Goal: Task Accomplishment & Management: Complete application form

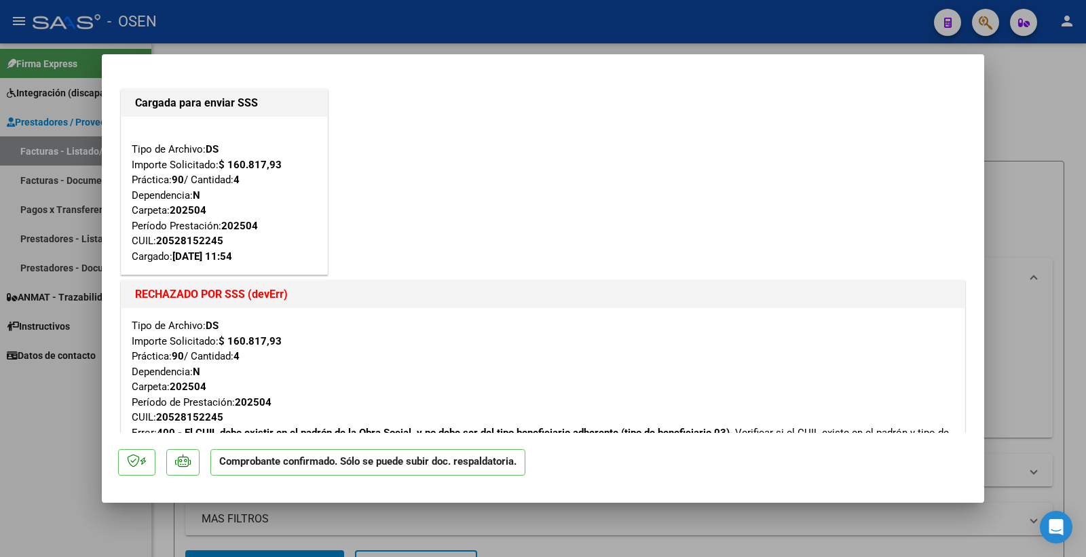
scroll to position [220, 0]
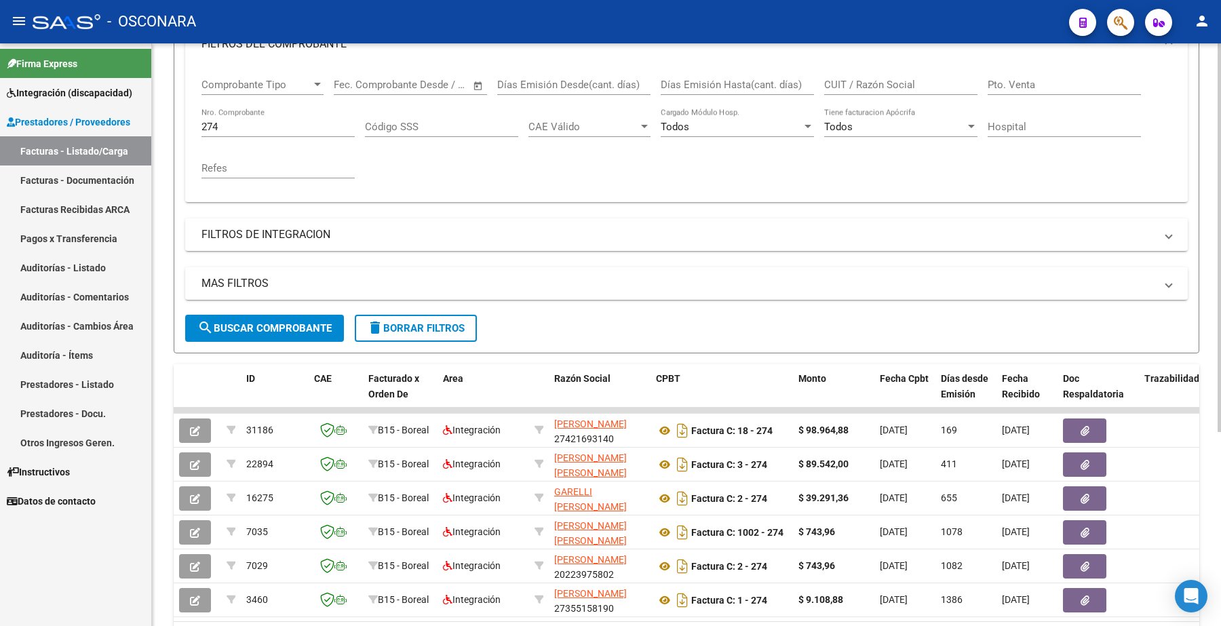
scroll to position [207, 0]
drag, startPoint x: 225, startPoint y: 119, endPoint x: 197, endPoint y: 126, distance: 29.3
click at [197, 126] on div "Comprobante Tipo Comprobante Tipo Start date – End date Fec. Comprobante Desde …" at bounding box center [686, 135] width 1003 height 136
drag, startPoint x: 224, startPoint y: 122, endPoint x: 180, endPoint y: 96, distance: 50.9
click at [174, 123] on form "Filtros Id Area Area Seleccionar Gerenciador Seleccionar Gerenciador Todos Conf…" at bounding box center [687, 154] width 1026 height 401
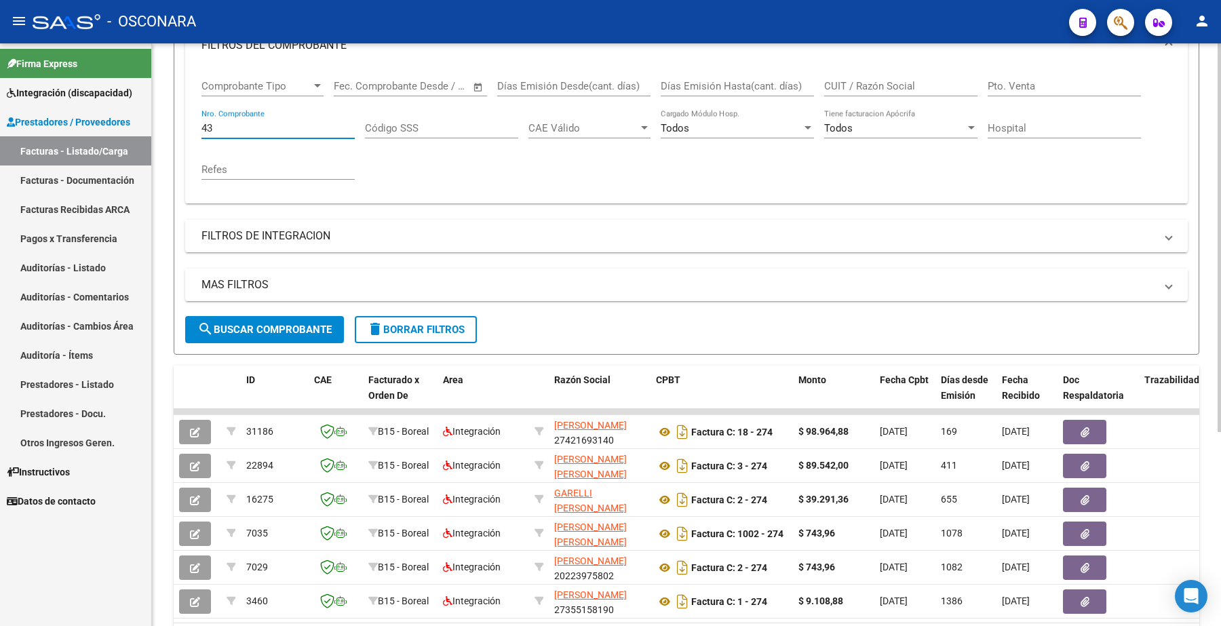
type input "43"
click at [233, 329] on span "search Buscar Comprobante" at bounding box center [264, 330] width 134 height 12
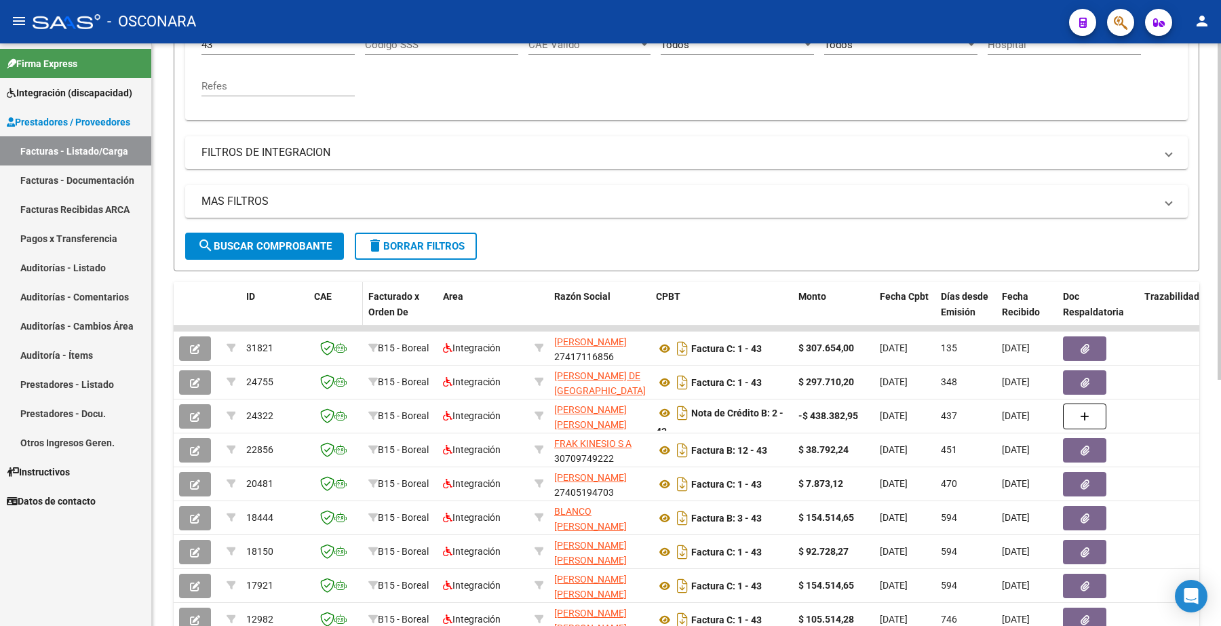
scroll to position [295, 0]
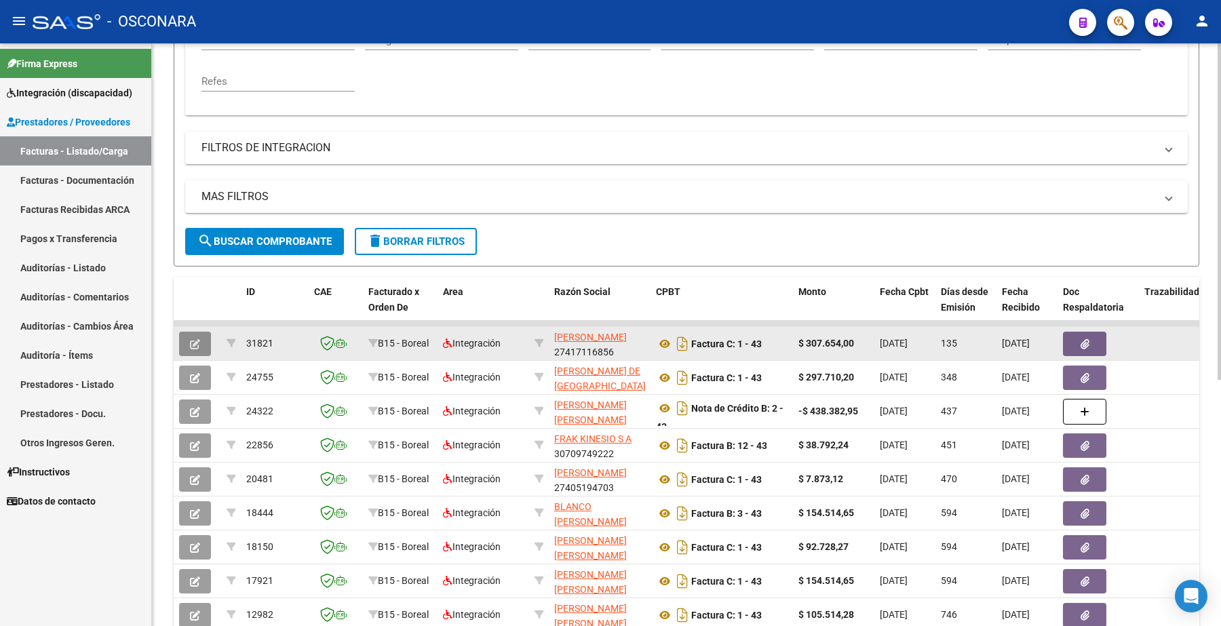
click at [191, 339] on icon "button" at bounding box center [195, 344] width 10 height 10
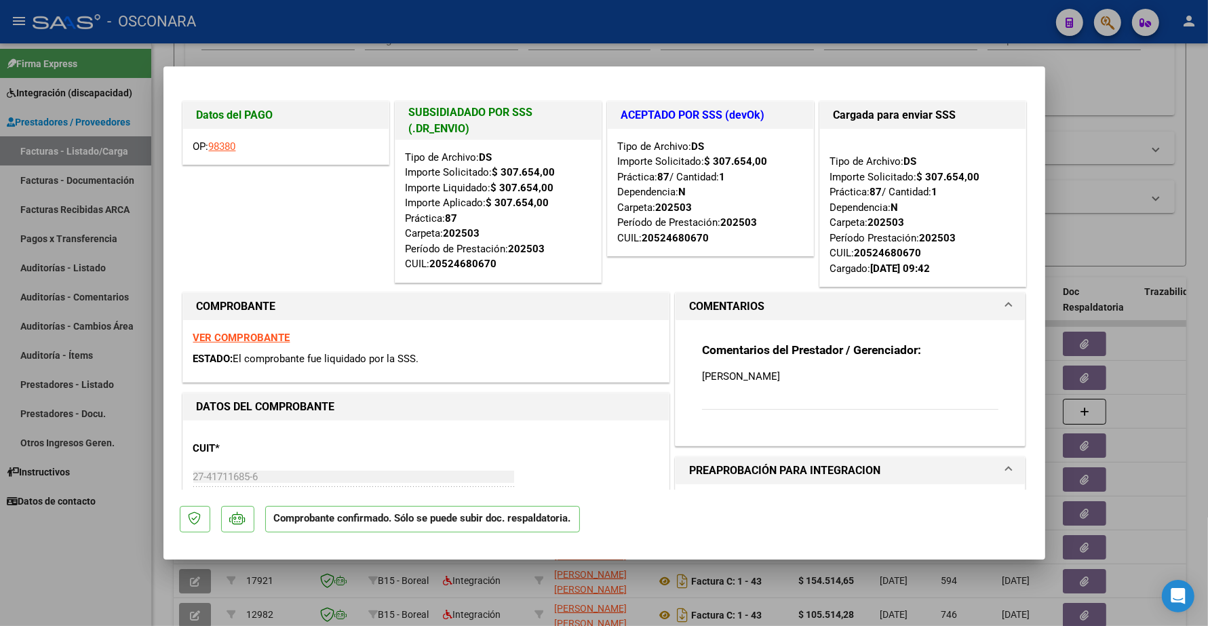
type input "$ 0,00"
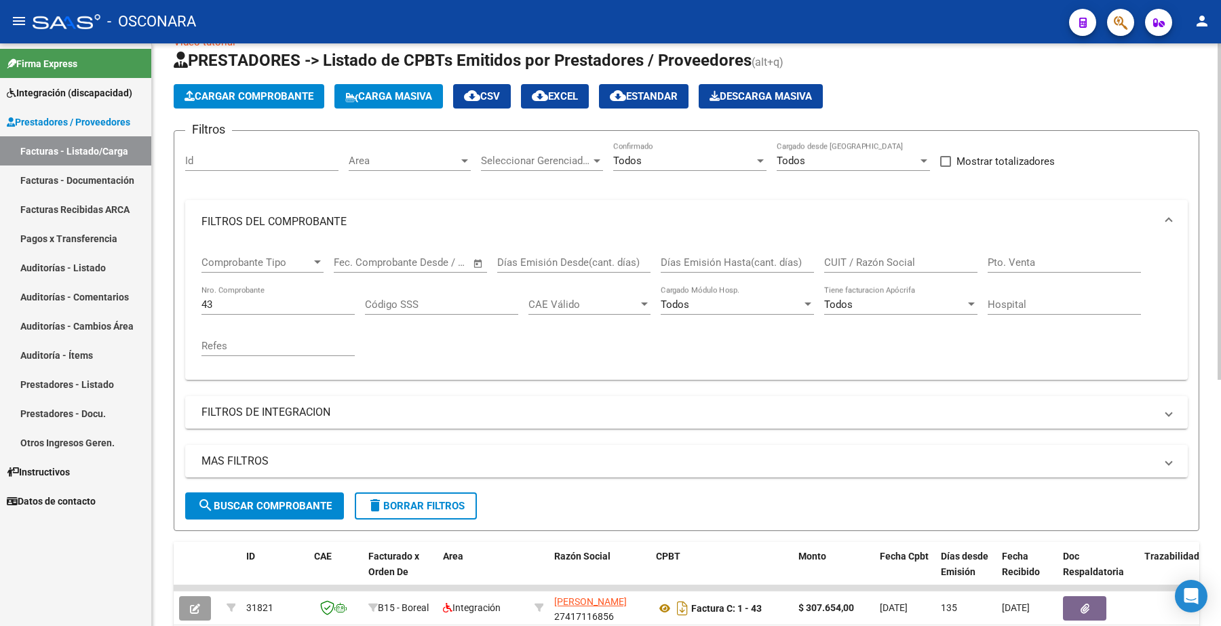
scroll to position [0, 0]
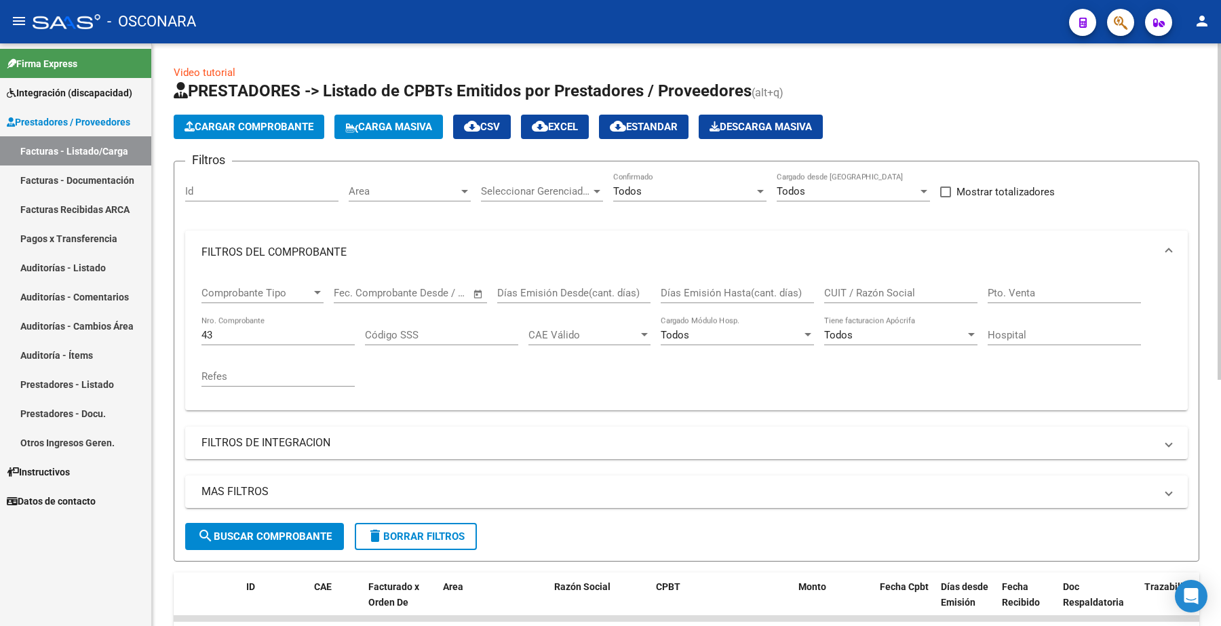
click at [867, 297] on input "CUIT / Razón Social" at bounding box center [900, 293] width 153 height 12
type input "27369013845"
click at [219, 334] on input "43" at bounding box center [278, 335] width 153 height 12
click at [280, 523] on button "search Buscar Comprobante" at bounding box center [264, 536] width 159 height 27
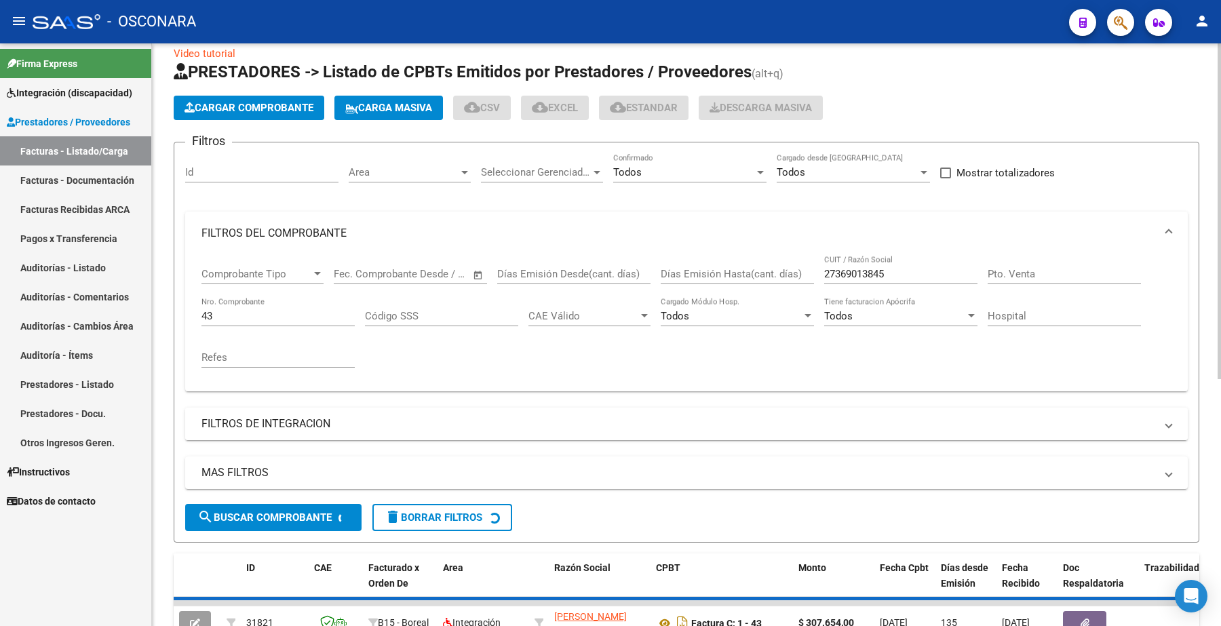
scroll to position [98, 0]
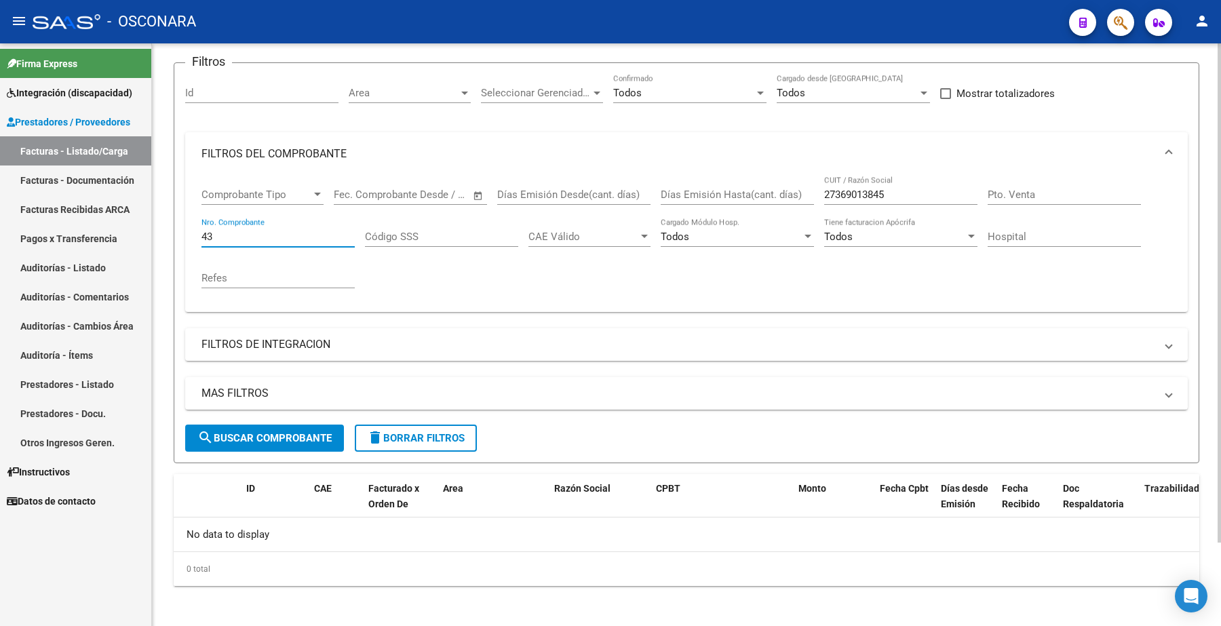
drag, startPoint x: 215, startPoint y: 234, endPoint x: 187, endPoint y: 232, distance: 28.6
click at [188, 236] on div "Comprobante Tipo Comprobante Tipo Start date – End date Fec. Comprobante Desde …" at bounding box center [686, 244] width 1003 height 136
type input "46"
click at [248, 438] on span "search Buscar Comprobante" at bounding box center [264, 438] width 134 height 12
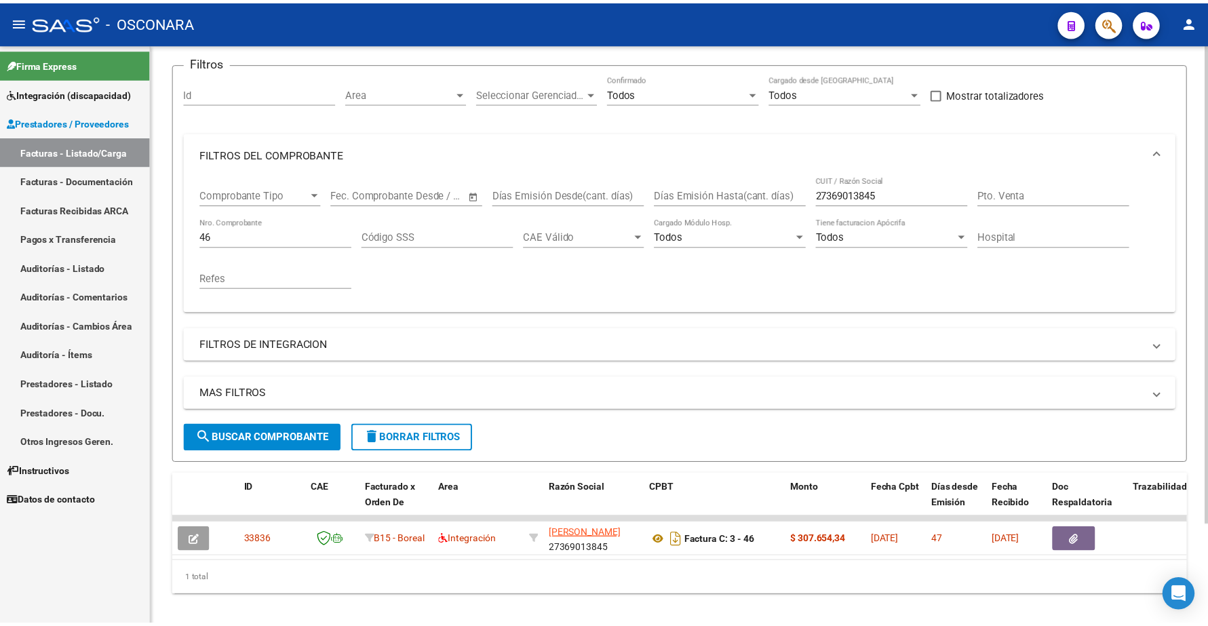
scroll to position [122, 0]
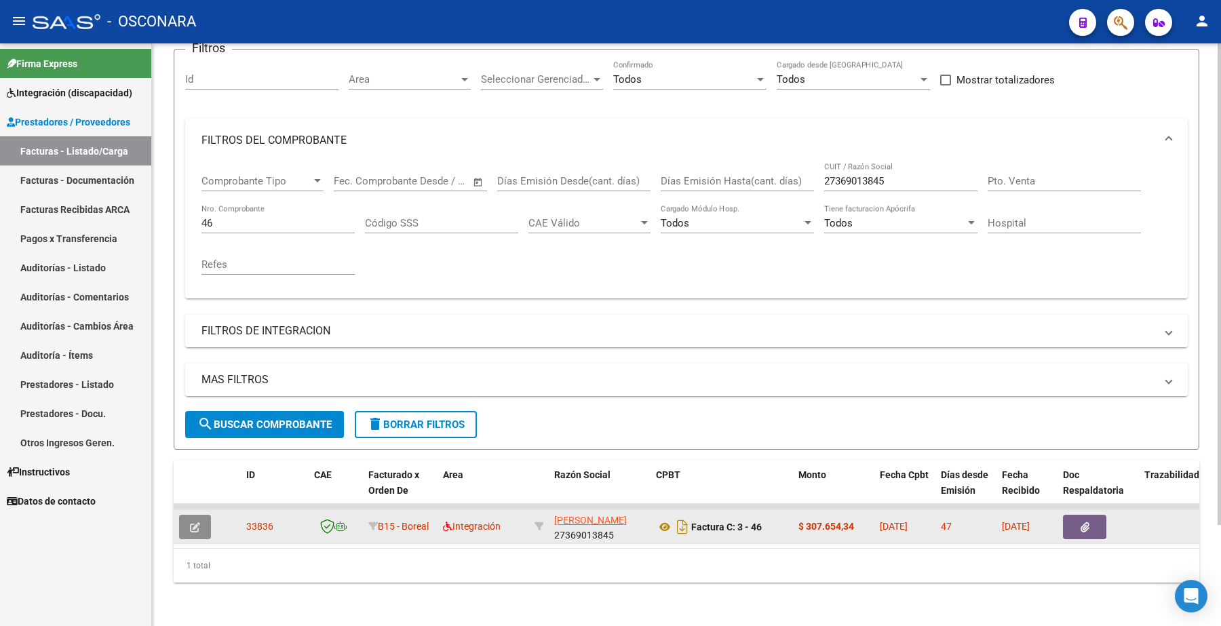
click at [195, 522] on icon "button" at bounding box center [195, 527] width 10 height 10
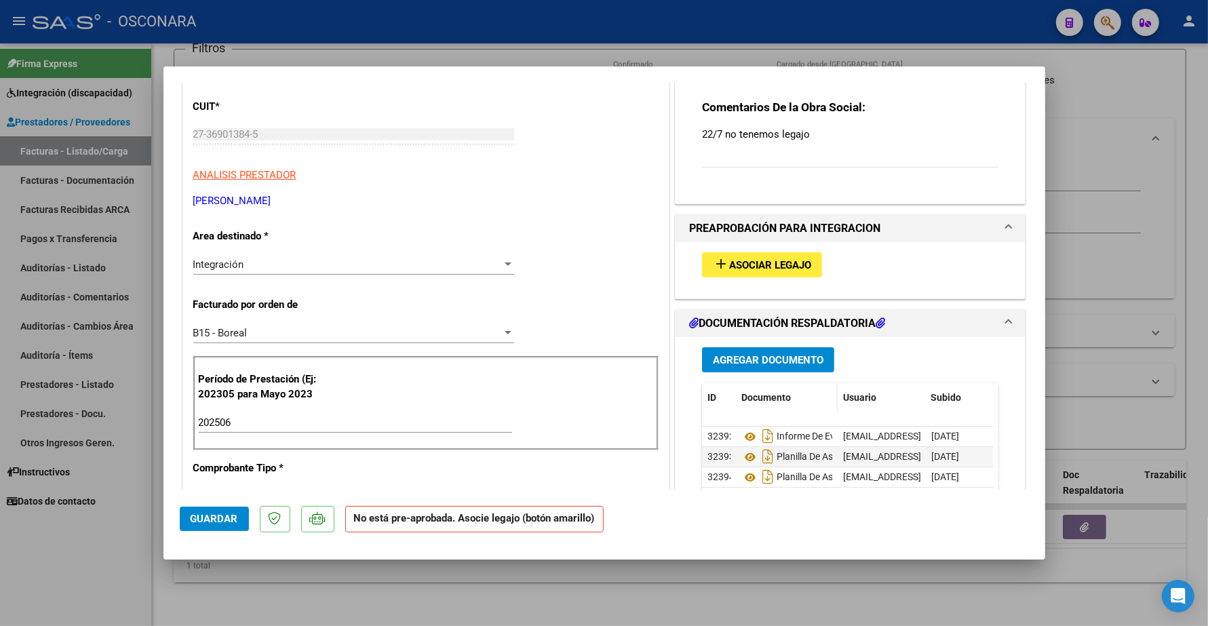
scroll to position [0, 0]
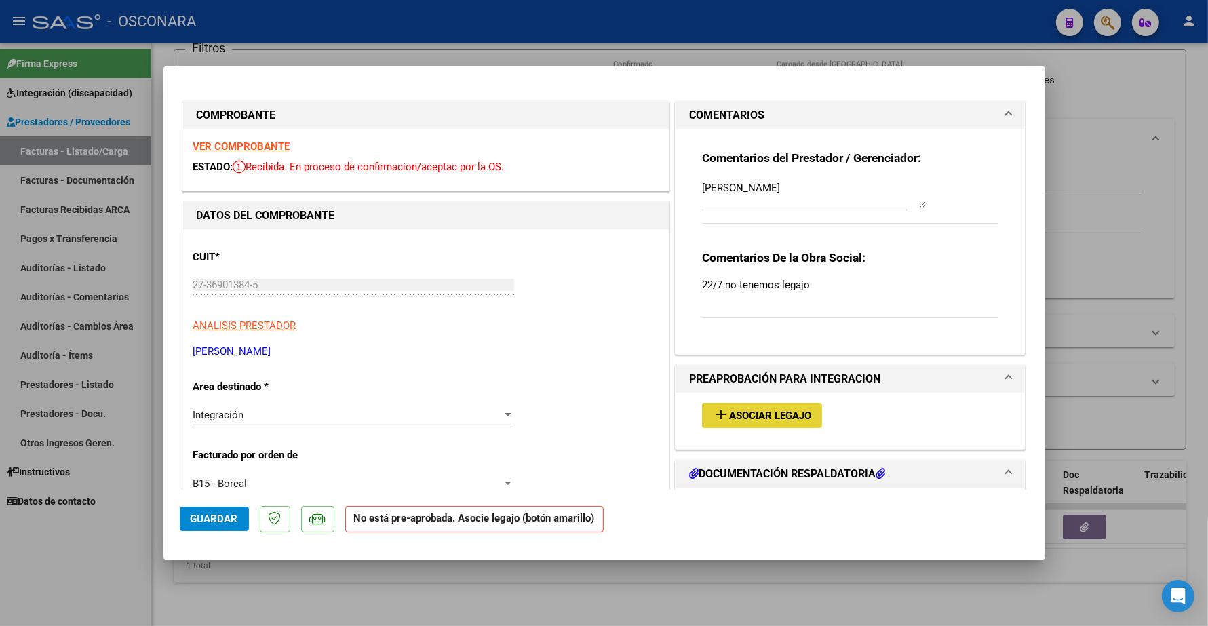
click at [762, 418] on span "Asociar Legajo" at bounding box center [770, 416] width 82 height 12
click at [235, 143] on strong "VER COMPROBANTE" at bounding box center [241, 146] width 97 height 12
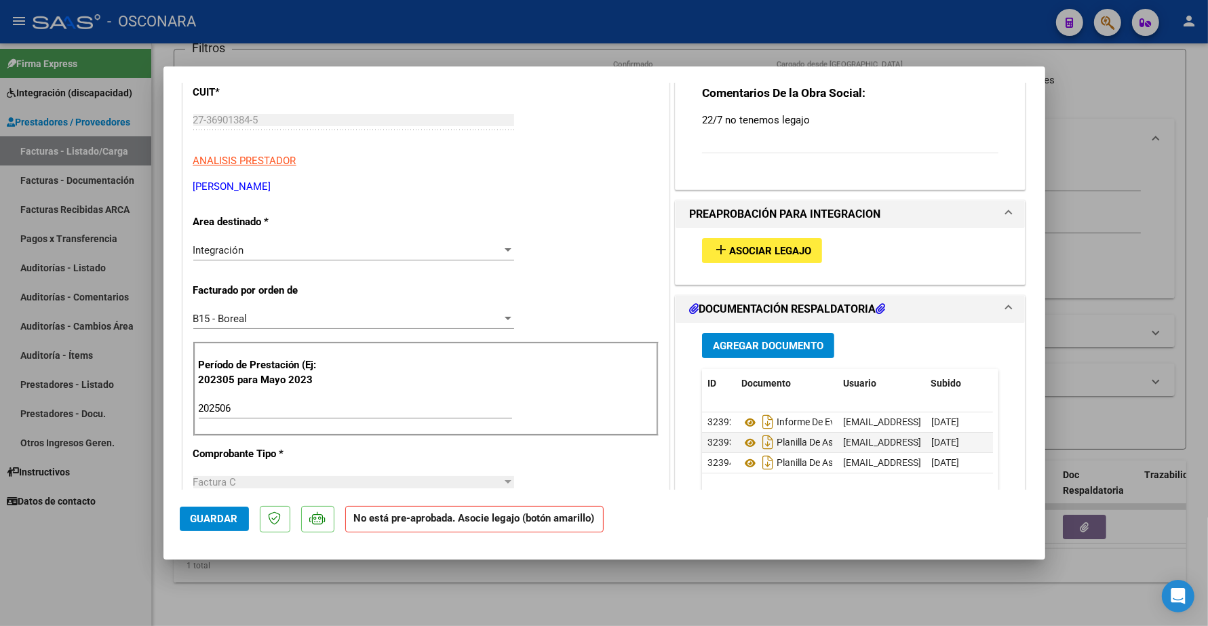
scroll to position [170, 0]
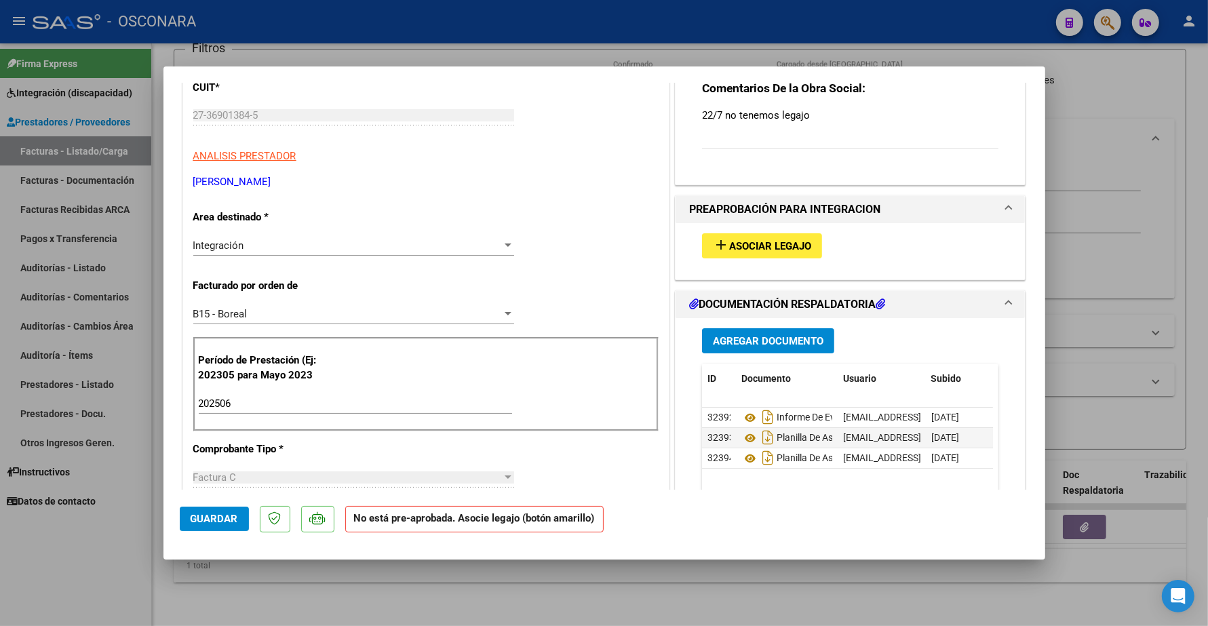
type input "$ 0,00"
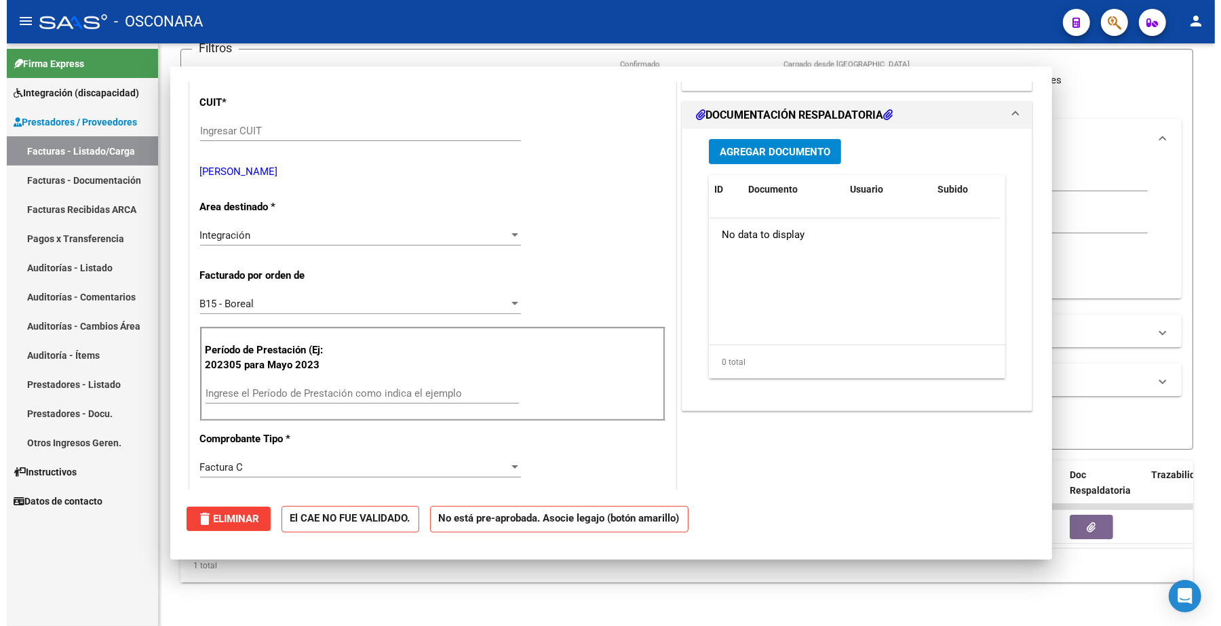
scroll to position [0, 0]
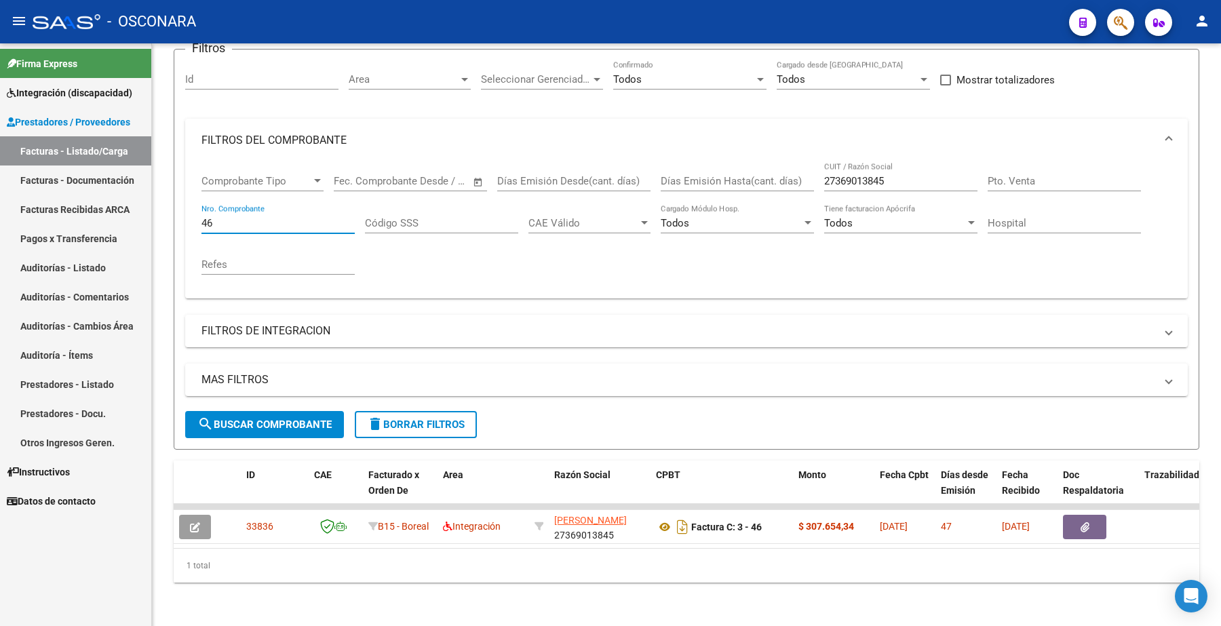
drag, startPoint x: 223, startPoint y: 209, endPoint x: 142, endPoint y: 206, distance: 80.1
click at [147, 214] on mat-sidenav-container "Firma Express Integración (discapacidad) Certificado Discapacidad Legajos Prest…" at bounding box center [610, 334] width 1221 height 583
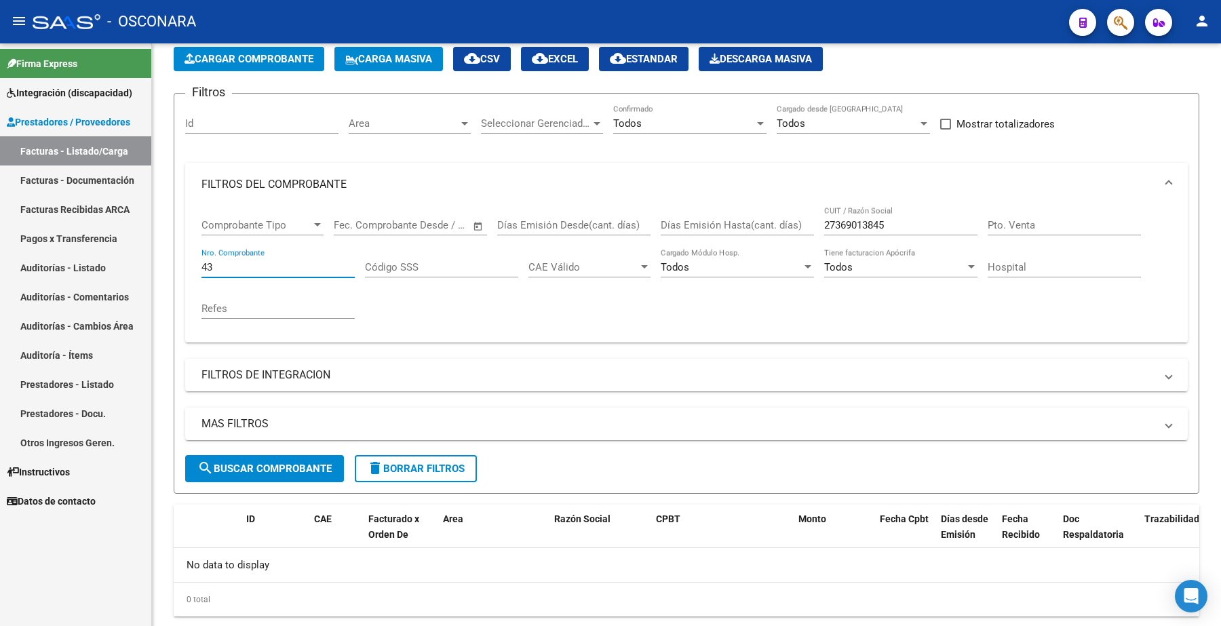
scroll to position [98, 0]
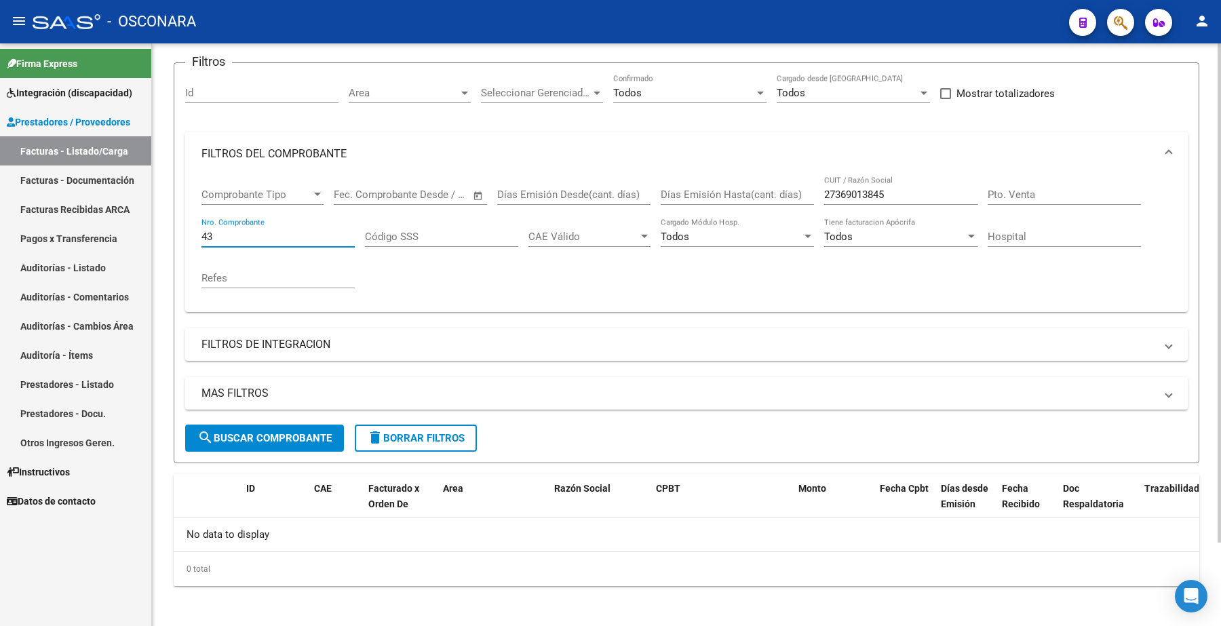
type input "43"
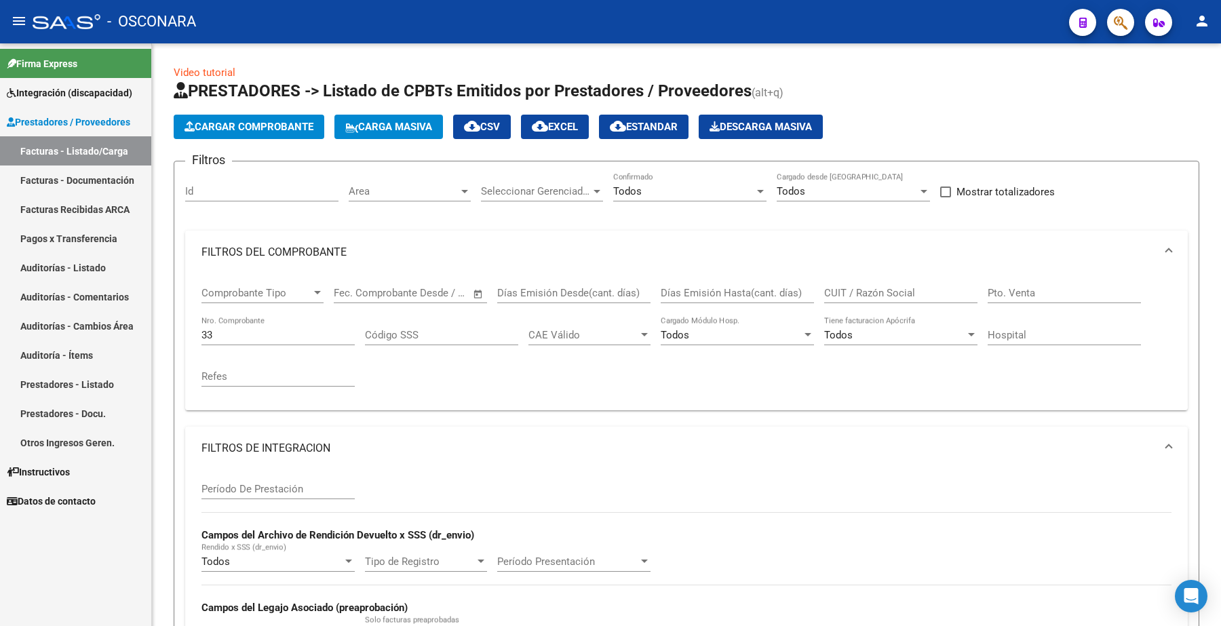
scroll to position [424, 0]
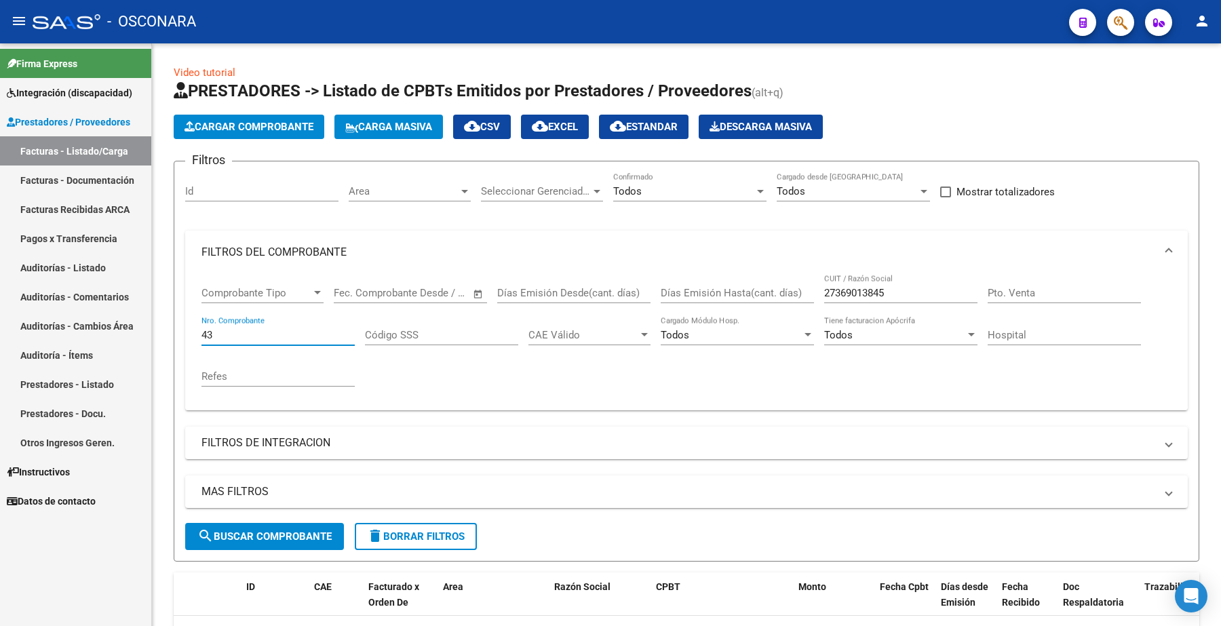
scroll to position [98, 0]
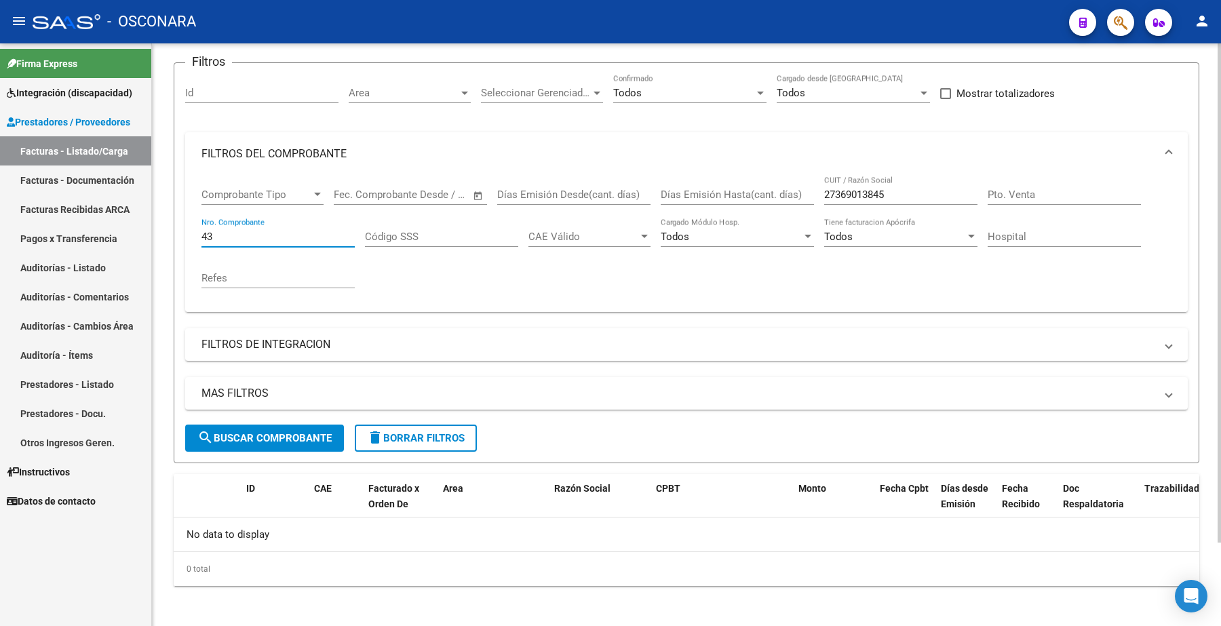
click at [218, 235] on input "43" at bounding box center [278, 237] width 153 height 12
type input "4"
click at [304, 287] on div "Refes" at bounding box center [278, 280] width 153 height 42
click at [226, 233] on input "Nro. Comprobante" at bounding box center [278, 237] width 153 height 12
click at [212, 232] on input "Nro. Comprobante" at bounding box center [278, 237] width 153 height 12
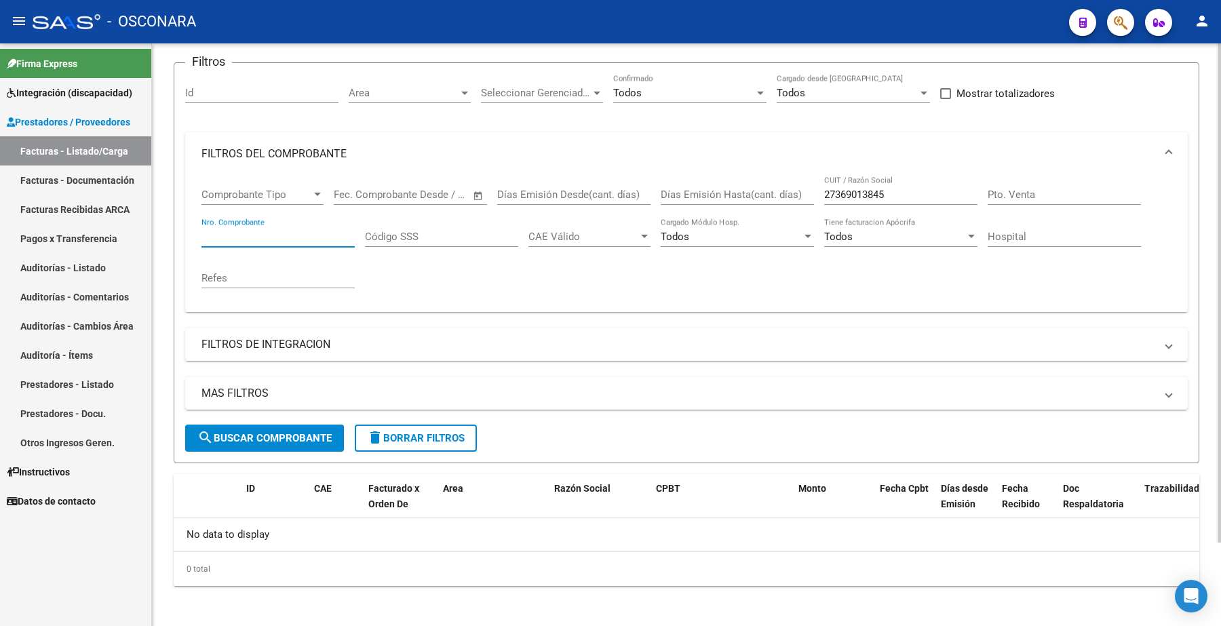
click at [204, 233] on input "Nro. Comprobante" at bounding box center [278, 237] width 153 height 12
click at [366, 287] on div "Comprobante Tipo Comprobante Tipo Start date – End date Fec. Comprobante Desde …" at bounding box center [687, 239] width 970 height 126
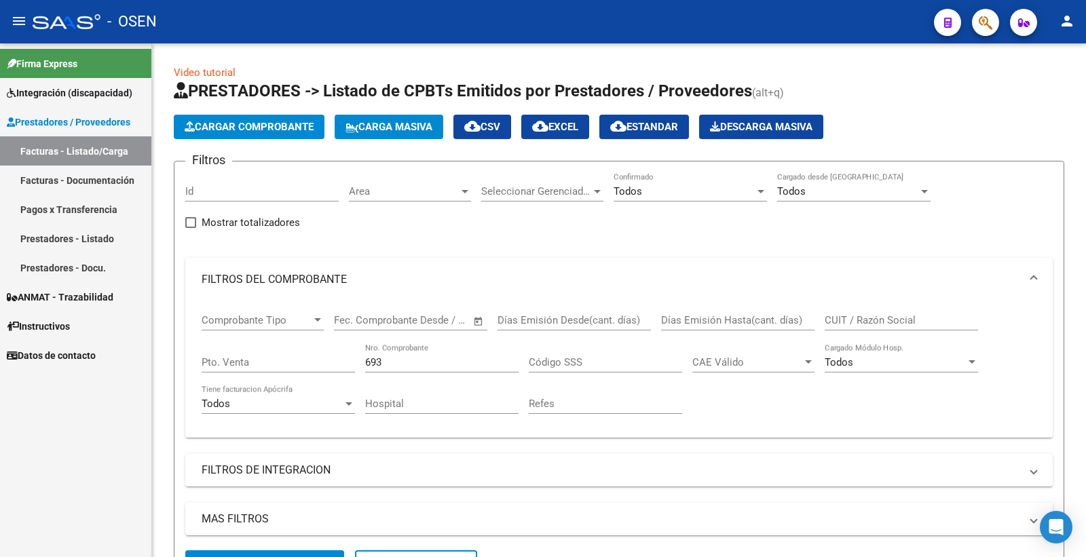
scroll to position [220, 0]
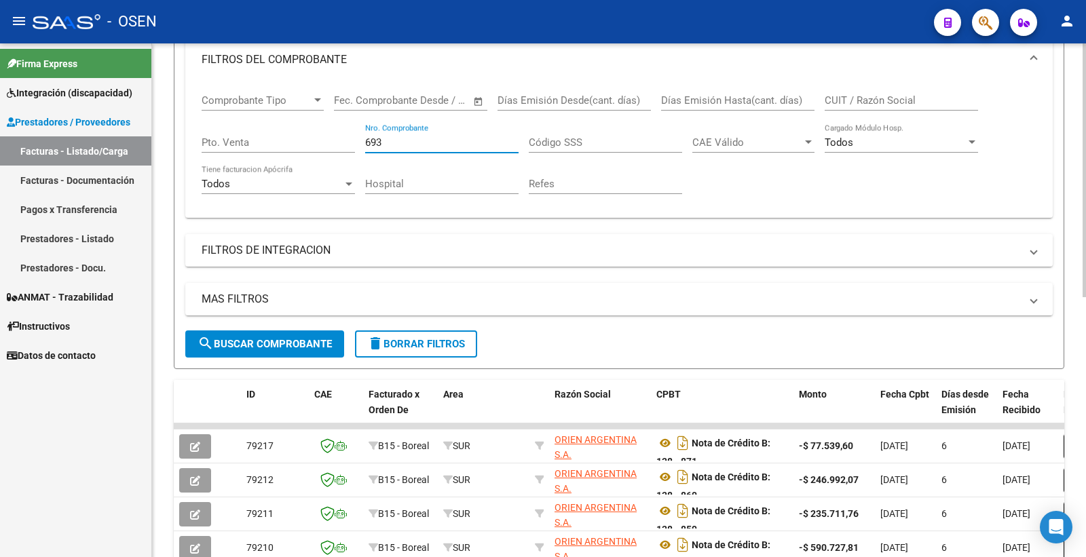
drag, startPoint x: 398, startPoint y: 138, endPoint x: 343, endPoint y: 129, distance: 55.1
click at [341, 139] on div "Comprobante Tipo Comprobante Tipo Start date – End date Fec. Comprobante Desde …" at bounding box center [619, 144] width 835 height 126
type input "304"
click at [295, 350] on button "search Buscar Comprobante" at bounding box center [264, 343] width 159 height 27
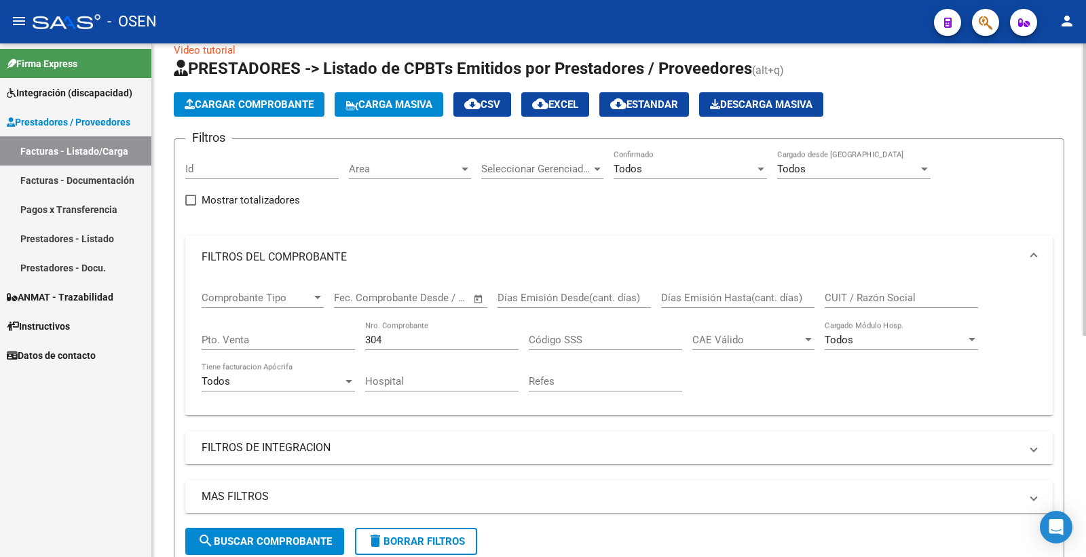
scroll to position [12, 0]
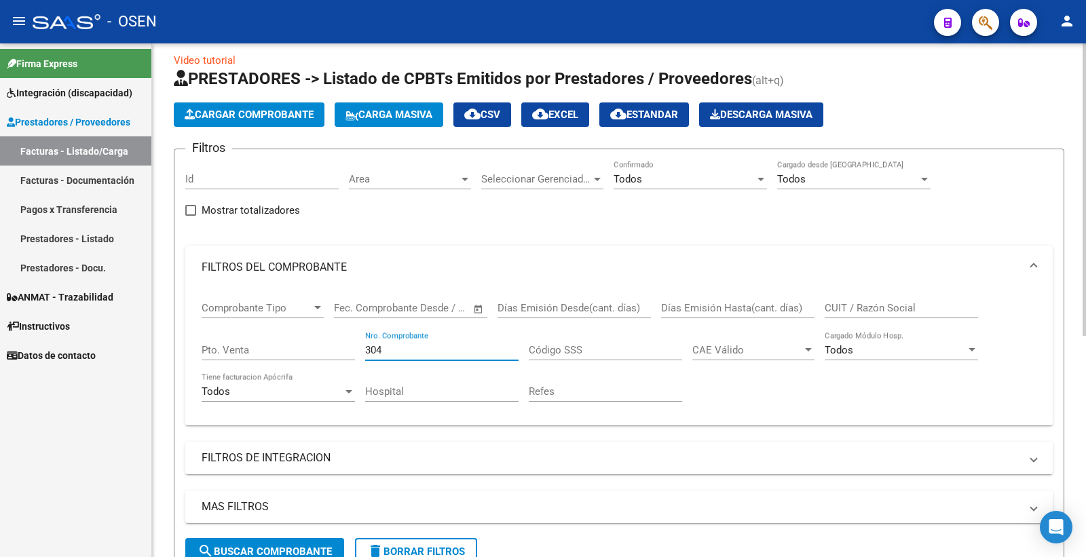
drag, startPoint x: 389, startPoint y: 347, endPoint x: 314, endPoint y: 350, distance: 74.7
click at [314, 350] on div "Comprobante Tipo Comprobante Tipo Start date – End date Fec. Comprobante Desde …" at bounding box center [619, 352] width 835 height 126
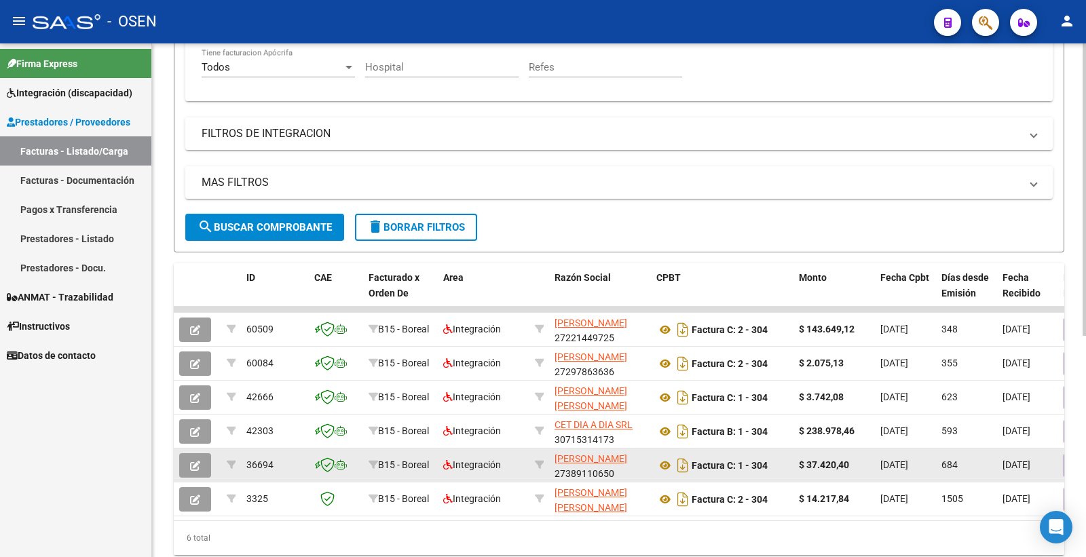
scroll to position [0, 0]
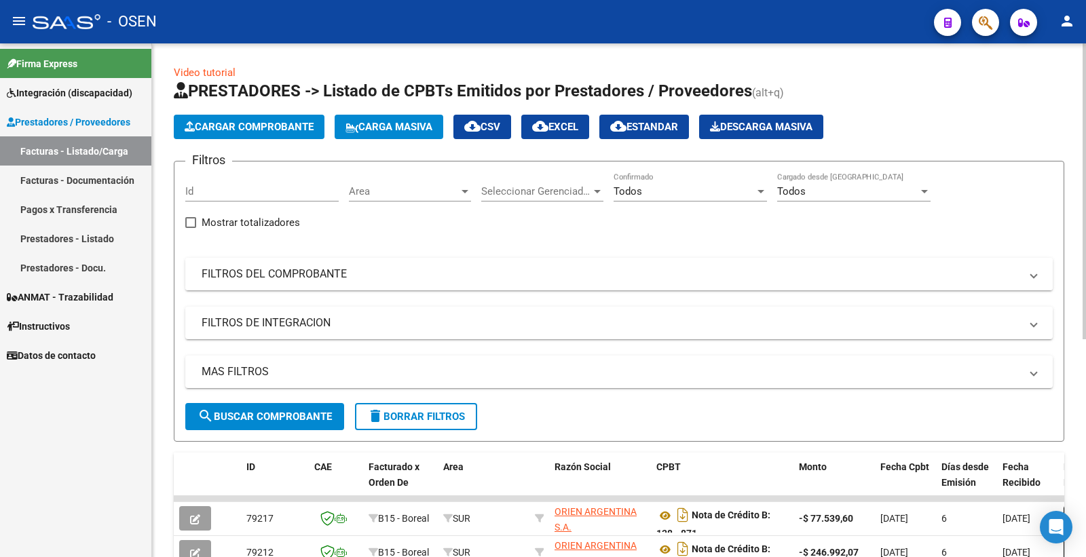
click at [232, 281] on mat-panel-title "FILTROS DEL COMPROBANTE" at bounding box center [611, 274] width 818 height 15
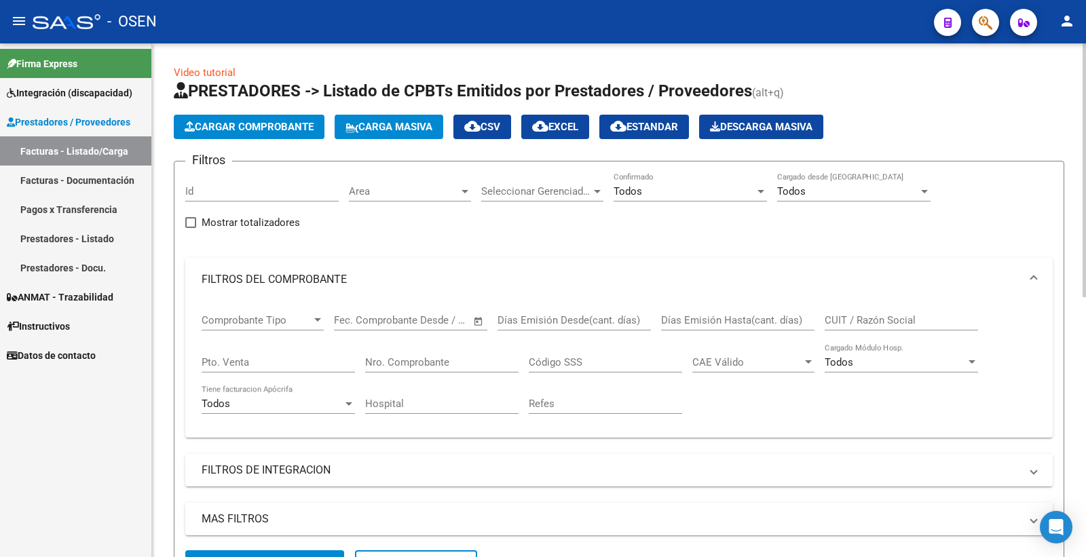
click at [402, 364] on input "Nro. Comprobante" at bounding box center [441, 362] width 153 height 12
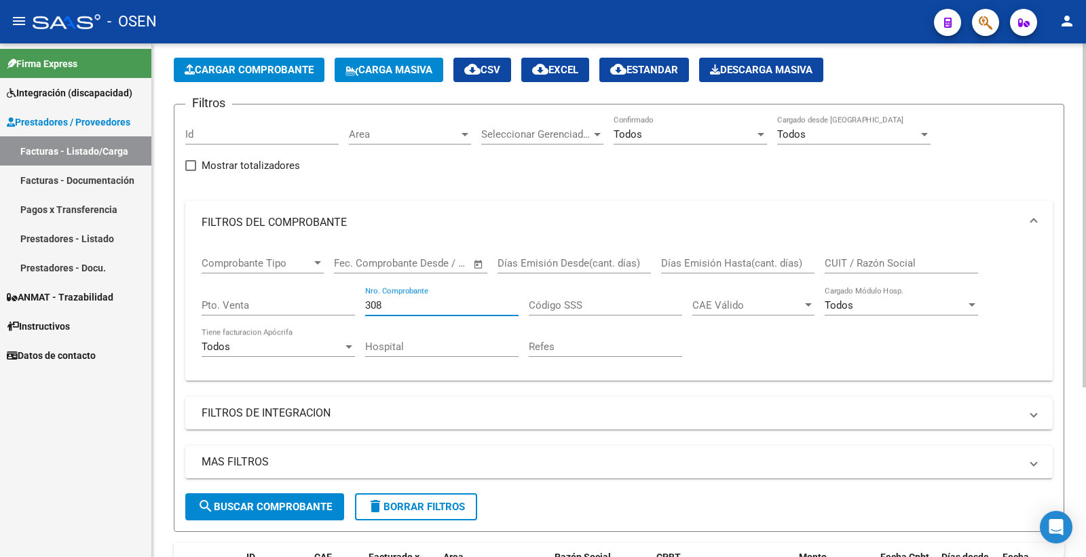
scroll to position [254, 0]
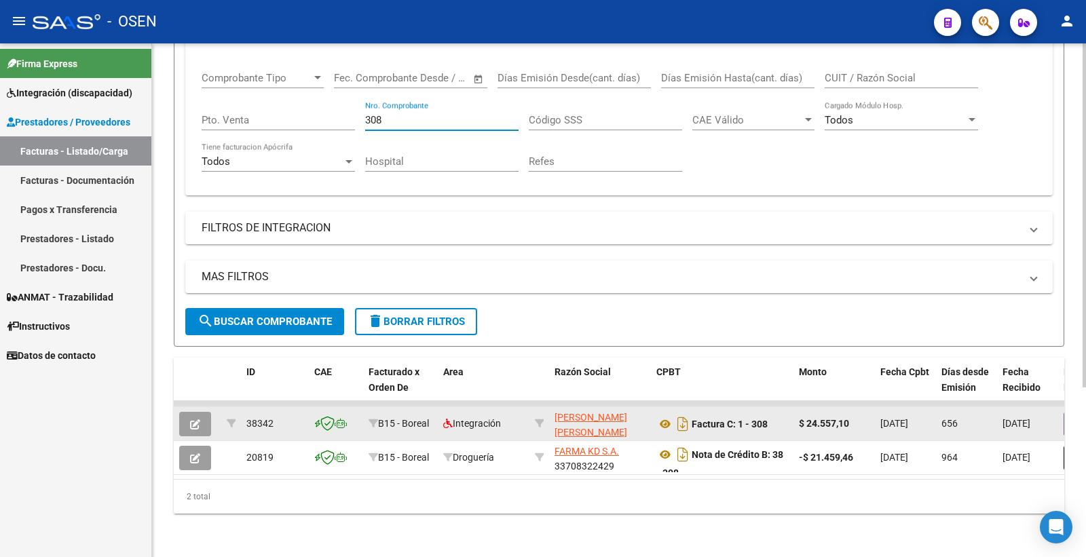
type input "308"
click at [194, 419] on icon "button" at bounding box center [195, 424] width 10 height 10
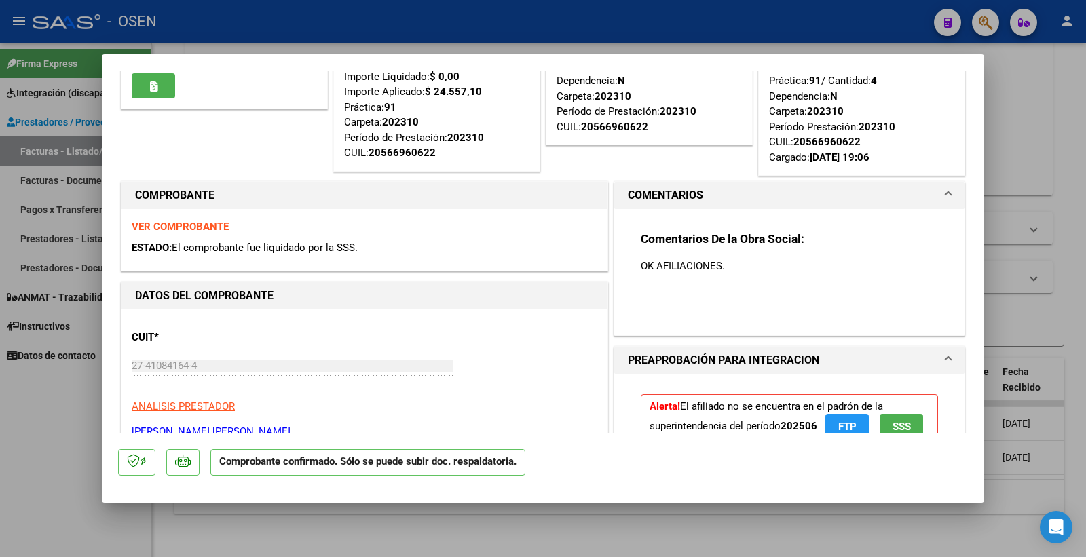
scroll to position [0, 0]
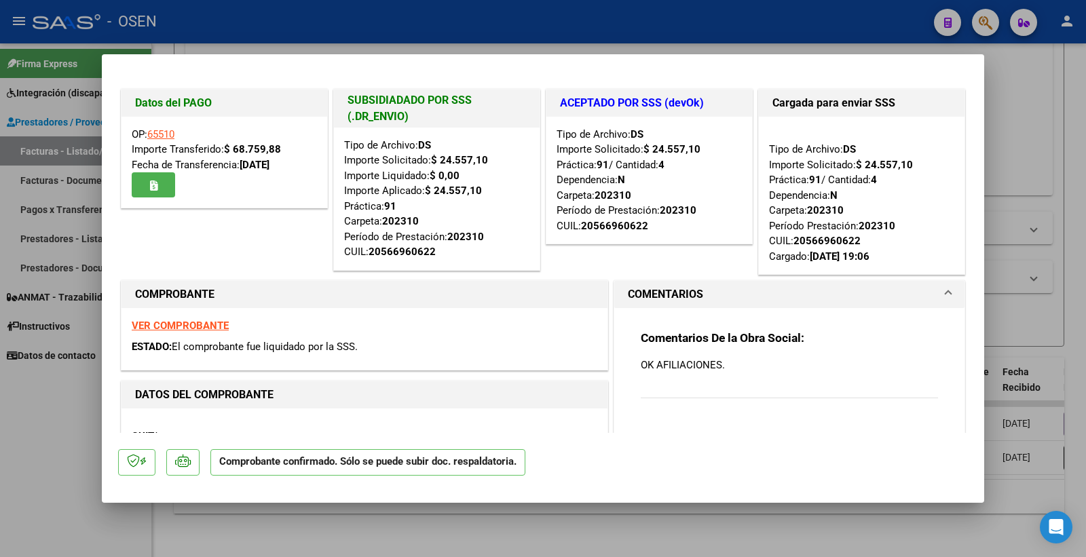
type input "$ 0,00"
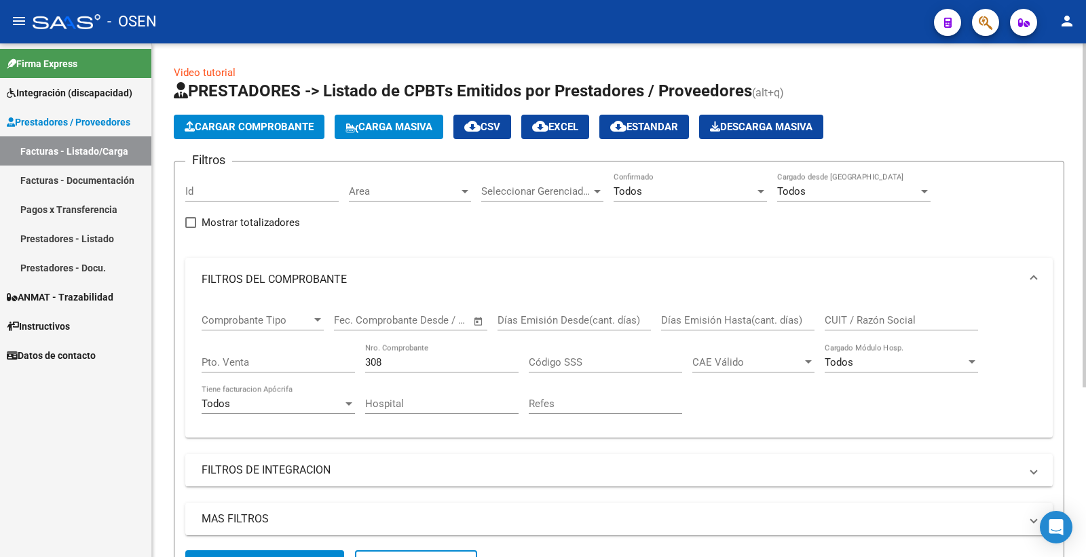
click at [419, 126] on span "Carga Masiva" at bounding box center [388, 127] width 87 height 12
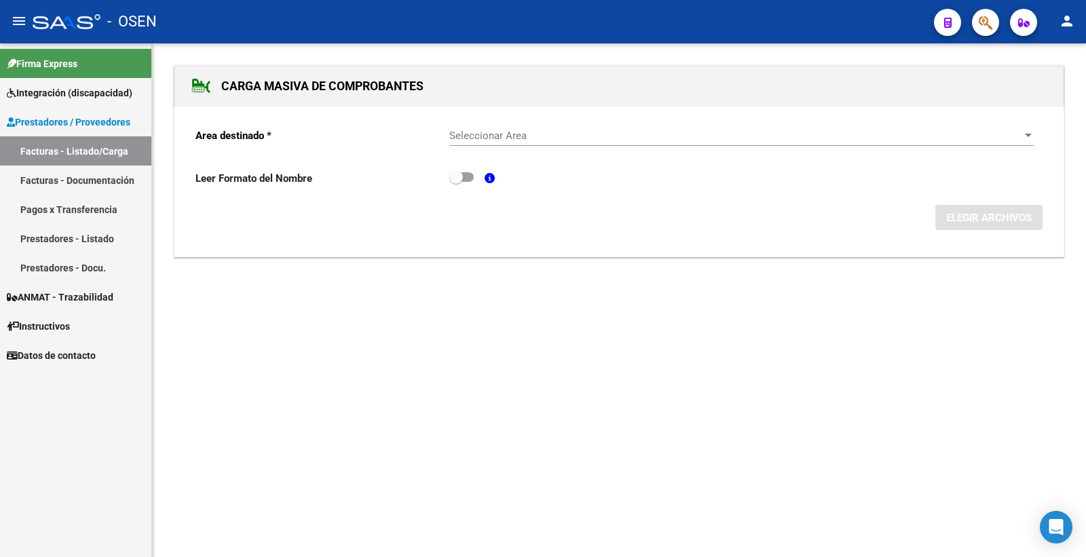
click at [489, 134] on span "Seleccionar Area" at bounding box center [735, 136] width 572 height 12
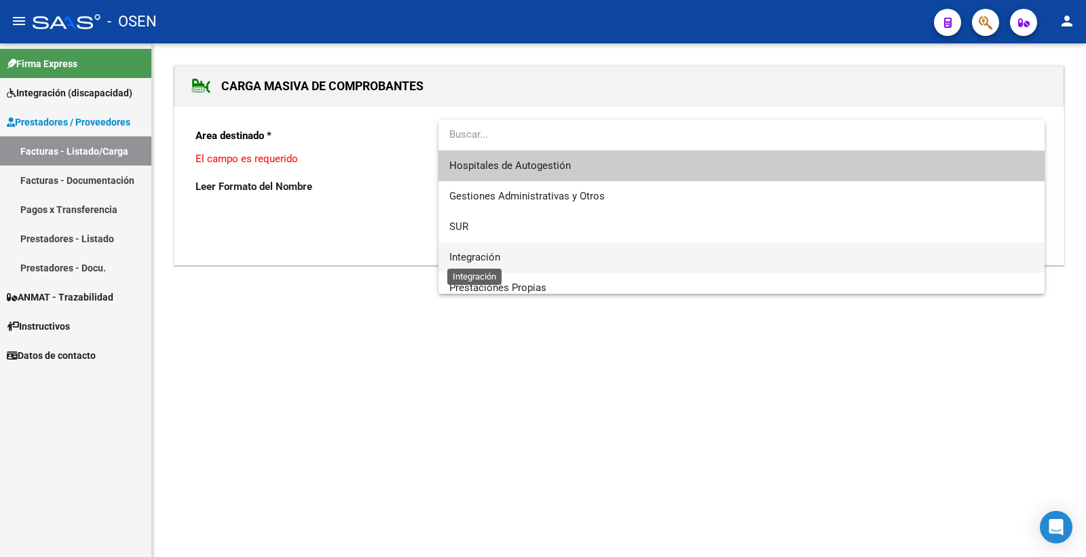
click at [486, 255] on span "Integración" at bounding box center [474, 257] width 51 height 12
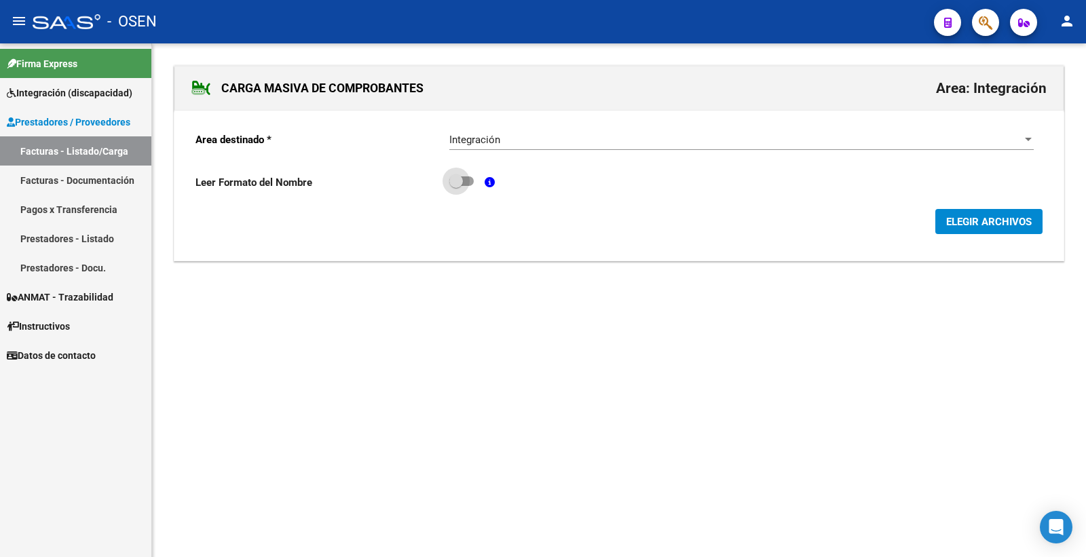
click at [468, 182] on span at bounding box center [461, 180] width 24 height 9
click at [456, 186] on input "checkbox" at bounding box center [455, 186] width 1 height 1
checkbox input "true"
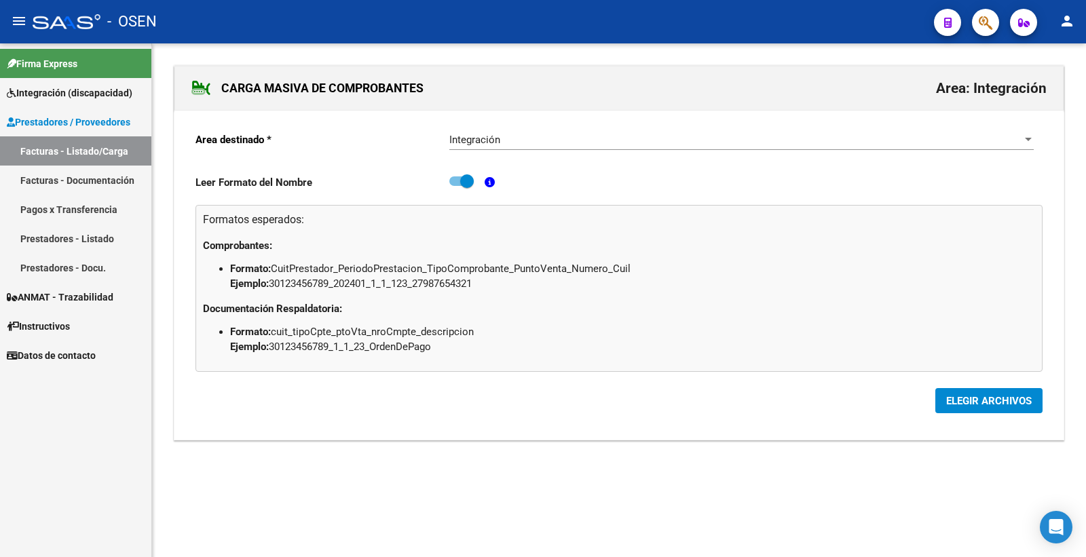
click at [974, 403] on span "ELEGIR ARCHIVOS" at bounding box center [988, 401] width 85 height 12
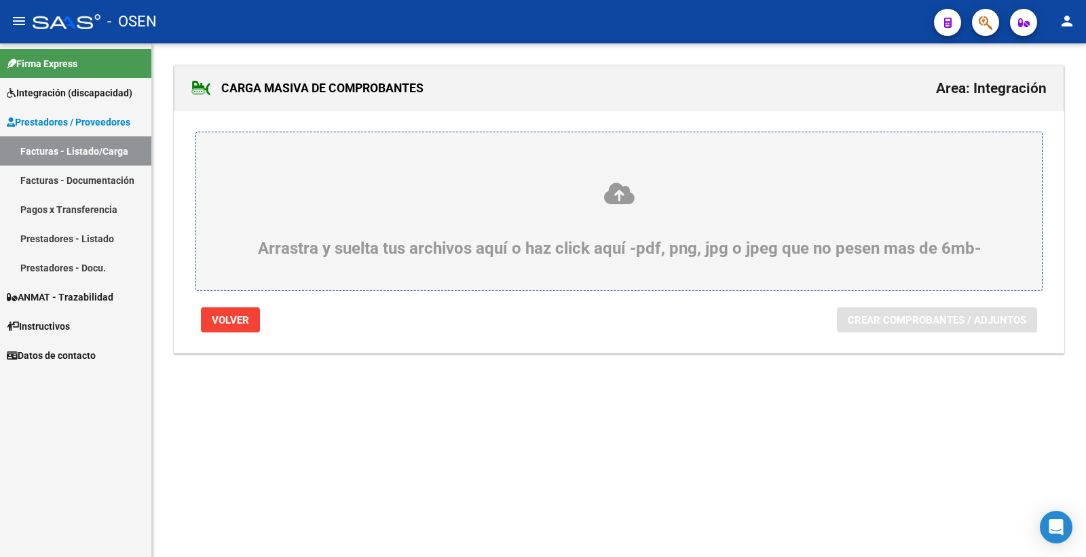
click at [666, 241] on div "Arrastra y suelta tus archivos aquí o haz click aquí -pdf, png, jpg o jpeg que …" at bounding box center [619, 219] width 780 height 77
click at [0, 0] on input "Arrastra y suelta tus archivos aquí o haz click aquí -pdf, png, jpg o jpeg que …" at bounding box center [0, 0] width 0 height 0
click at [660, 212] on div "Arrastra y suelta tus archivos aquí o haz click aquí -pdf, png, jpg o jpeg que …" at bounding box center [619, 219] width 780 height 77
click at [0, 0] on input "Arrastra y suelta tus archivos aquí o haz click aquí -pdf, png, jpg o jpeg que …" at bounding box center [0, 0] width 0 height 0
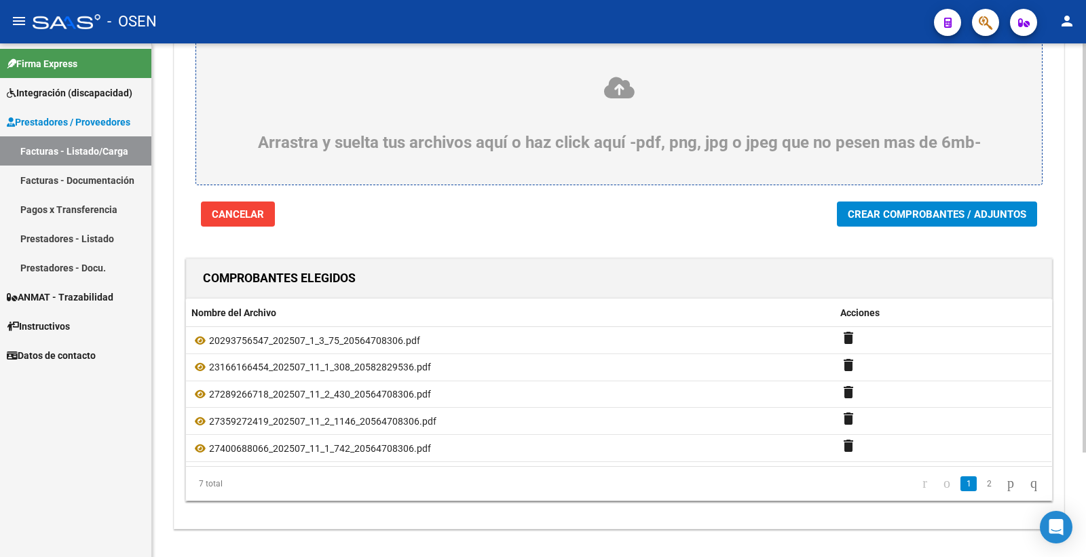
scroll to position [131, 0]
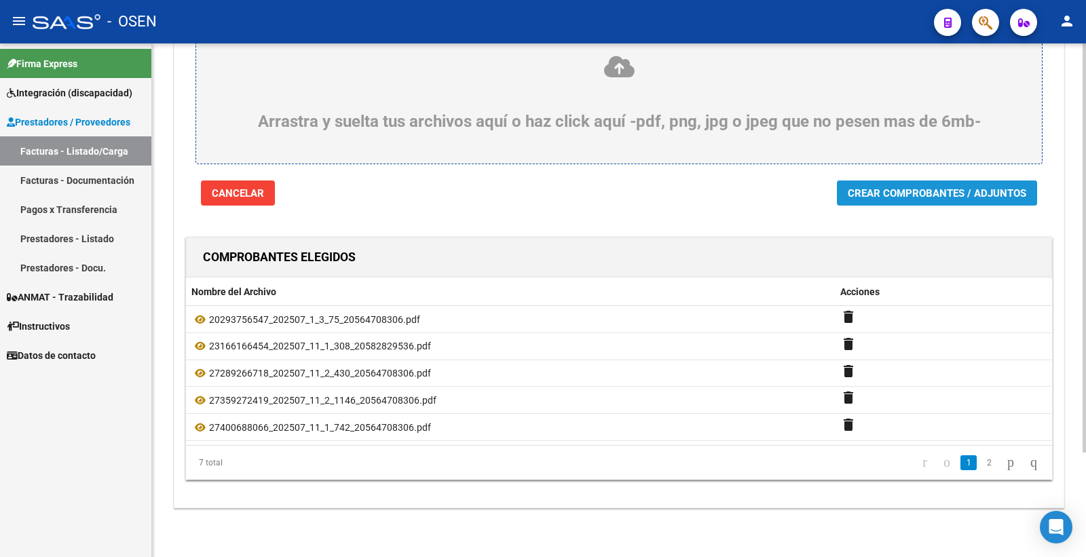
click at [942, 187] on span "Crear Comprobantes / Adjuntos" at bounding box center [936, 193] width 178 height 12
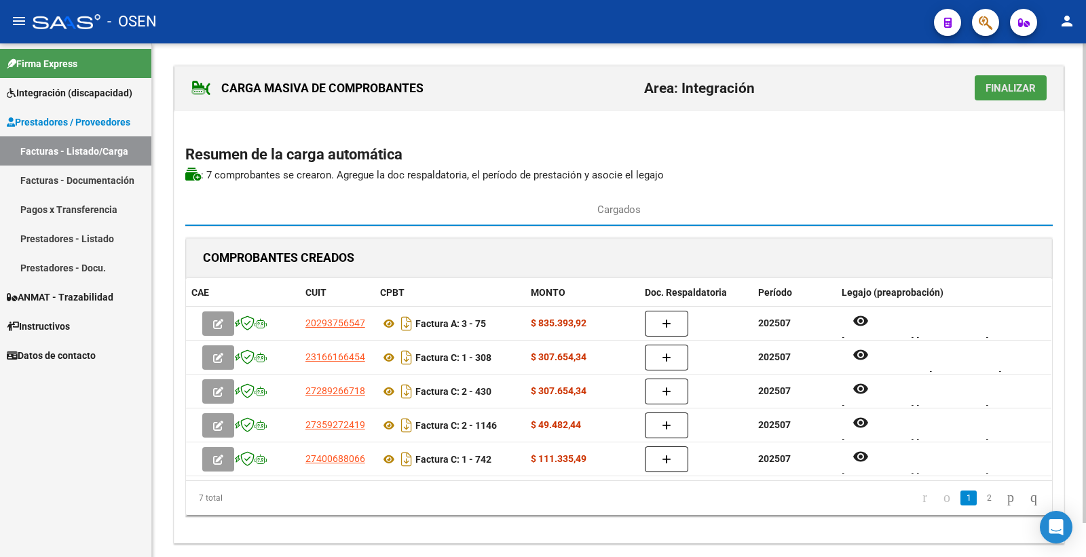
click at [1008, 82] on span "Finalizar" at bounding box center [1010, 88] width 50 height 12
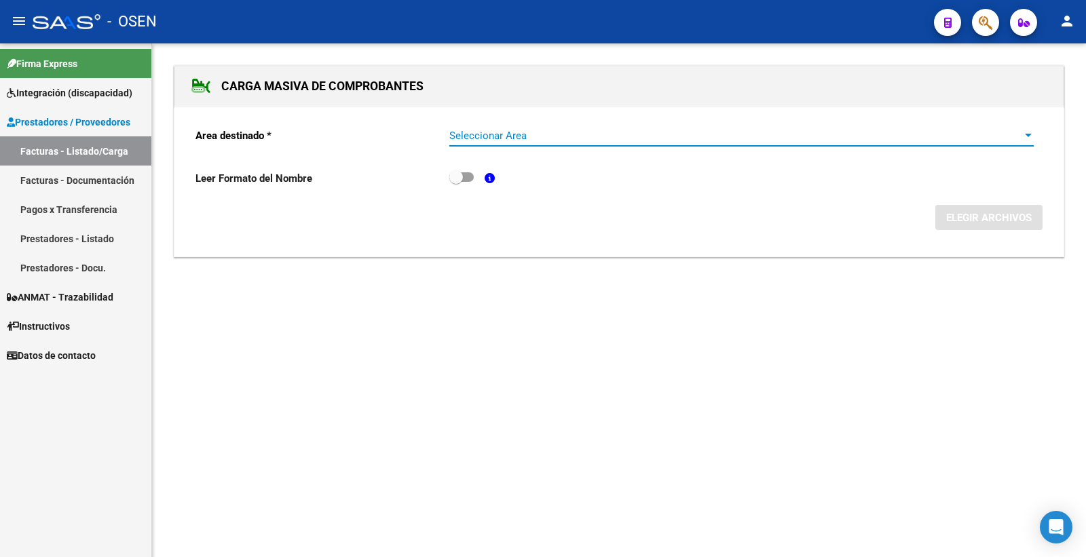
click at [486, 134] on span "Seleccionar Area" at bounding box center [735, 136] width 572 height 12
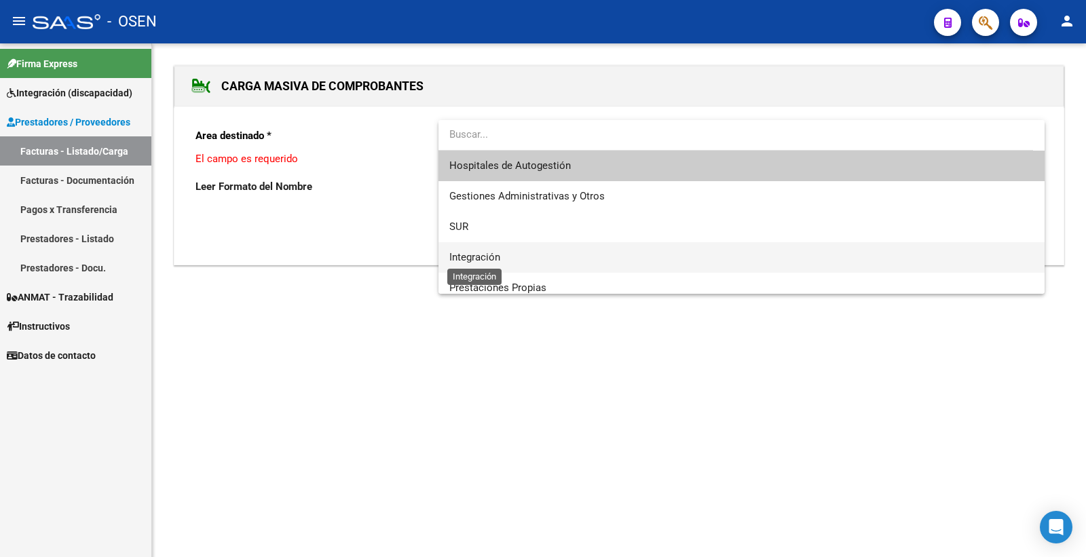
click at [478, 256] on span "Integración" at bounding box center [474, 257] width 51 height 12
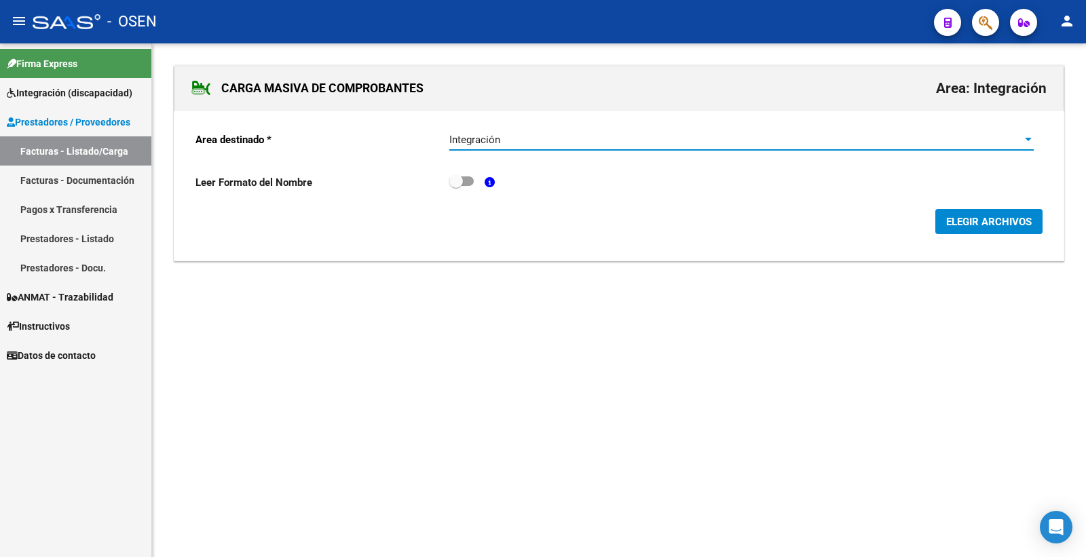
click at [469, 180] on span at bounding box center [461, 180] width 24 height 9
click at [456, 186] on input "checkbox" at bounding box center [455, 186] width 1 height 1
checkbox input "true"
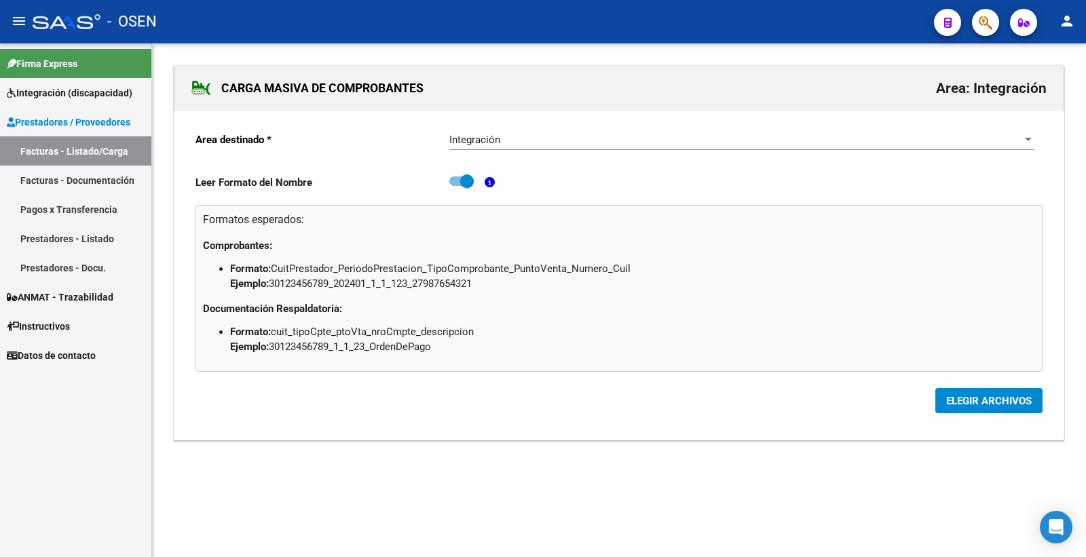
click at [969, 400] on span "ELEGIR ARCHIVOS" at bounding box center [988, 401] width 85 height 12
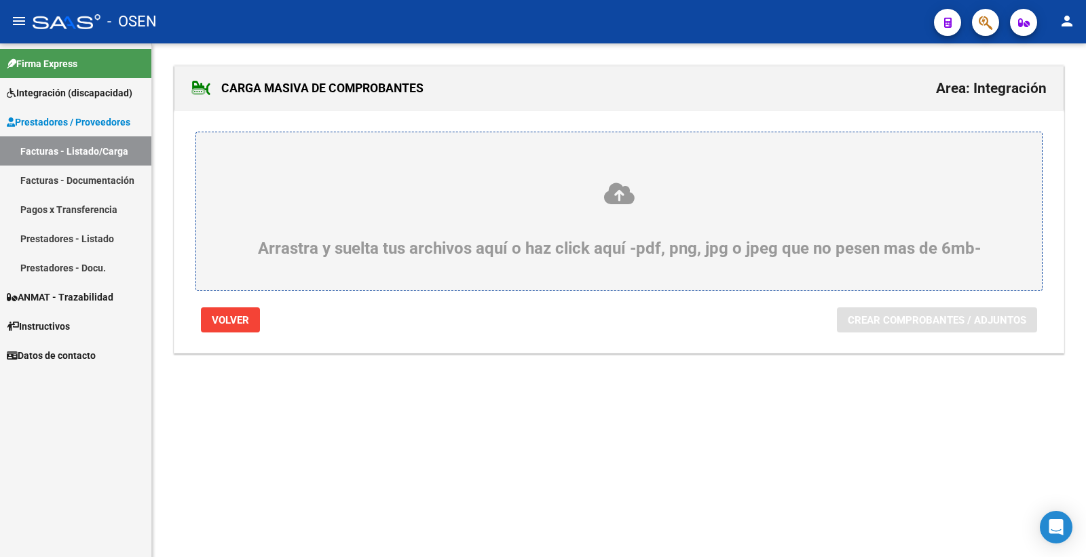
click at [712, 258] on div "Arrastra y suelta tus archivos aquí o haz click aquí -pdf, png, jpg o jpeg que …" at bounding box center [619, 219] width 780 height 77
click at [0, 0] on input "Arrastra y suelta tus archivos aquí o haz click aquí -pdf, png, jpg o jpeg que …" at bounding box center [0, 0] width 0 height 0
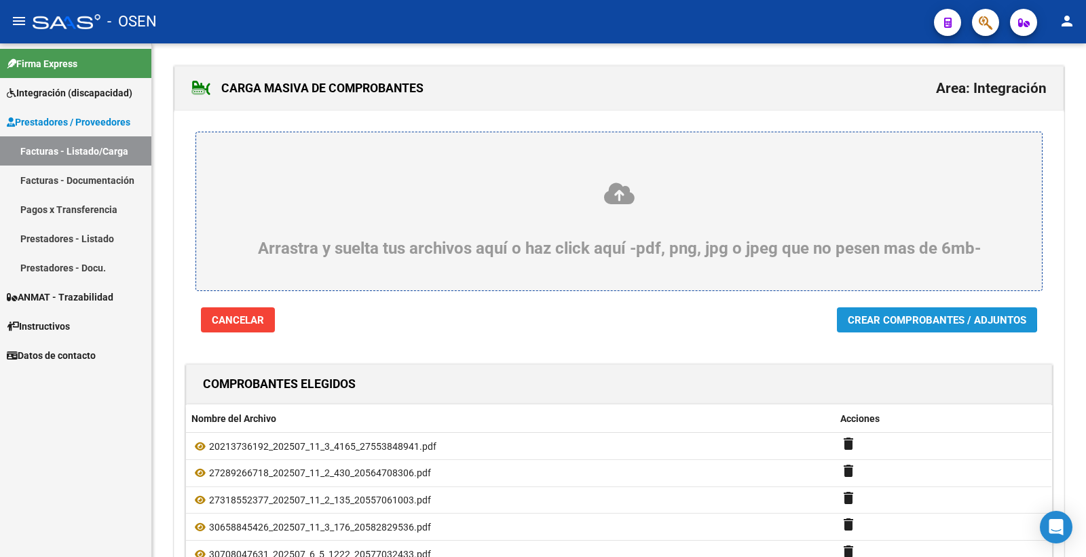
click at [883, 317] on span "Crear Comprobantes / Adjuntos" at bounding box center [936, 320] width 178 height 12
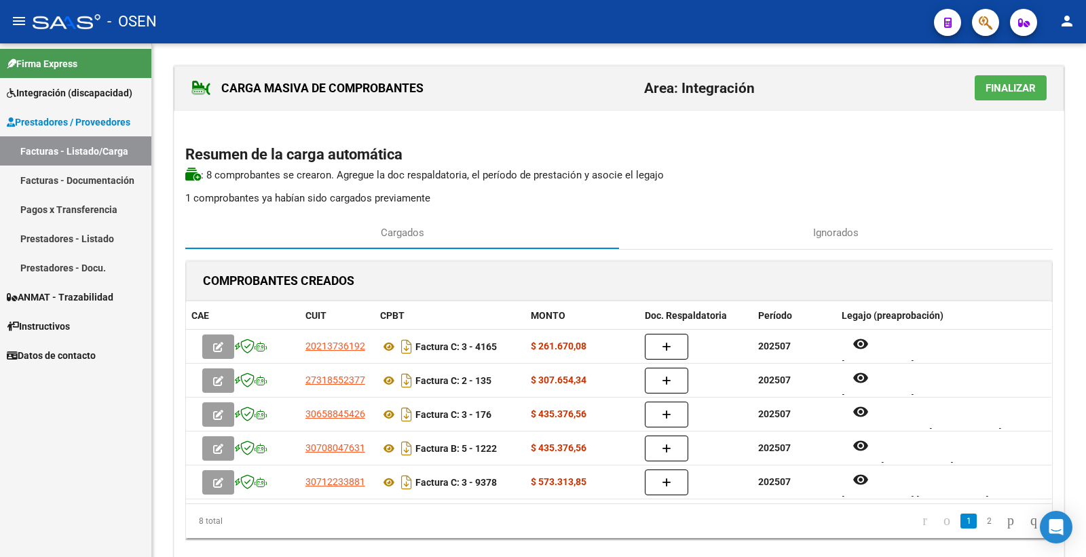
click at [991, 87] on span "Finalizar" at bounding box center [1010, 88] width 50 height 12
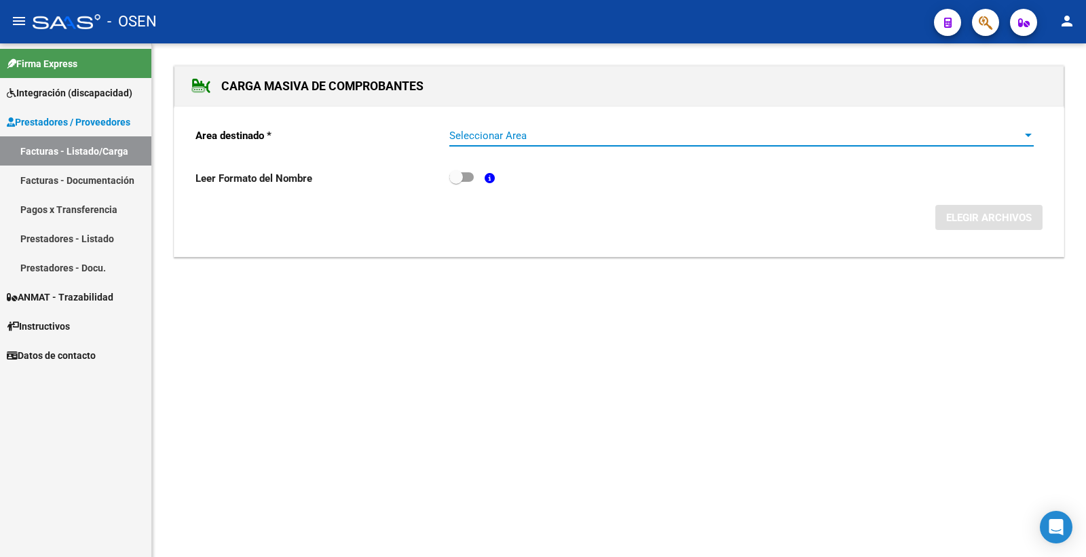
click at [491, 138] on span "Seleccionar Area" at bounding box center [735, 136] width 572 height 12
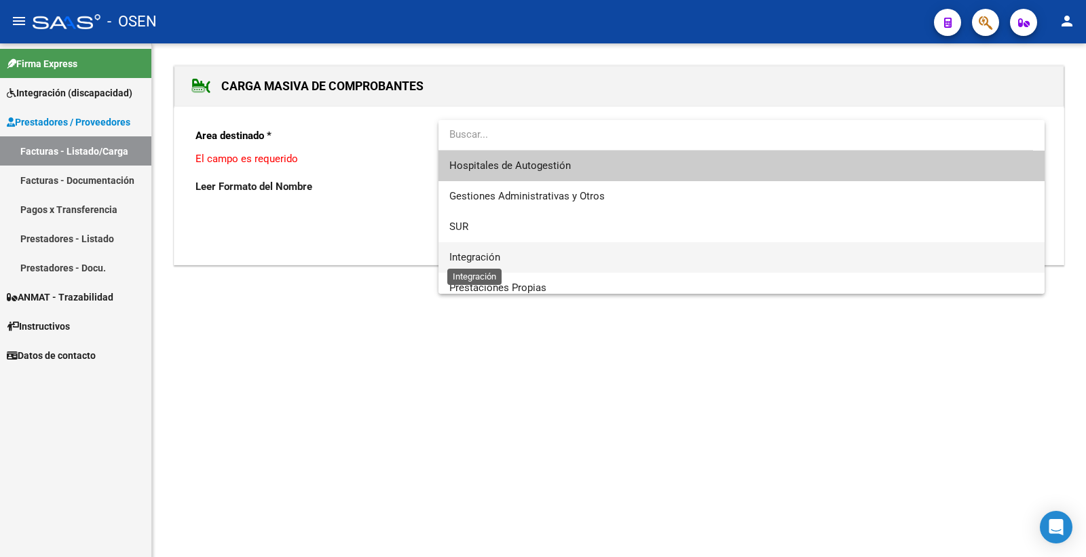
click at [472, 252] on span "Integración" at bounding box center [474, 257] width 51 height 12
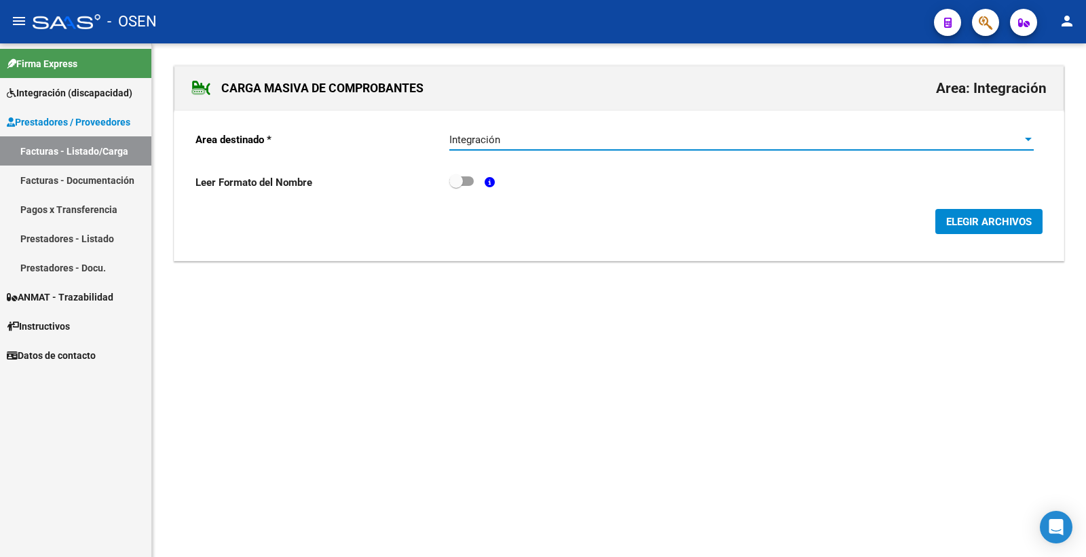
click at [470, 187] on label at bounding box center [461, 181] width 24 height 16
click at [456, 187] on input "checkbox" at bounding box center [455, 186] width 1 height 1
checkbox input "true"
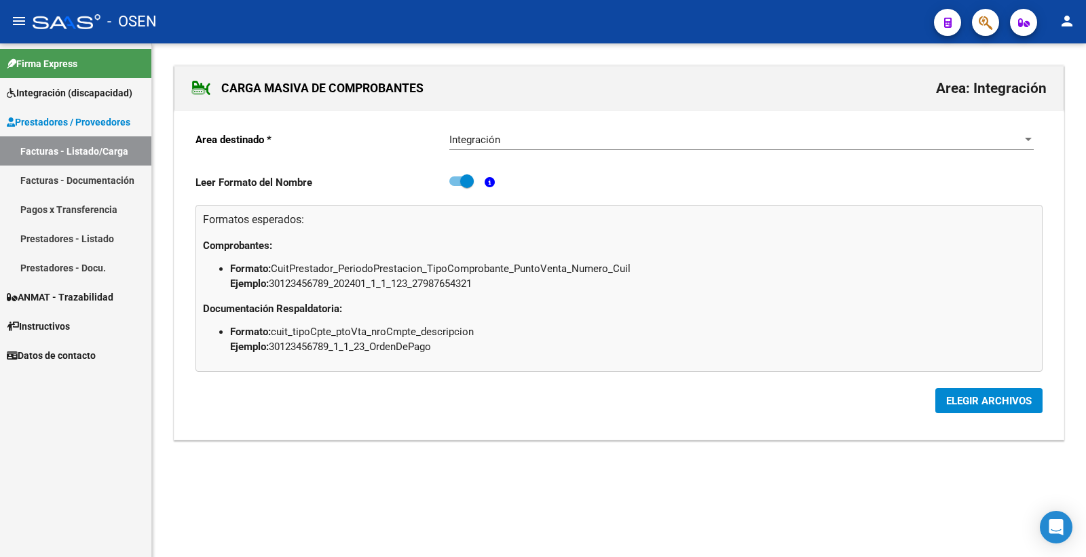
click at [958, 398] on span "ELEGIR ARCHIVOS" at bounding box center [988, 401] width 85 height 12
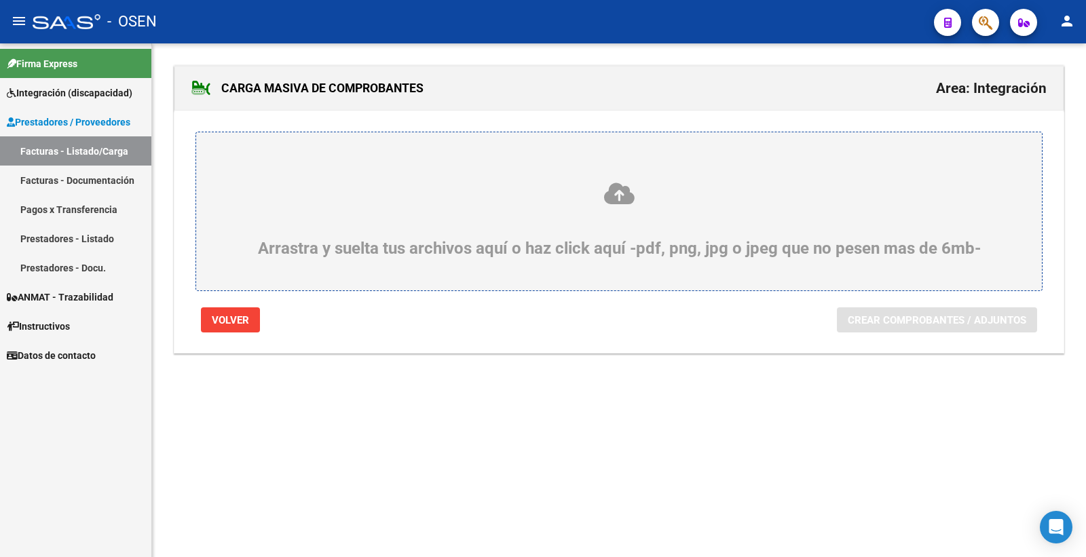
click at [650, 208] on div "Arrastra y suelta tus archivos aquí o haz click aquí -pdf, png, jpg o jpeg que …" at bounding box center [619, 219] width 780 height 77
click at [609, 190] on icon at bounding box center [619, 193] width 780 height 25
click at [0, 0] on input "Arrastra y suelta tus archivos aquí o haz click aquí -pdf, png, jpg o jpeg que …" at bounding box center [0, 0] width 0 height 0
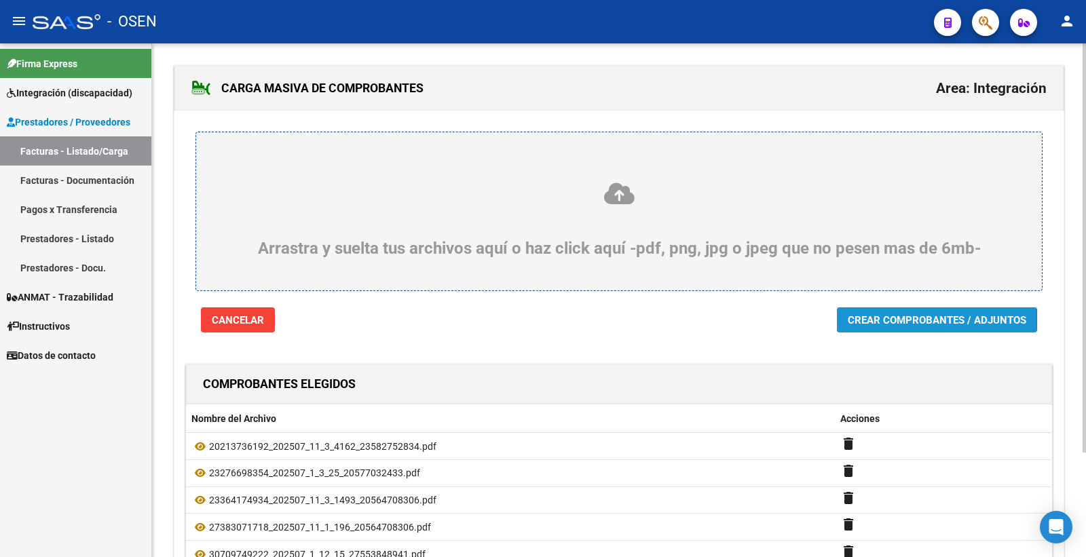
click at [879, 323] on span "Crear Comprobantes / Adjuntos" at bounding box center [936, 320] width 178 height 12
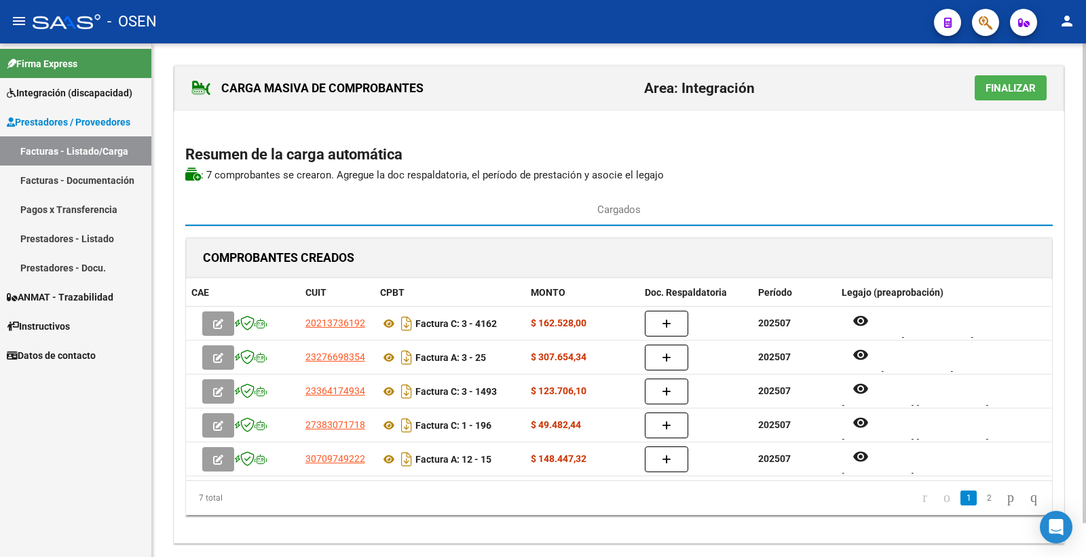
click at [1019, 95] on button "Finalizar" at bounding box center [1010, 87] width 72 height 25
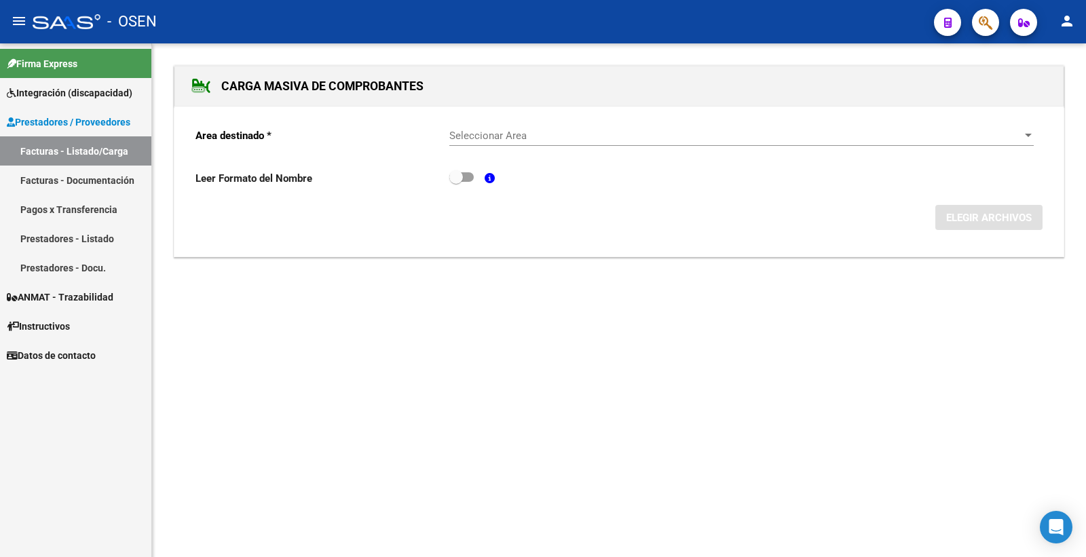
click at [482, 132] on span "Seleccionar Area" at bounding box center [735, 136] width 572 height 12
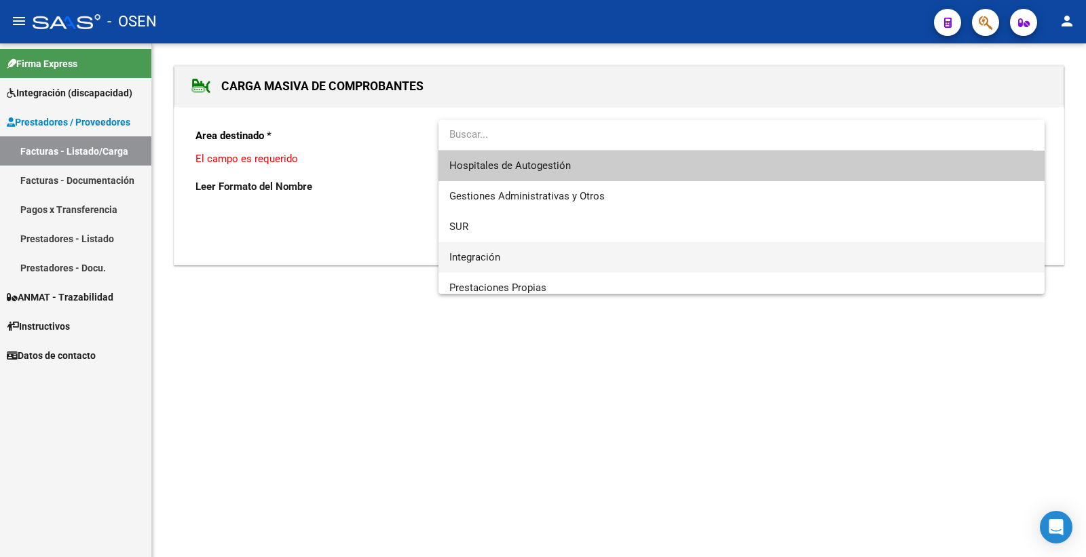
click at [478, 253] on span "Integración" at bounding box center [474, 257] width 51 height 12
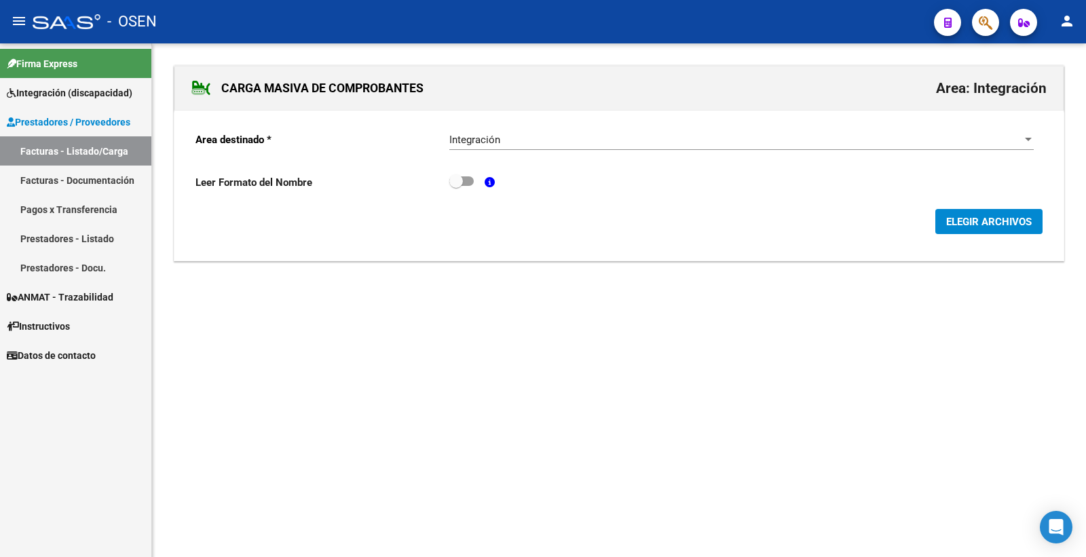
click at [476, 182] on div "Leer Formato del Nombre" at bounding box center [618, 185] width 847 height 25
click at [465, 181] on span at bounding box center [461, 180] width 24 height 9
click at [456, 186] on input "checkbox" at bounding box center [455, 186] width 1 height 1
checkbox input "true"
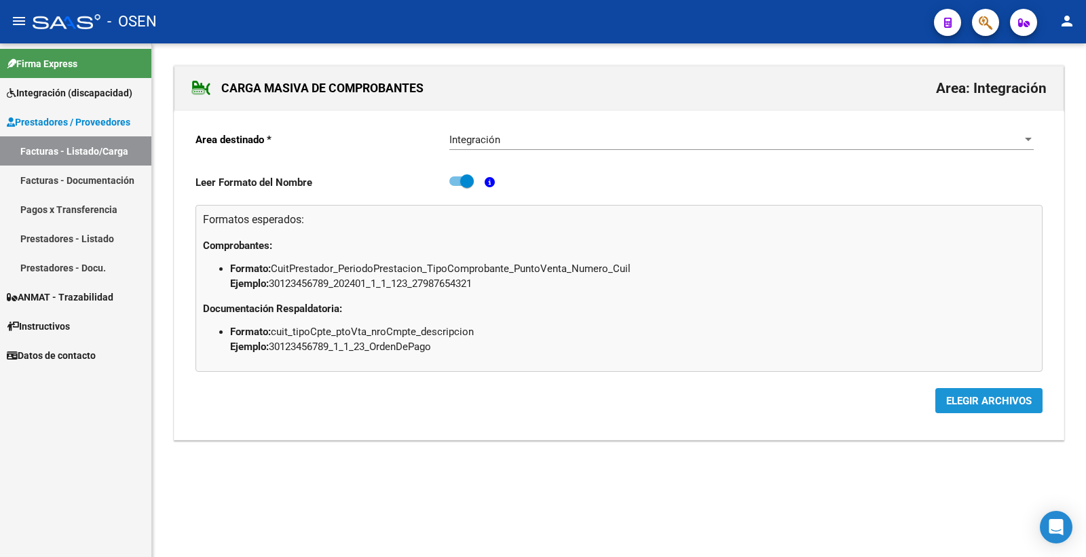
click at [965, 401] on span "ELEGIR ARCHIVOS" at bounding box center [988, 401] width 85 height 12
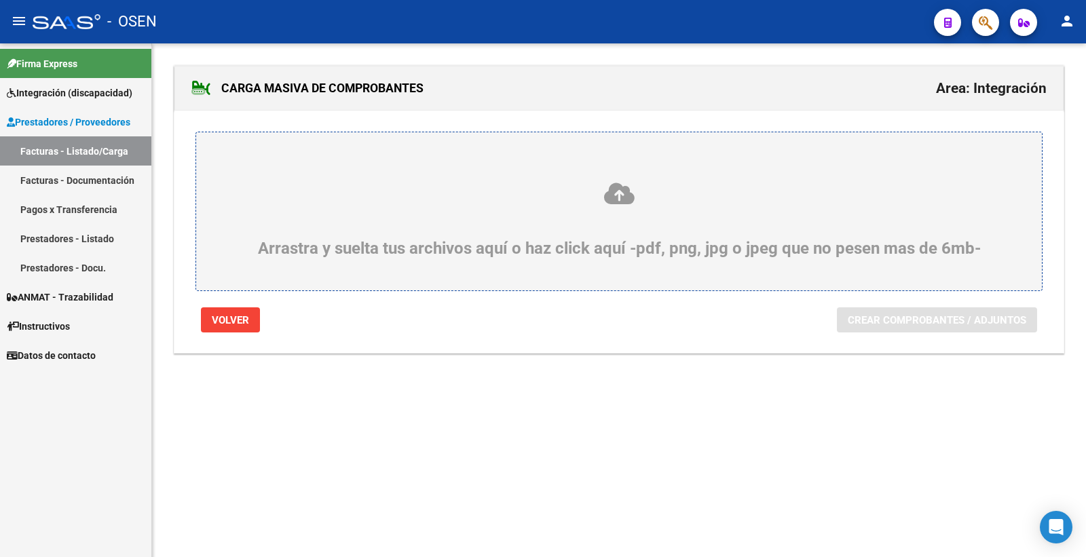
click at [539, 222] on div "Arrastra y suelta tus archivos aquí o haz click aquí -pdf, png, jpg o jpeg que …" at bounding box center [619, 219] width 780 height 77
click at [0, 0] on input "Arrastra y suelta tus archivos aquí o haz click aquí -pdf, png, jpg o jpeg que …" at bounding box center [0, 0] width 0 height 0
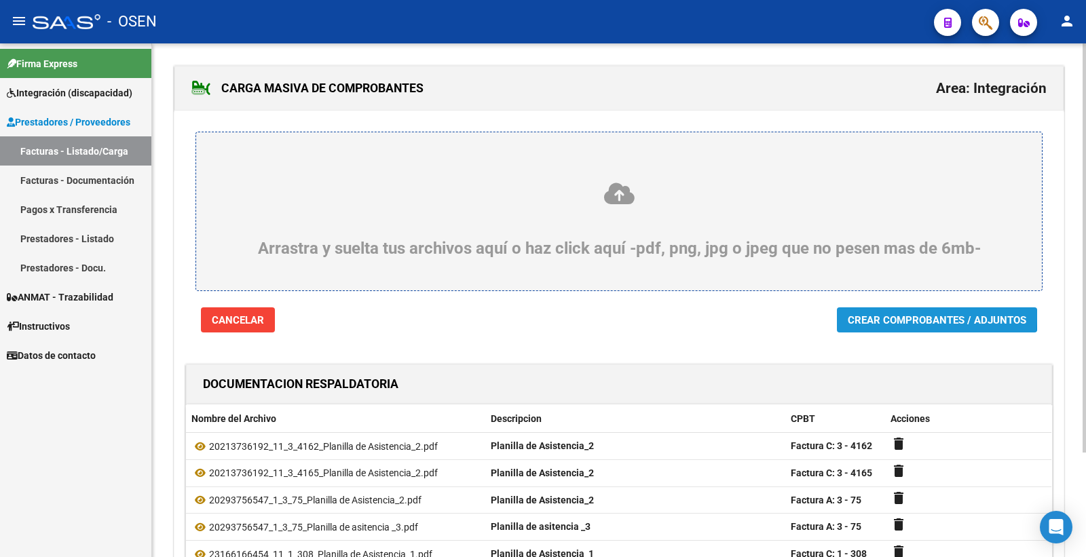
click at [907, 318] on span "Crear Comprobantes / Adjuntos" at bounding box center [936, 320] width 178 height 12
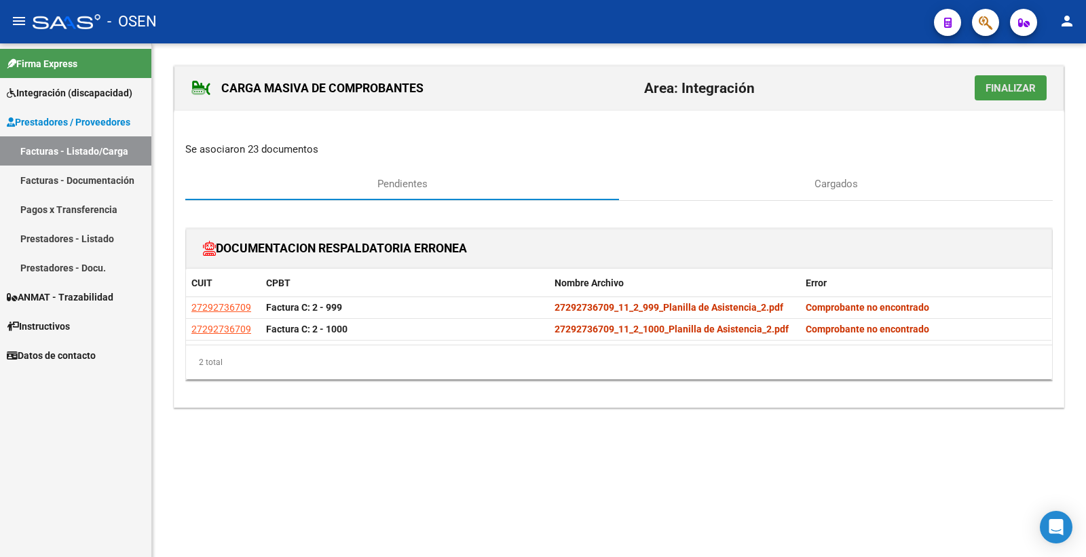
click at [991, 87] on span "Finalizar" at bounding box center [1010, 88] width 50 height 12
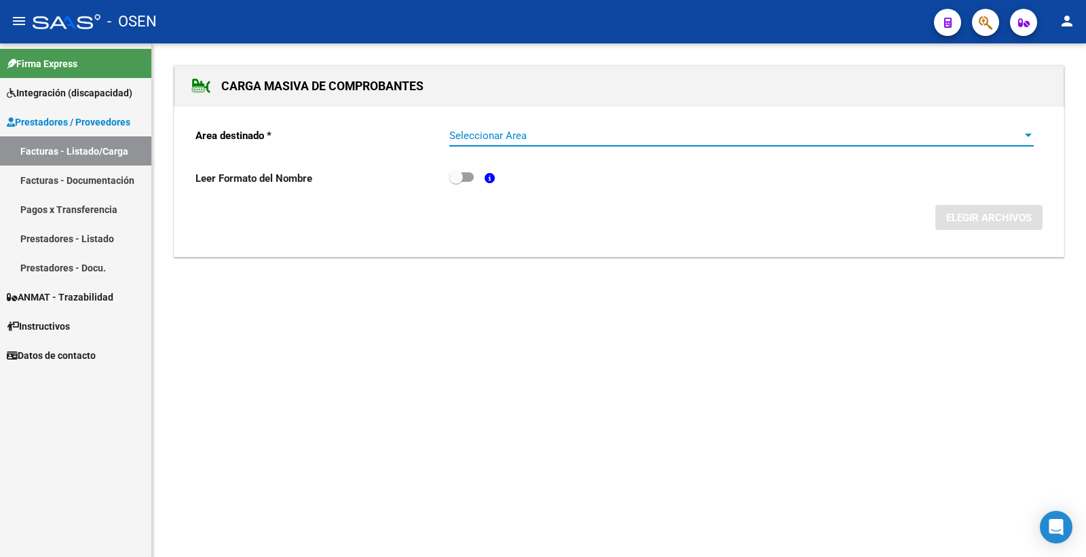
click at [485, 134] on span "Seleccionar Area" at bounding box center [735, 136] width 572 height 12
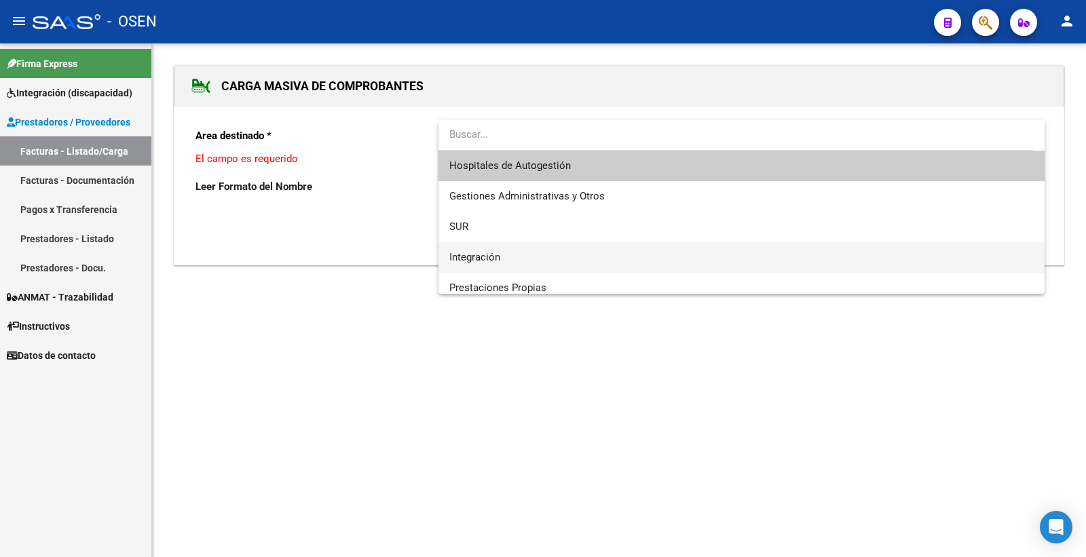
click at [471, 250] on span "Integración" at bounding box center [741, 257] width 584 height 31
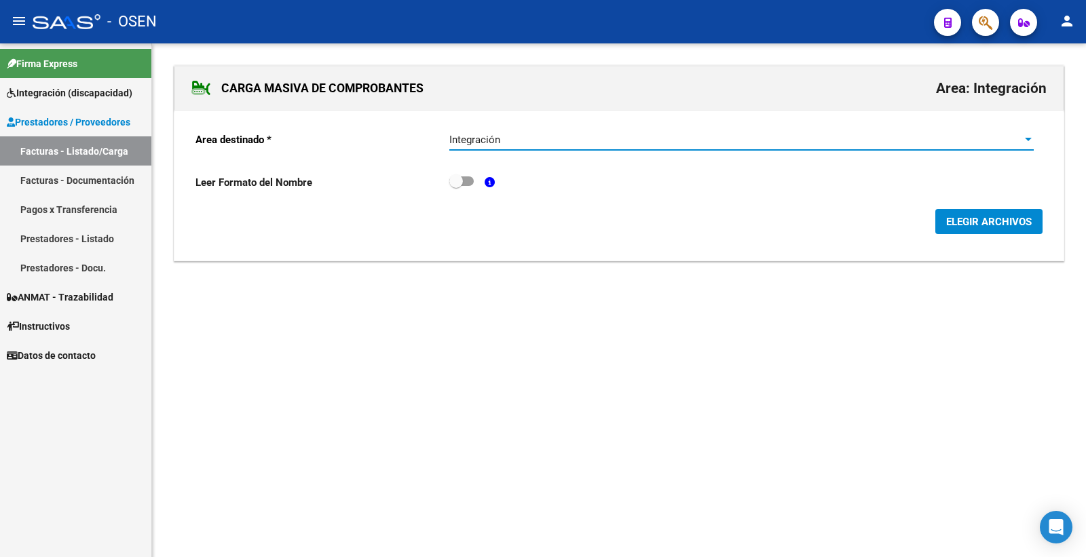
click at [463, 179] on span at bounding box center [461, 180] width 24 height 9
click at [456, 186] on input "checkbox" at bounding box center [455, 186] width 1 height 1
checkbox input "true"
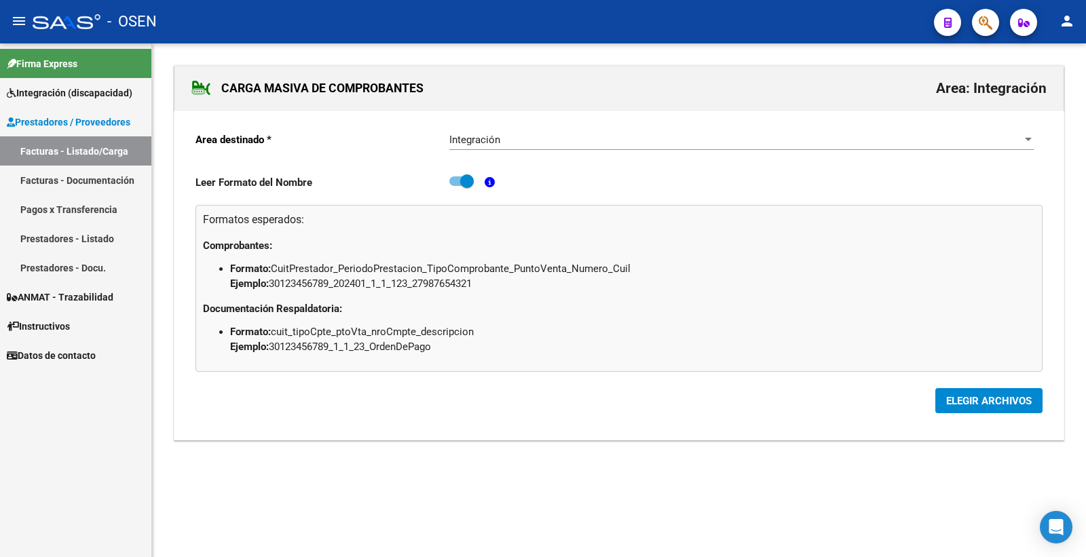
click at [975, 400] on span "ELEGIR ARCHIVOS" at bounding box center [988, 401] width 85 height 12
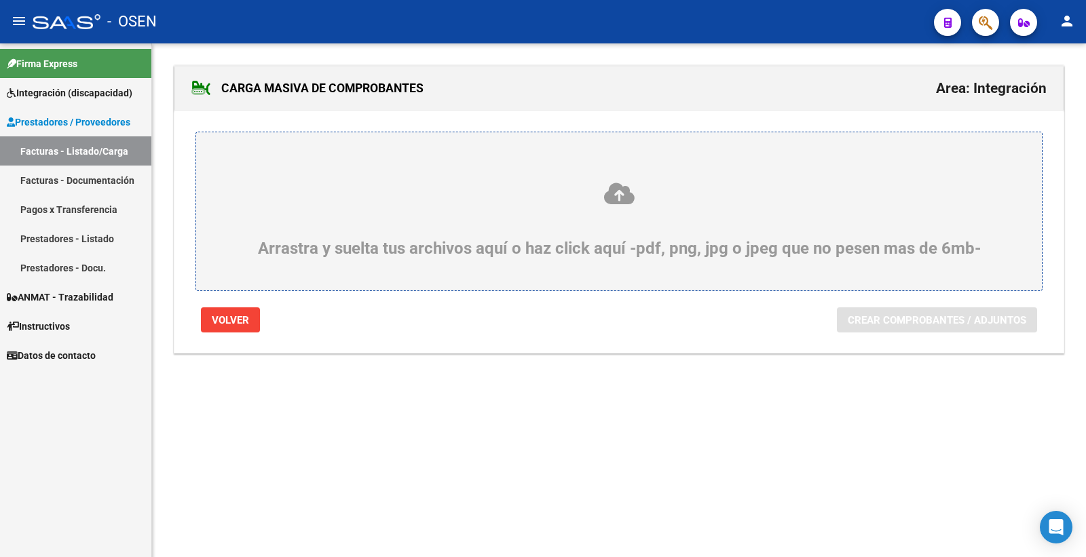
click at [461, 216] on div "Arrastra y suelta tus archivos aquí o haz click aquí -pdf, png, jpg o jpeg que …" at bounding box center [619, 219] width 780 height 77
click at [0, 0] on input "Arrastra y suelta tus archivos aquí o haz click aquí -pdf, png, jpg o jpeg que …" at bounding box center [0, 0] width 0 height 0
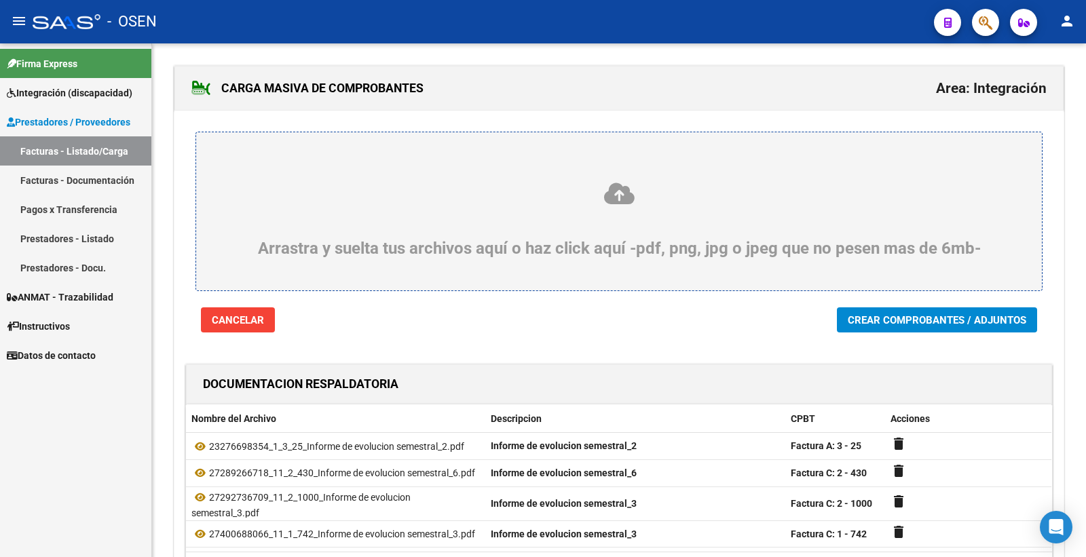
click at [887, 317] on span "Crear Comprobantes / Adjuntos" at bounding box center [936, 320] width 178 height 12
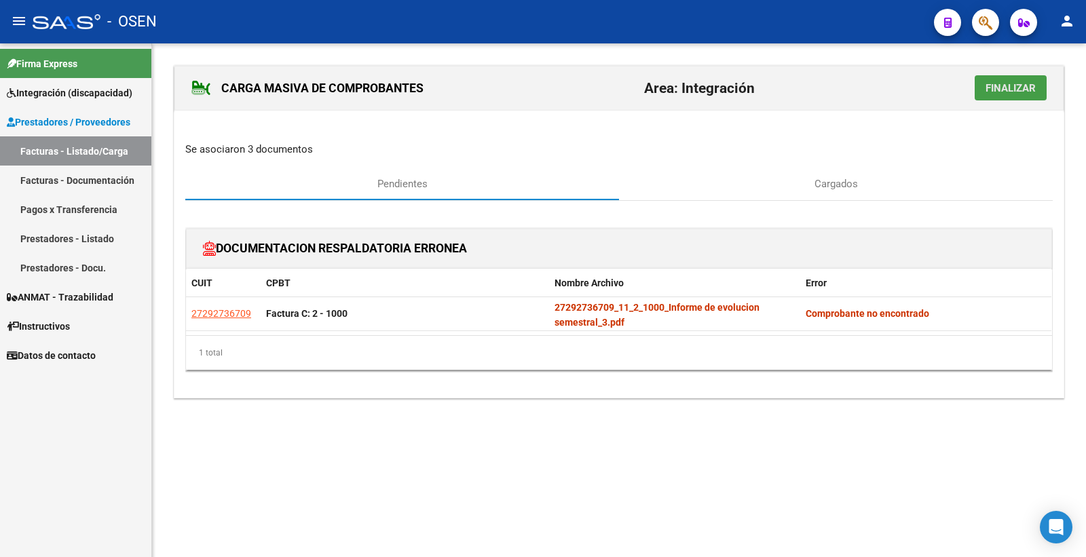
click at [1019, 83] on span "Finalizar" at bounding box center [1010, 88] width 50 height 12
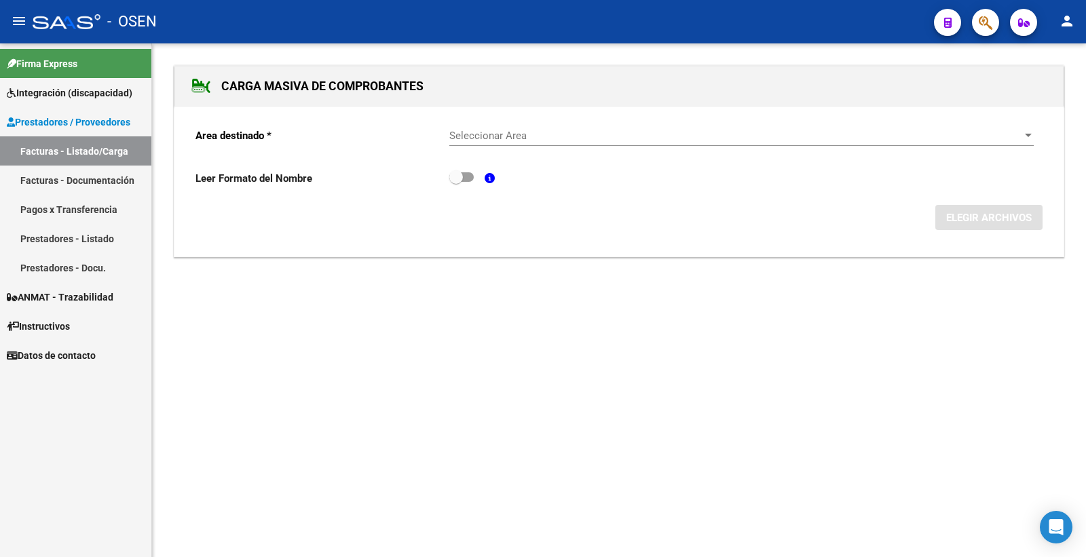
click at [82, 155] on link "Facturas - Listado/Carga" at bounding box center [75, 150] width 151 height 29
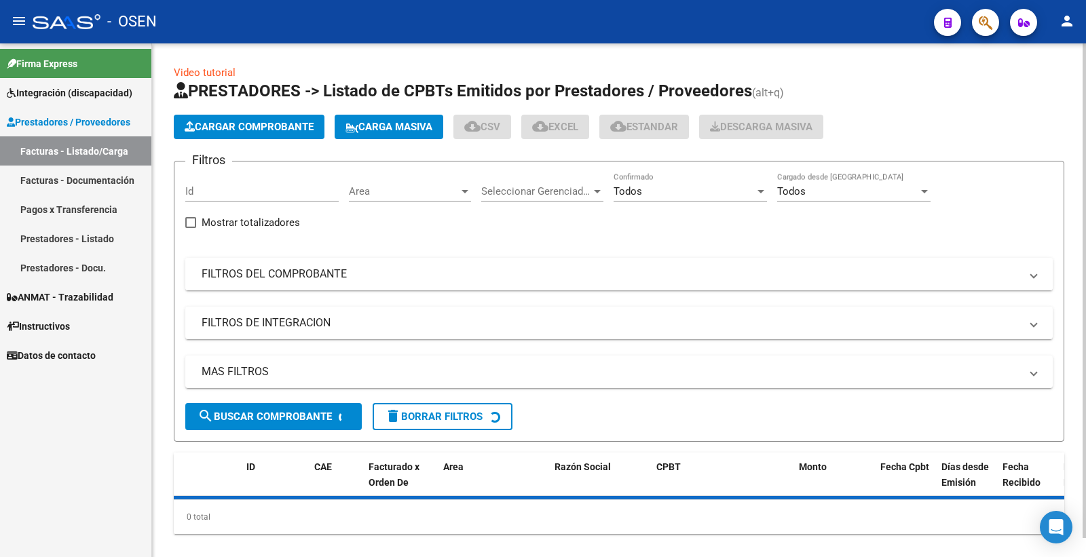
click at [248, 277] on mat-panel-title "FILTROS DEL COMPROBANTE" at bounding box center [611, 274] width 818 height 15
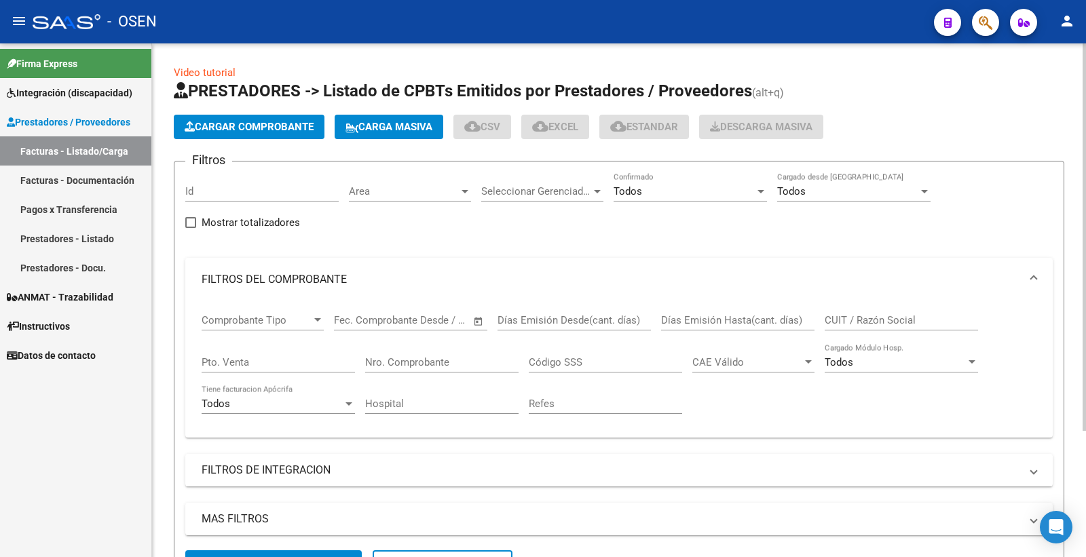
click at [385, 364] on input "Nro. Comprobante" at bounding box center [441, 362] width 153 height 12
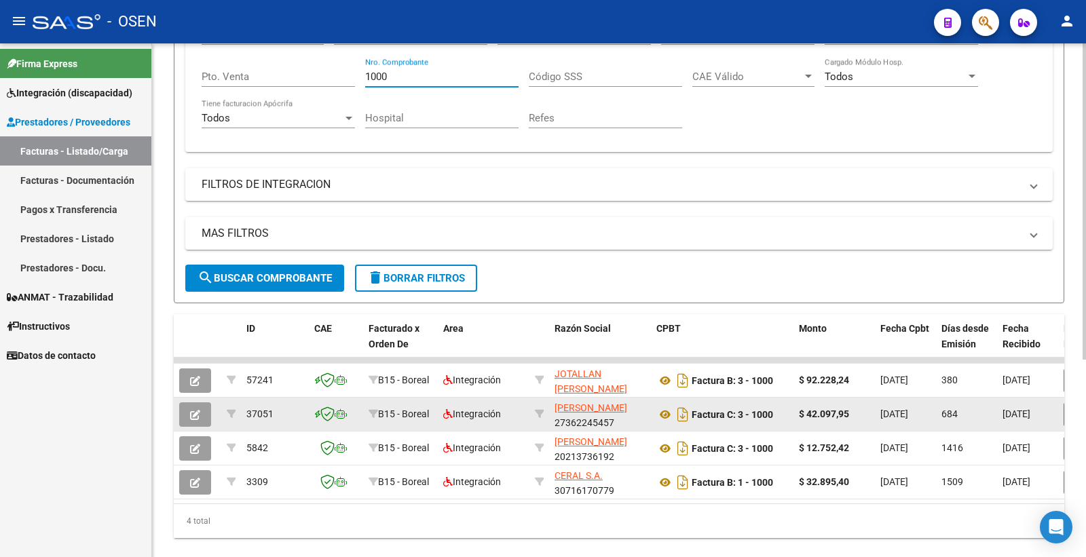
scroll to position [322, 0]
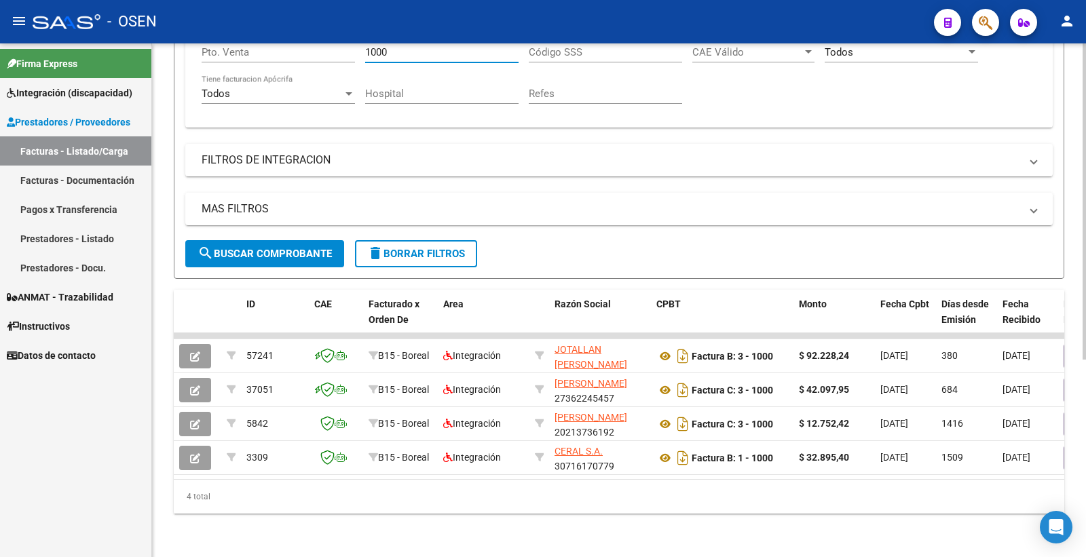
type input "1000"
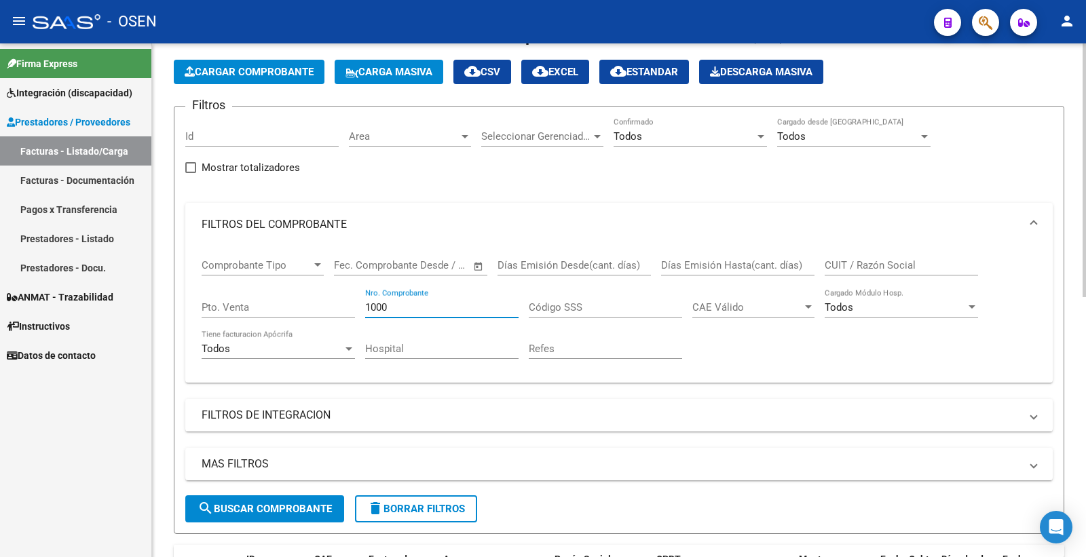
scroll to position [0, 0]
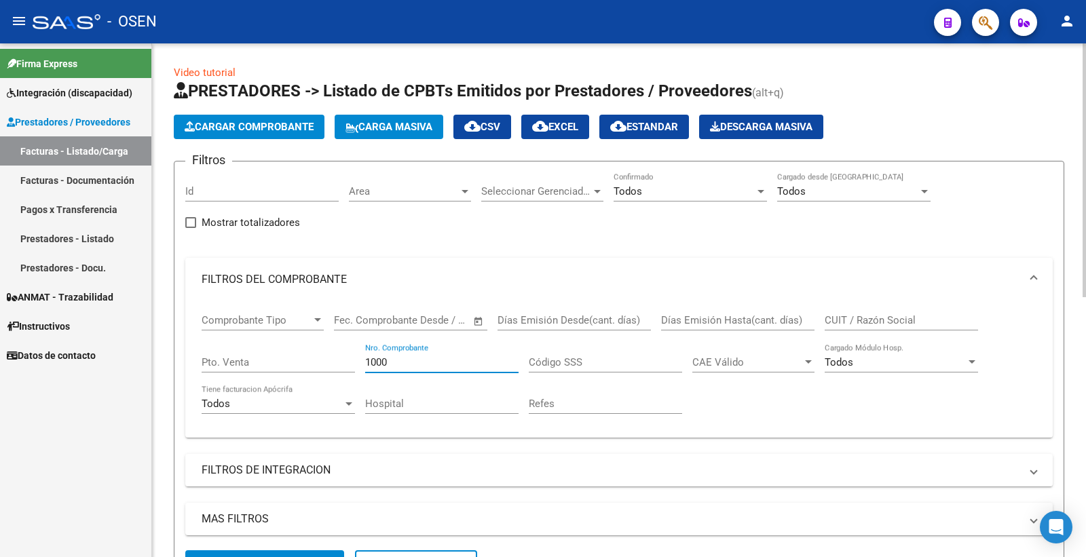
click at [253, 123] on span "Cargar Comprobante" at bounding box center [249, 127] width 129 height 12
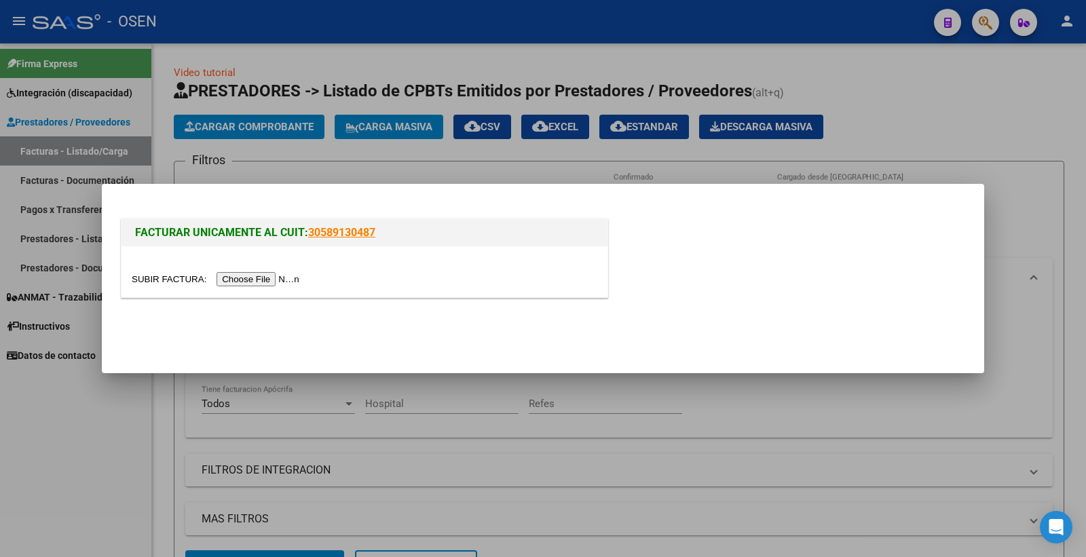
click at [279, 282] on input "file" at bounding box center [218, 279] width 172 height 14
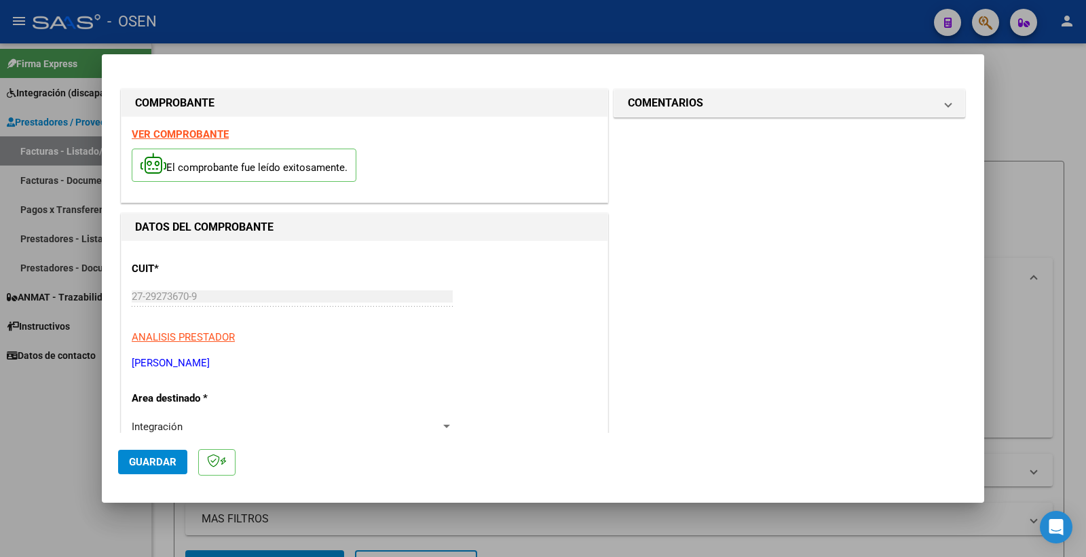
click at [191, 132] on strong "VER COMPROBANTE" at bounding box center [180, 134] width 97 height 12
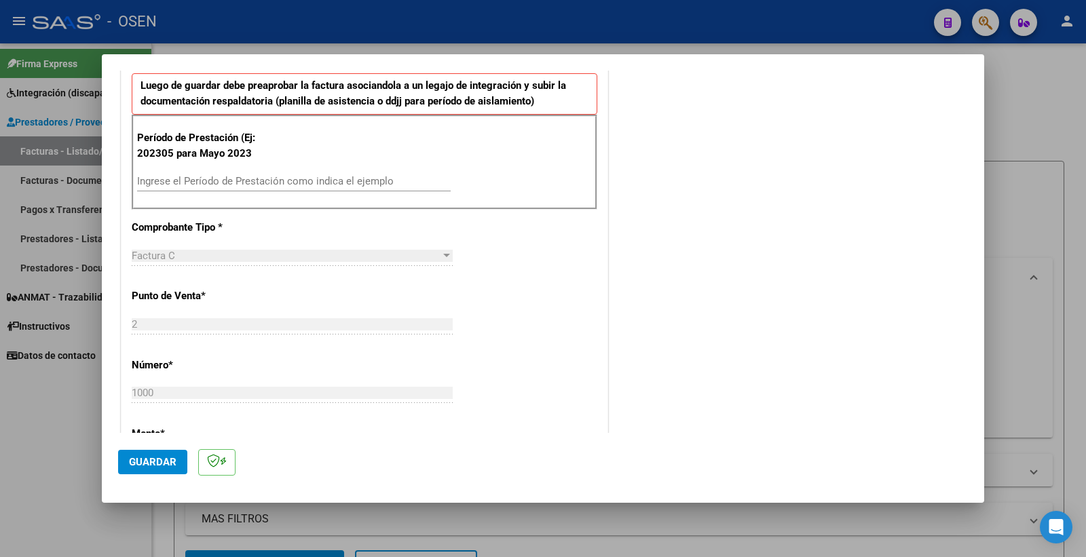
scroll to position [377, 0]
click at [194, 176] on input "Ingrese el Período de Prestación como indica el ejemplo" at bounding box center [293, 180] width 313 height 12
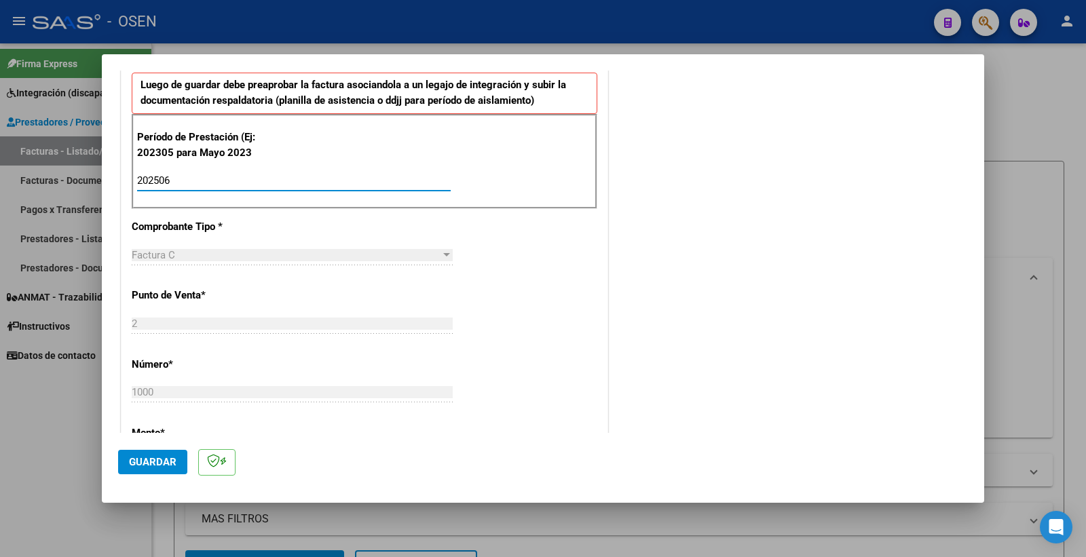
type input "202506"
click at [141, 462] on span "Guardar" at bounding box center [152, 462] width 47 height 12
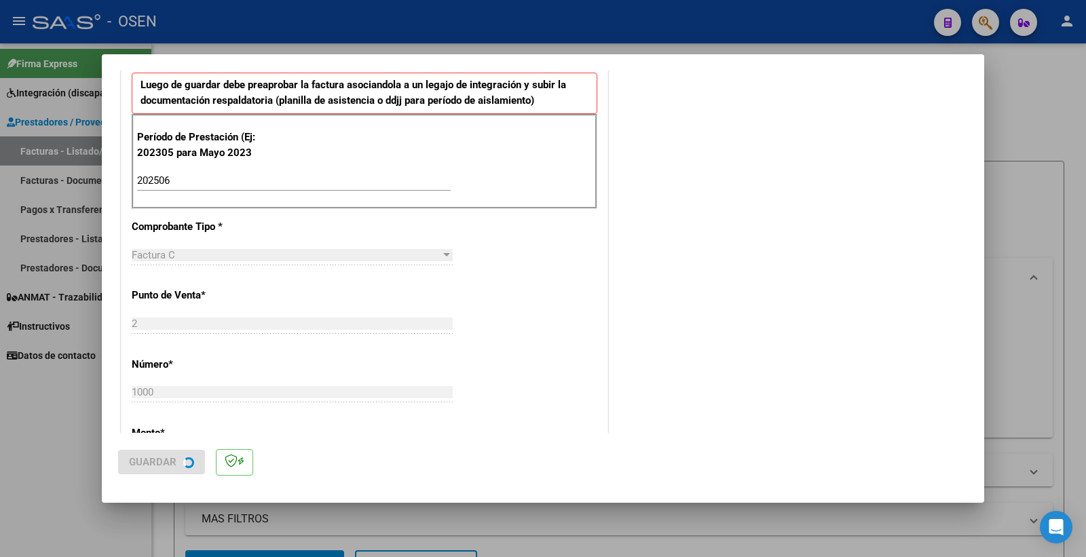
scroll to position [0, 0]
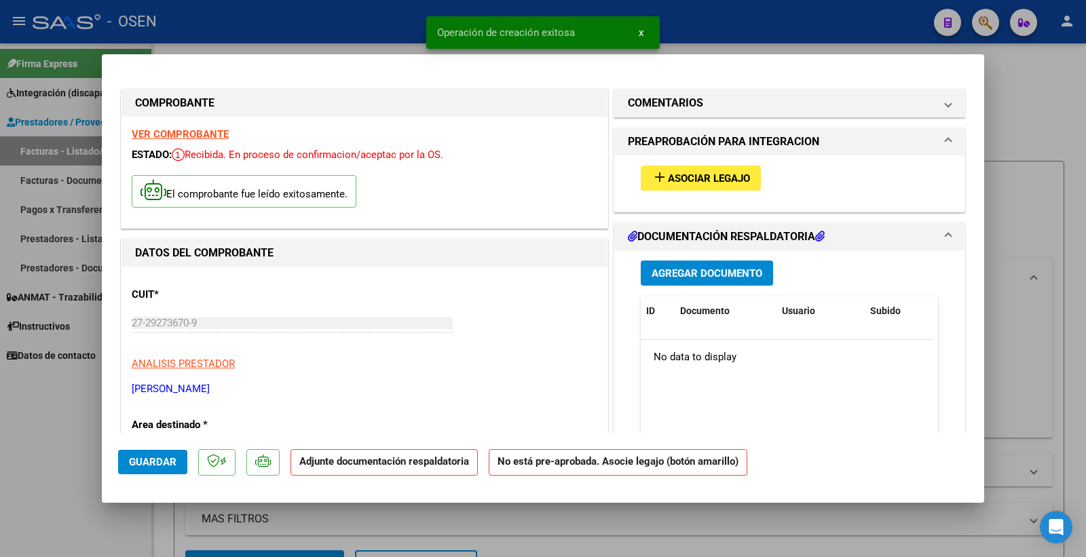
click at [674, 179] on span "Asociar Legajo" at bounding box center [709, 178] width 82 height 12
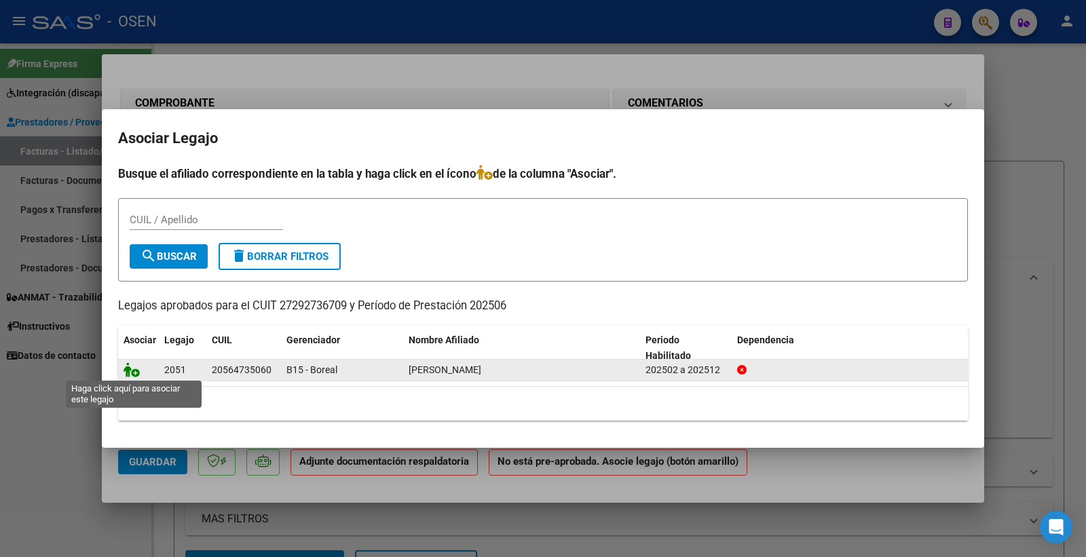
click at [132, 367] on icon at bounding box center [131, 369] width 16 height 15
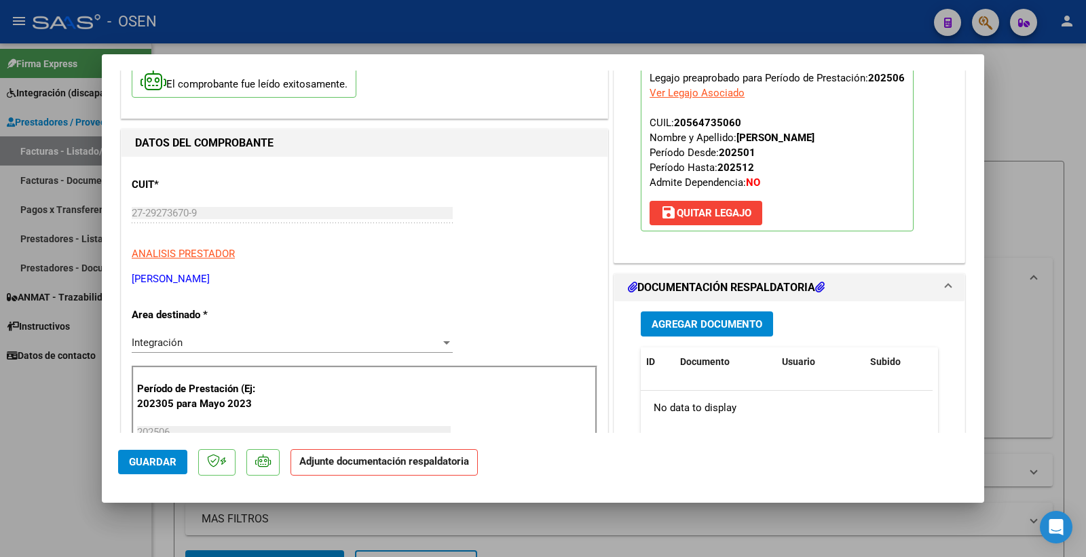
scroll to position [151, 0]
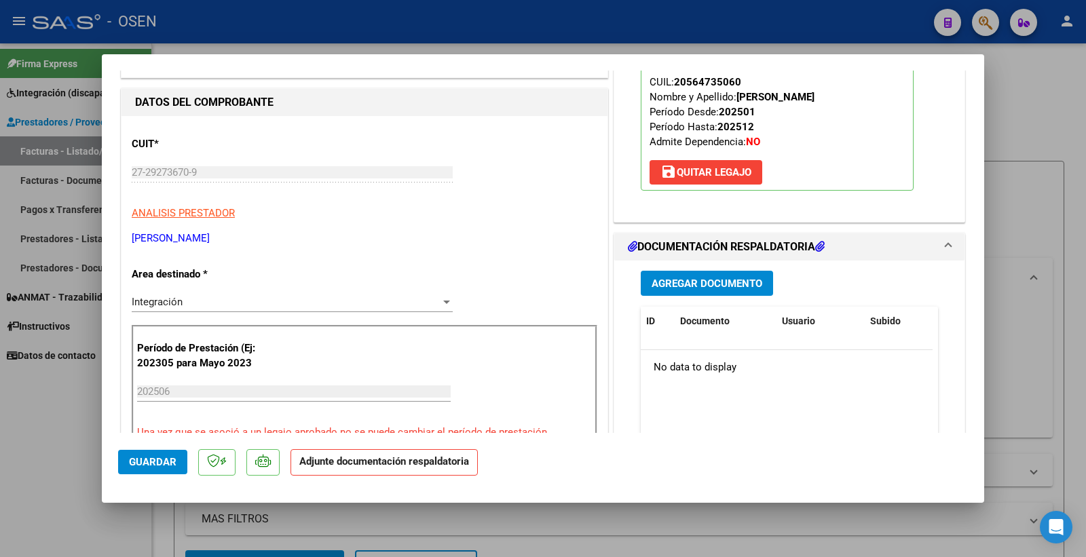
click at [667, 273] on button "Agregar Documento" at bounding box center [706, 283] width 132 height 25
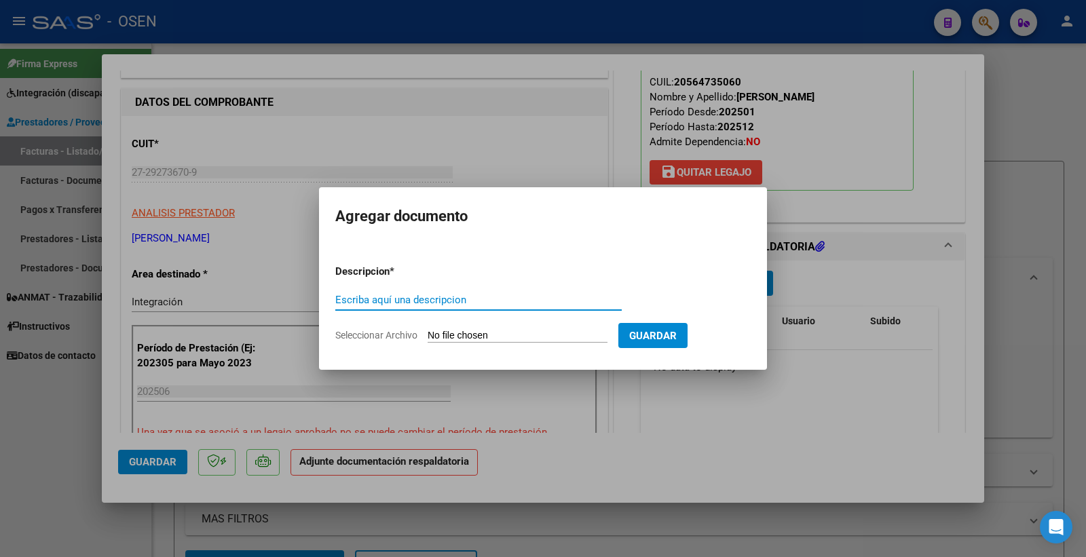
click at [428, 297] on input "Escriba aquí una descripcion" at bounding box center [478, 300] width 286 height 12
type input "PLANILLA"
click at [438, 330] on input "Seleccionar Archivo" at bounding box center [517, 336] width 180 height 13
type input "C:\fakepath\27292736709_11_2_1000_Planilla de Asistencia_2.pdf"
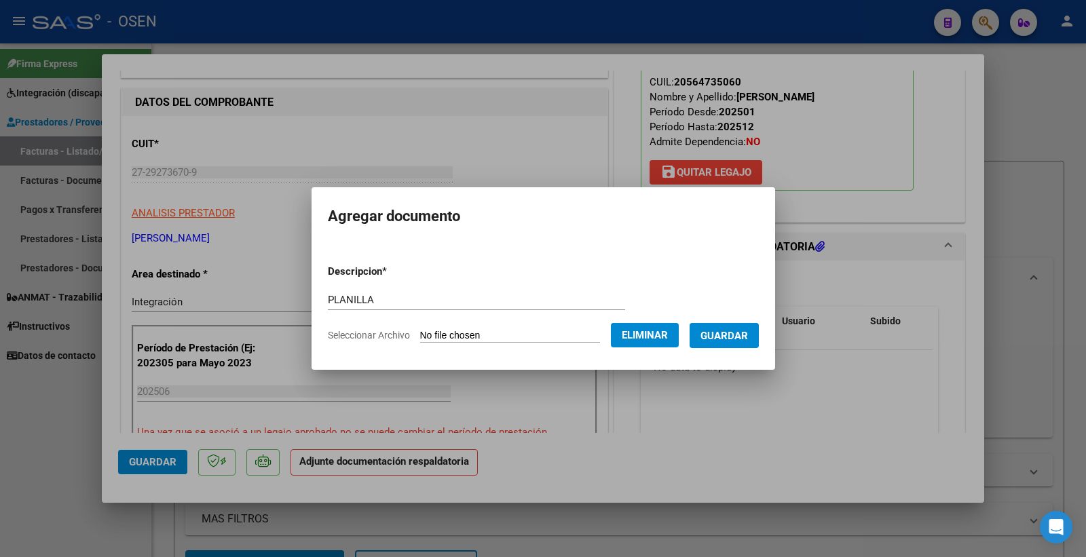
click at [747, 330] on span "Guardar" at bounding box center [723, 336] width 47 height 12
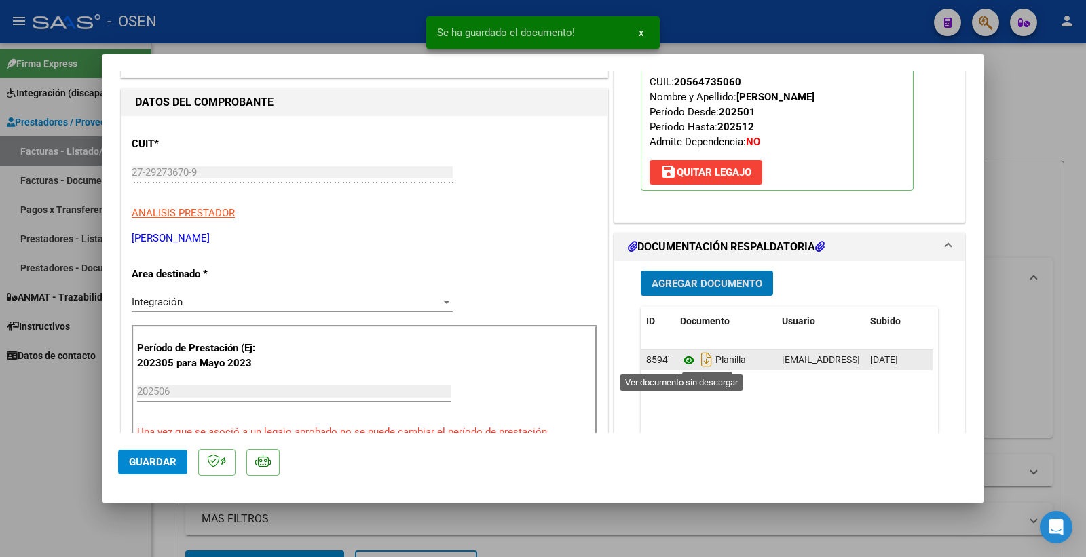
click at [680, 360] on icon at bounding box center [689, 360] width 18 height 16
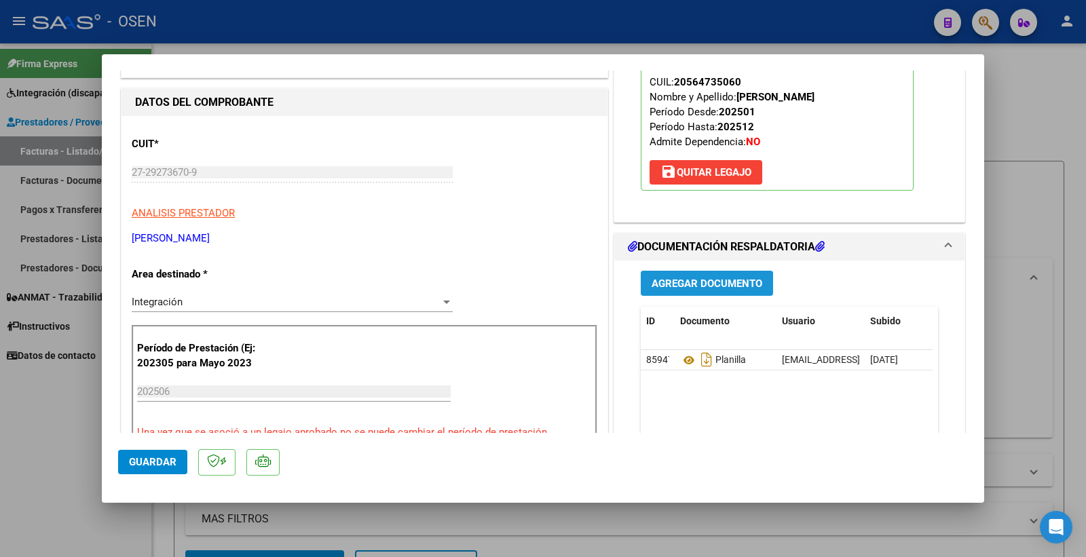
click at [728, 278] on span "Agregar Documento" at bounding box center [706, 284] width 111 height 12
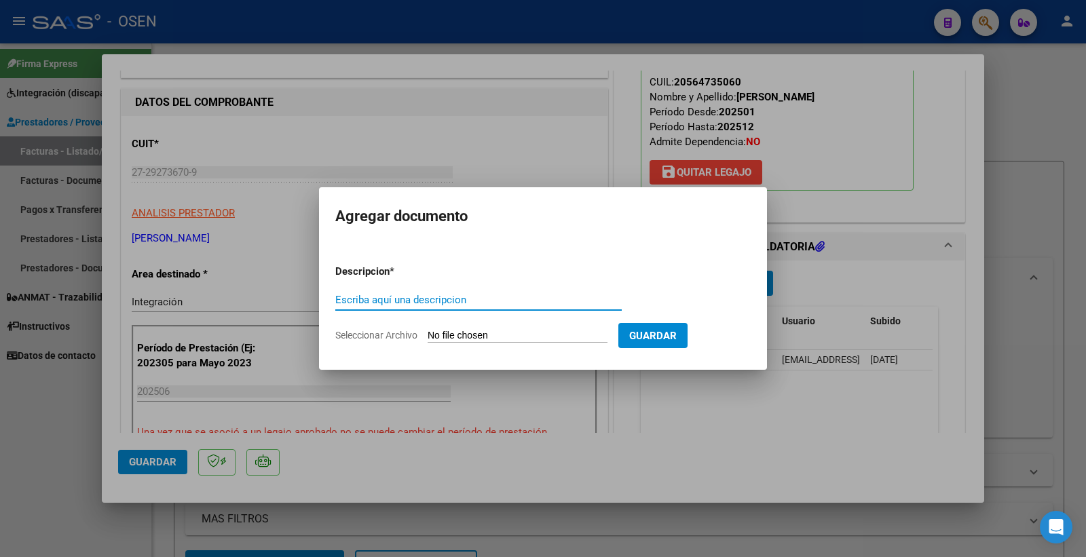
click at [396, 294] on input "Escriba aquí una descripcion" at bounding box center [478, 300] width 286 height 12
type input "INFORME SEMESTRAL"
click at [490, 333] on input "Seleccionar Archivo" at bounding box center [517, 336] width 180 height 13
type input "C:\fakepath\27292736709_11_2_1000_Informe de evolucion semestral_3.pdf"
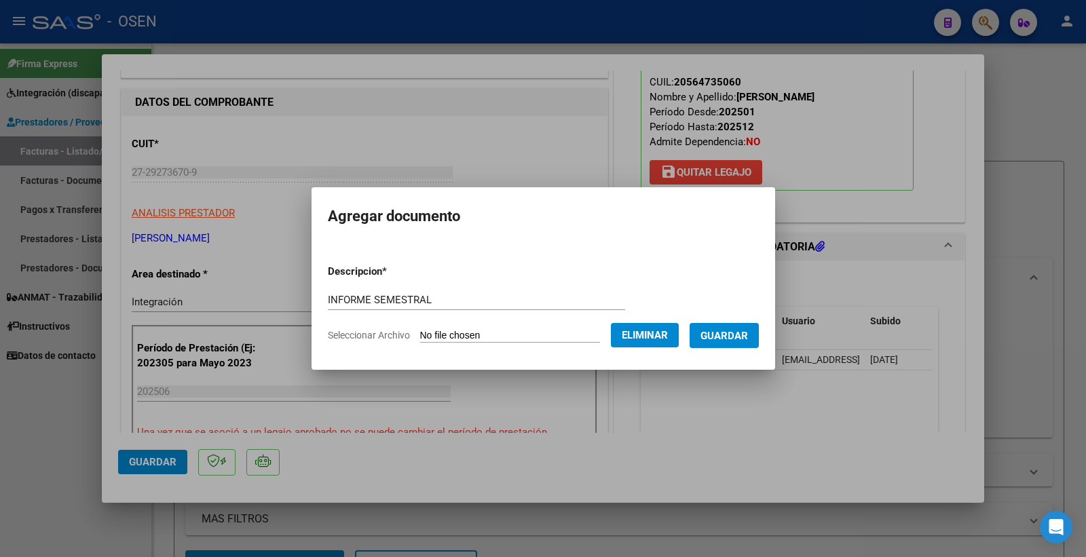
click at [742, 330] on span "Guardar" at bounding box center [723, 336] width 47 height 12
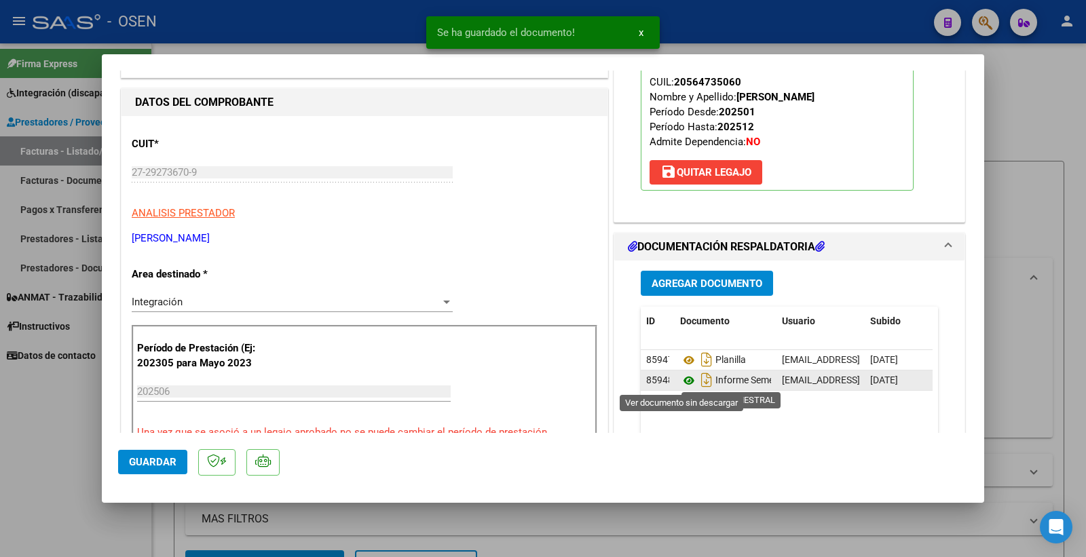
click at [681, 380] on icon at bounding box center [689, 380] width 18 height 16
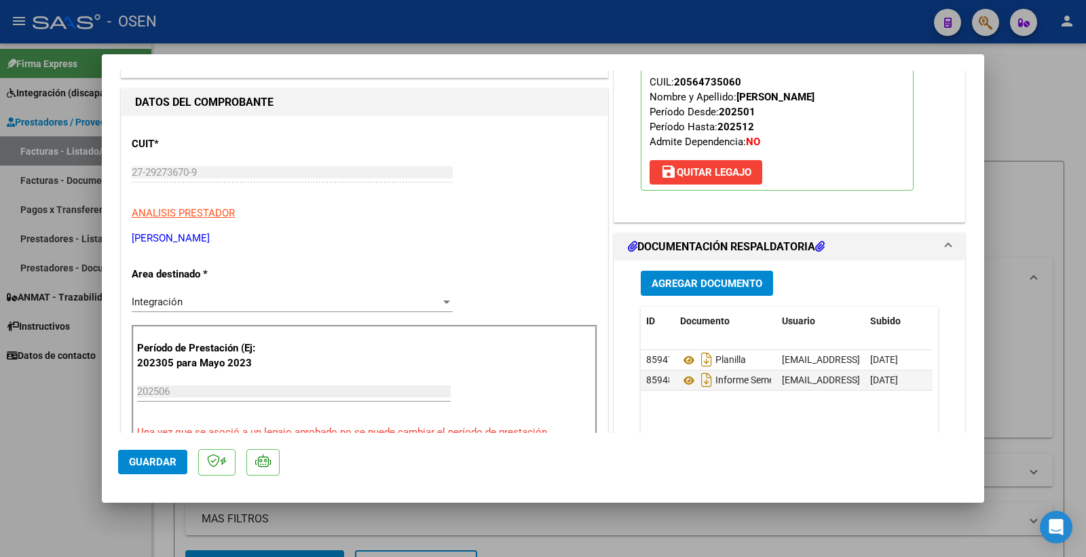
click at [153, 461] on span "Guardar" at bounding box center [152, 462] width 47 height 12
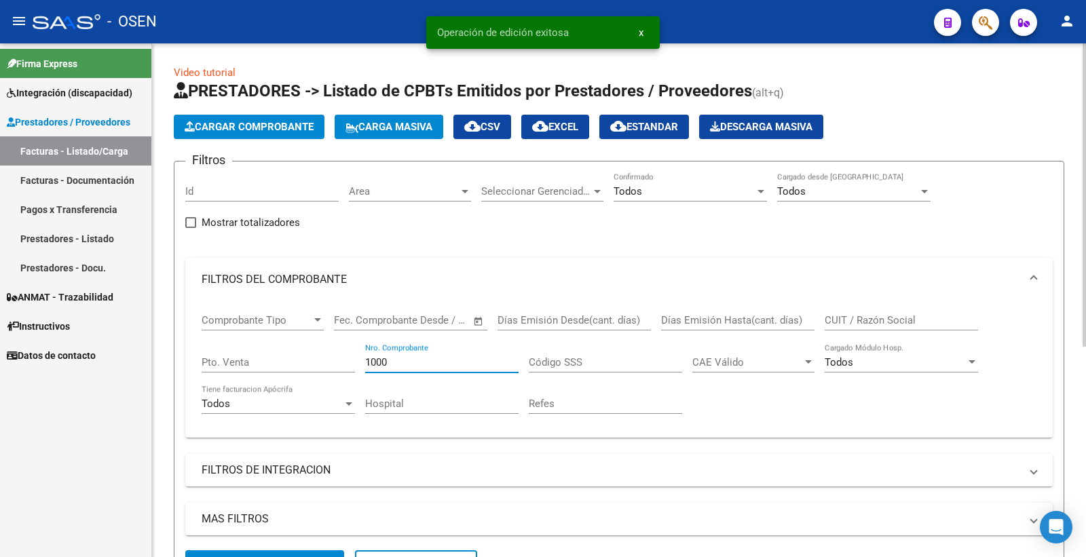
drag, startPoint x: 398, startPoint y: 358, endPoint x: 317, endPoint y: 376, distance: 83.3
click at [317, 375] on div "Comprobante Tipo Comprobante Tipo Start date – End date Fec. Comprobante Desde …" at bounding box center [619, 364] width 835 height 126
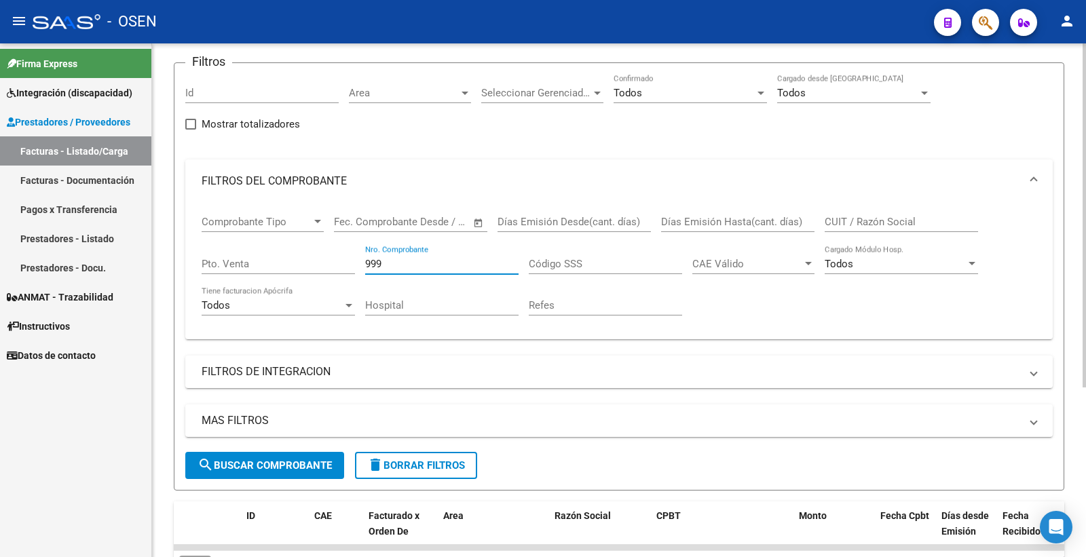
scroll to position [254, 0]
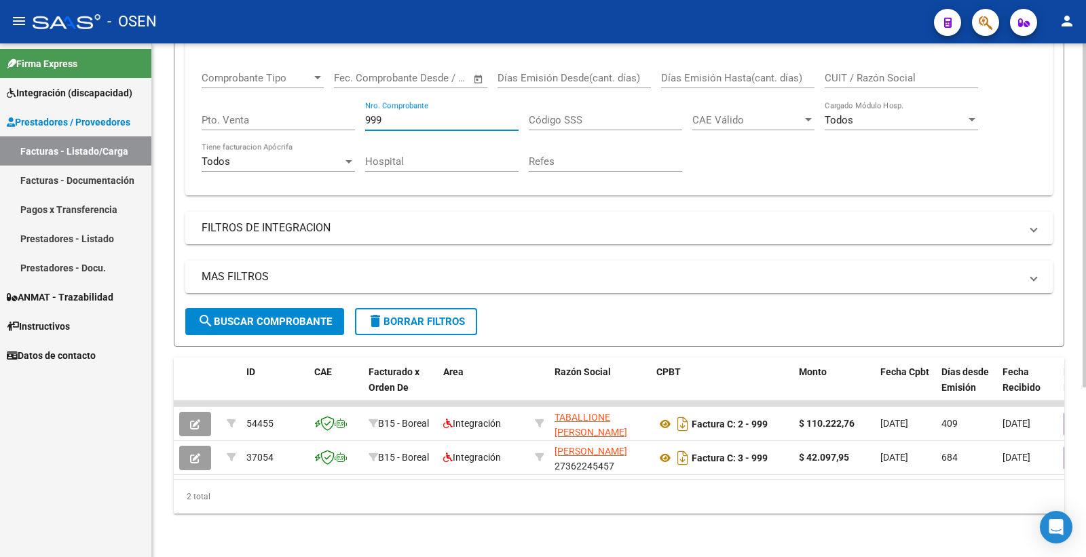
type input "999"
drag, startPoint x: 397, startPoint y: 109, endPoint x: 353, endPoint y: 105, distance: 43.6
click at [353, 105] on div "Comprobante Tipo Comprobante Tipo Start date – End date Fec. Comprobante Desde …" at bounding box center [619, 122] width 835 height 126
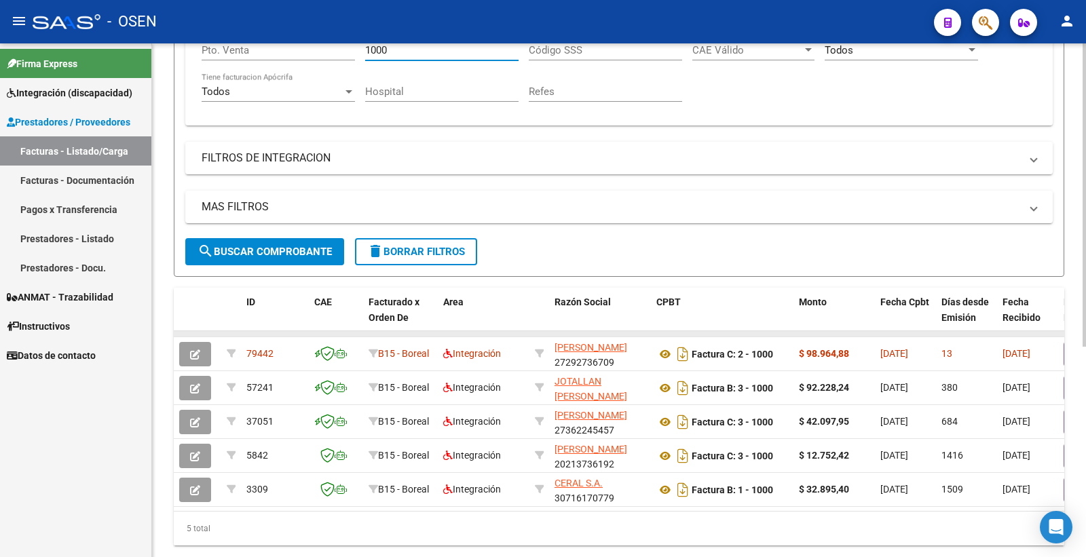
scroll to position [329, 0]
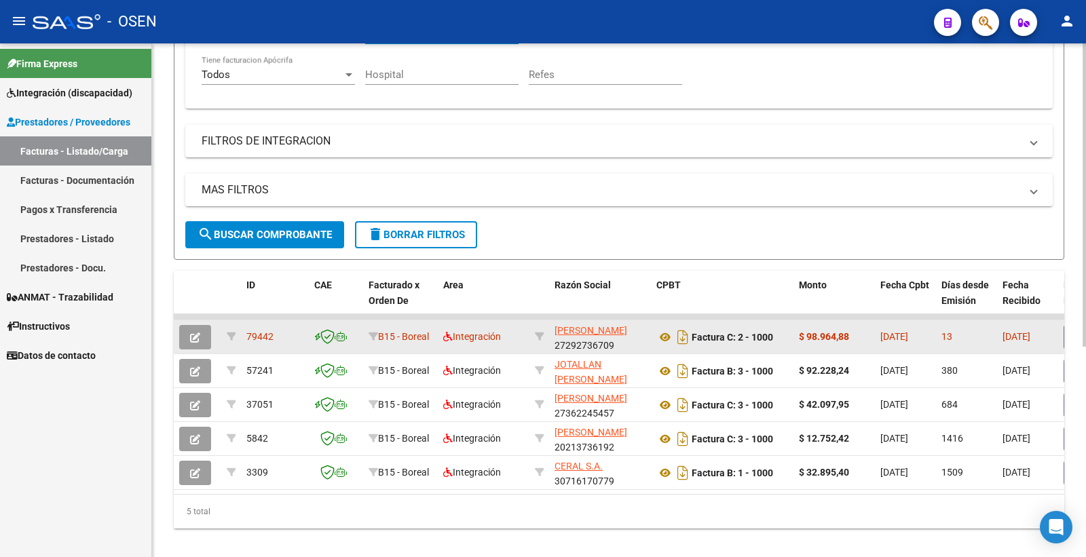
type input "1000"
click at [199, 335] on icon "button" at bounding box center [195, 337] width 10 height 10
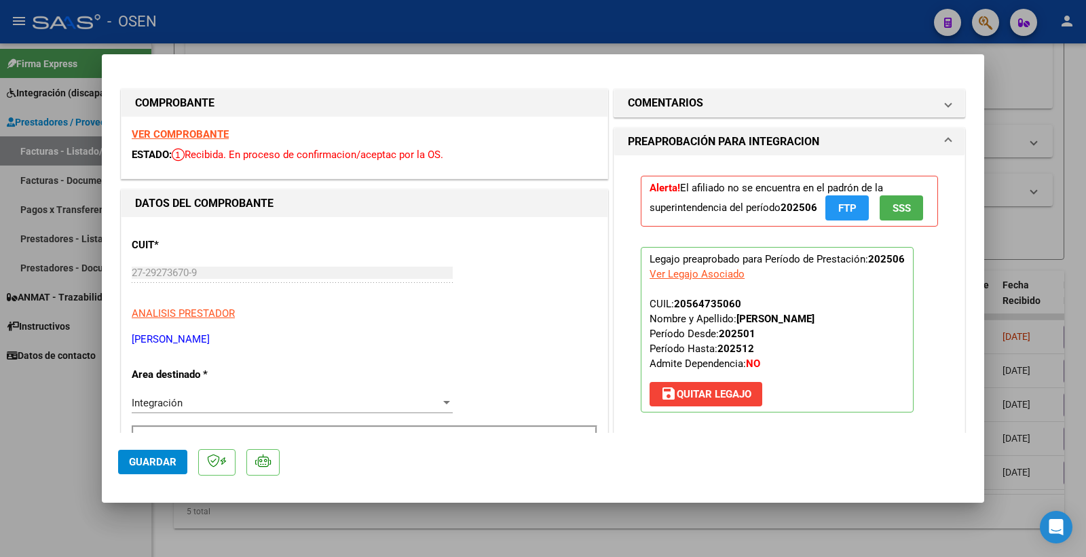
click at [212, 133] on strong "VER COMPROBANTE" at bounding box center [180, 134] width 97 height 12
type input "$ 0,00"
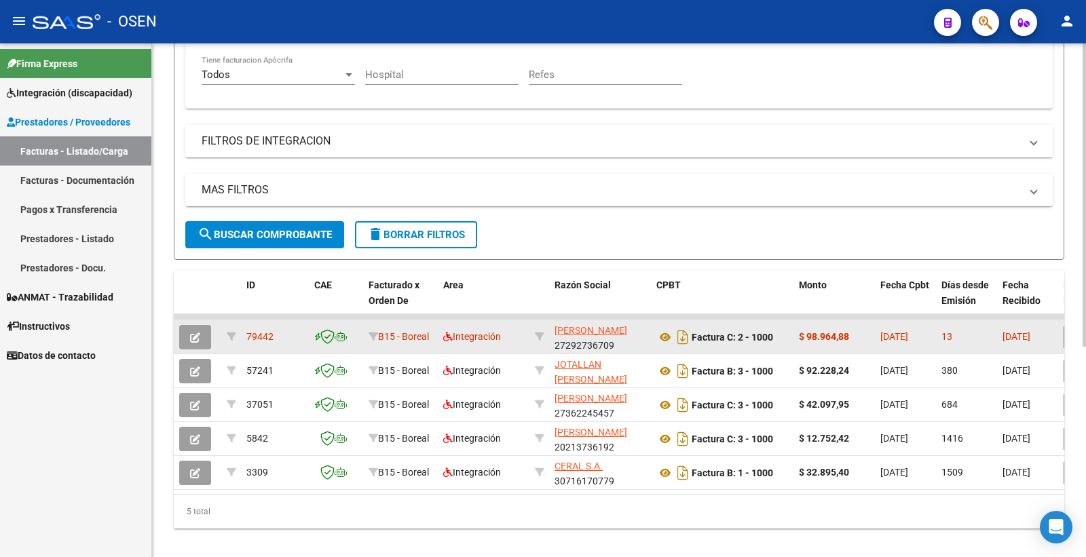
click at [195, 337] on icon "button" at bounding box center [195, 337] width 10 height 10
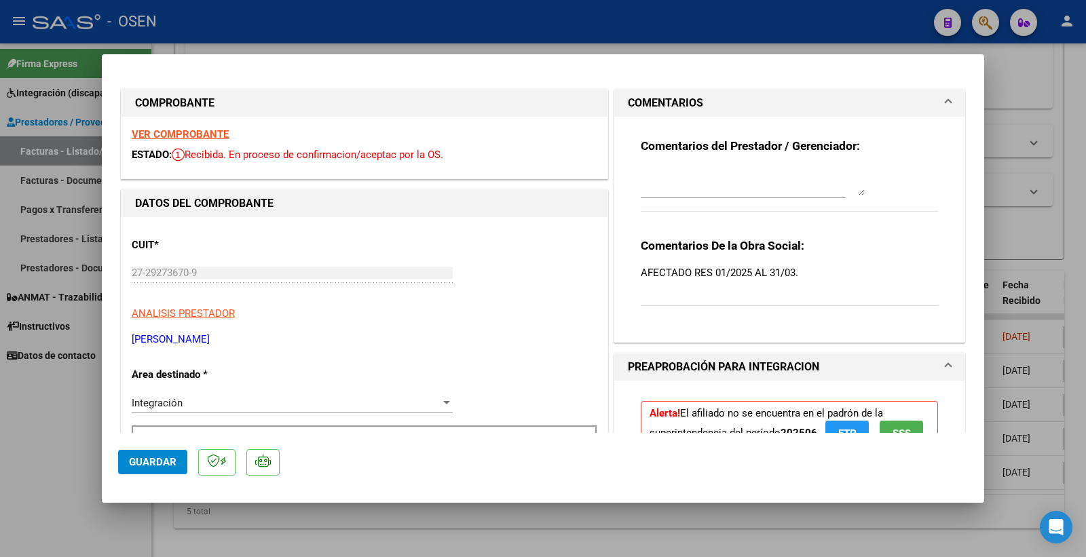
click at [198, 132] on strong "VER COMPROBANTE" at bounding box center [180, 134] width 97 height 12
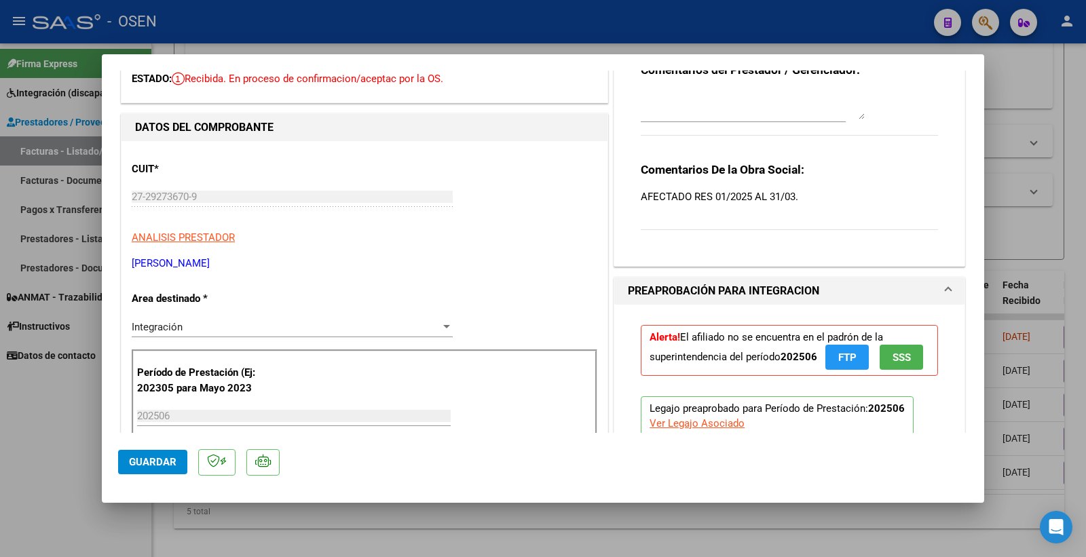
scroll to position [0, 0]
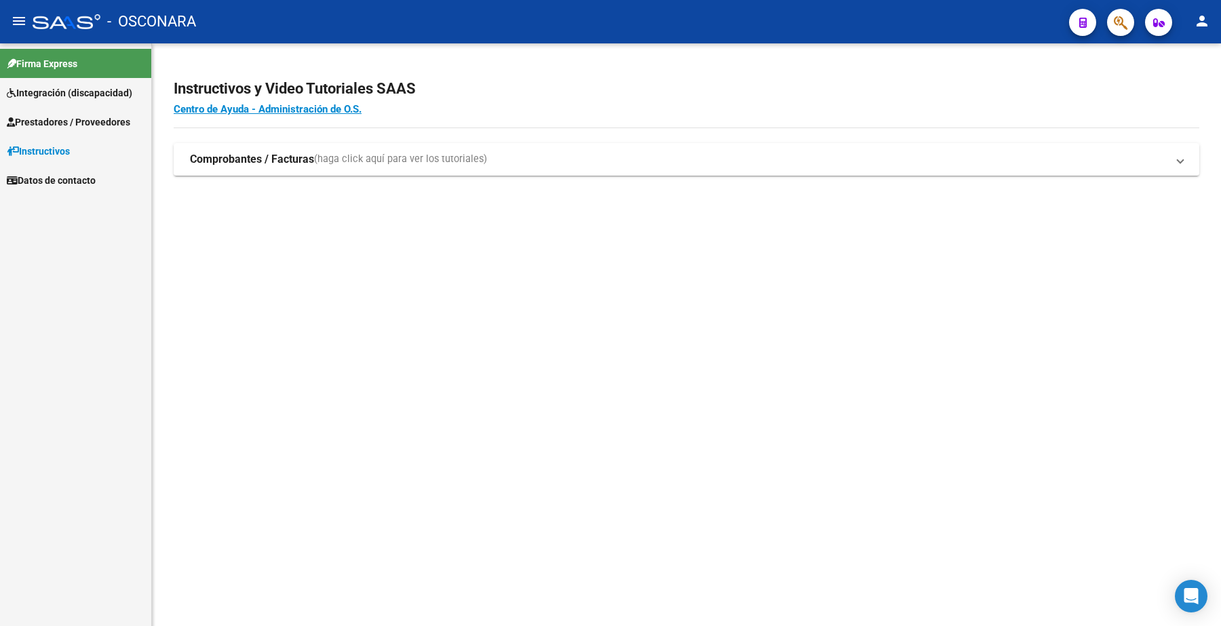
click at [103, 120] on span "Prestadores / Proveedores" at bounding box center [68, 122] width 123 height 15
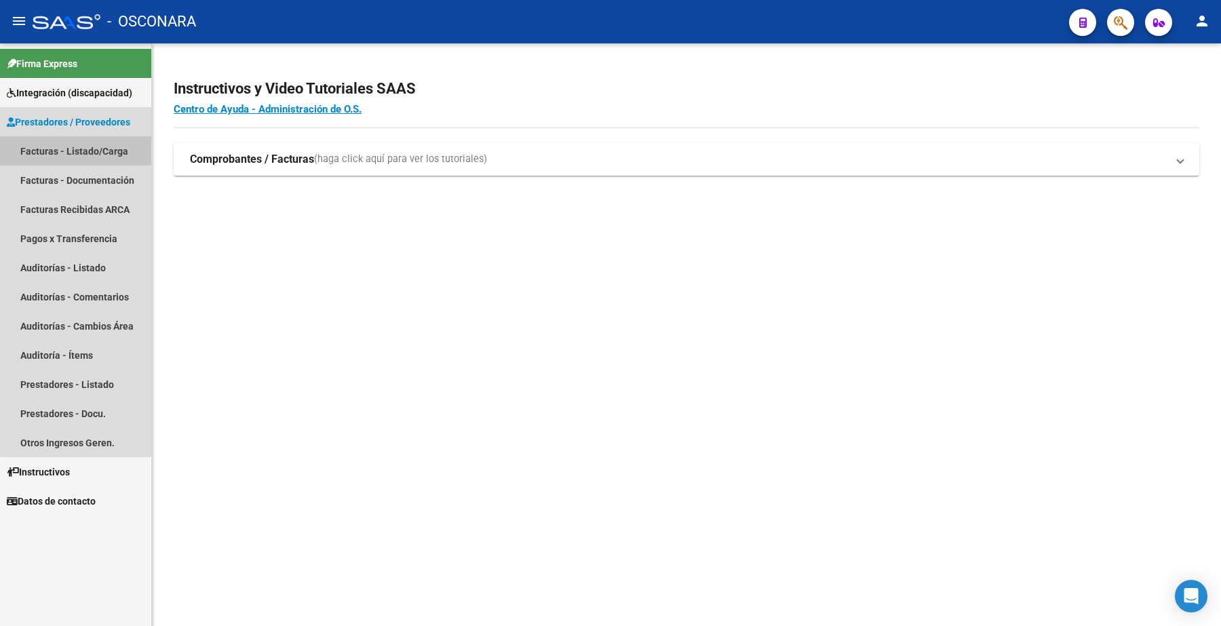
click at [119, 148] on link "Facturas - Listado/Carga" at bounding box center [75, 150] width 151 height 29
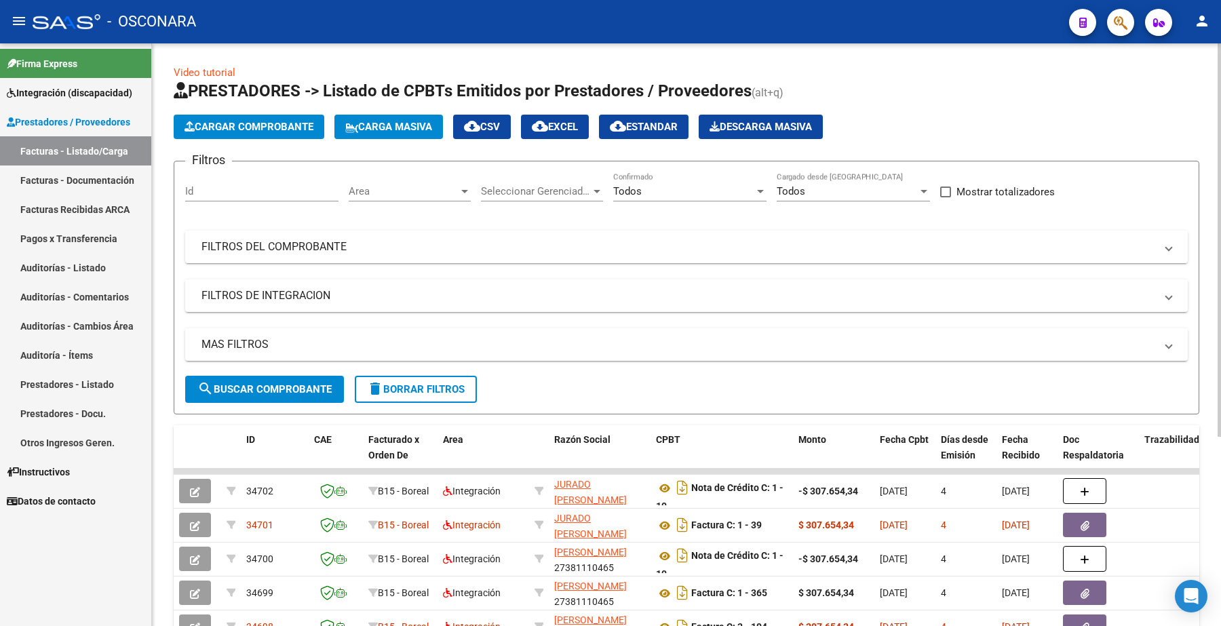
click at [278, 248] on mat-panel-title "FILTROS DEL COMPROBANTE" at bounding box center [679, 247] width 954 height 15
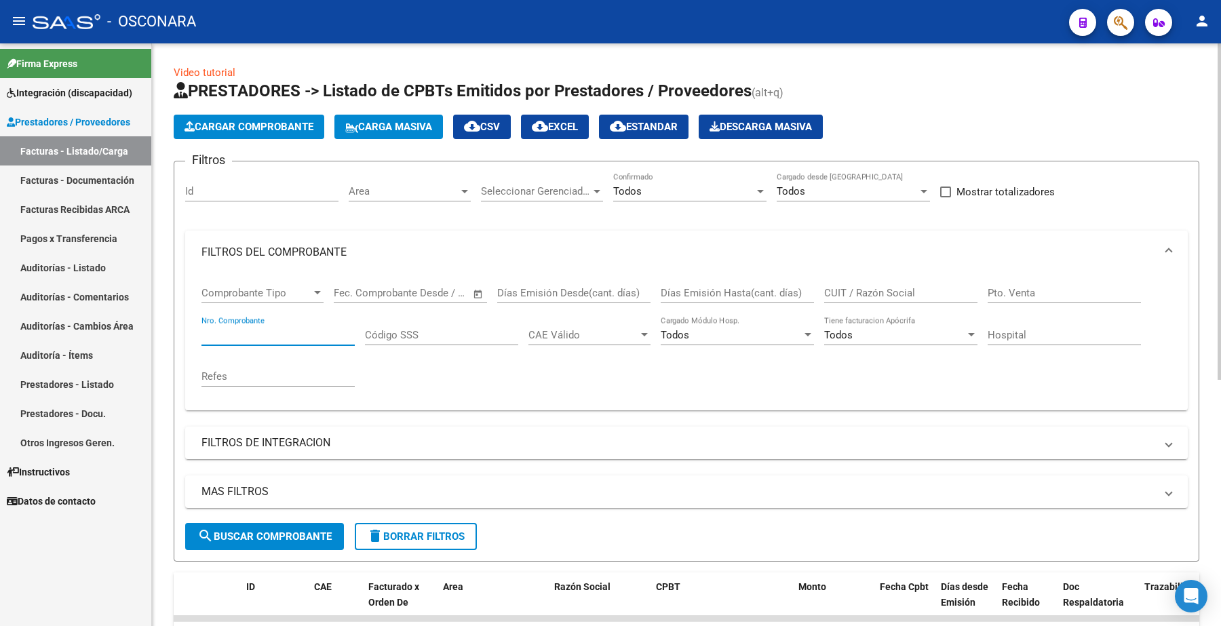
click at [270, 330] on input "Nro. Comprobante" at bounding box center [278, 335] width 153 height 12
paste input "2736901384546"
type input "2736901384546"
click at [284, 531] on span "search Buscar Comprobante" at bounding box center [264, 537] width 134 height 12
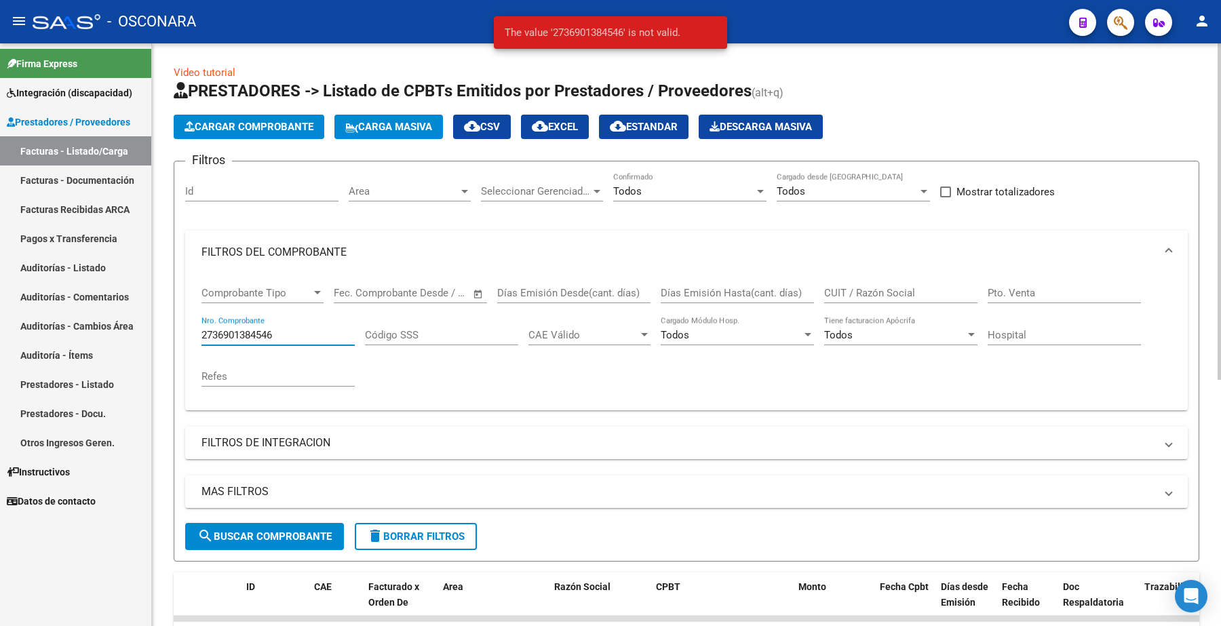
drag, startPoint x: 282, startPoint y: 327, endPoint x: 170, endPoint y: 320, distance: 112.2
click at [168, 327] on div "Video tutorial PRESTADORES -> Listado de CPBTs Emitidos por Prestadores / Prove…" at bounding box center [686, 543] width 1069 height 1000
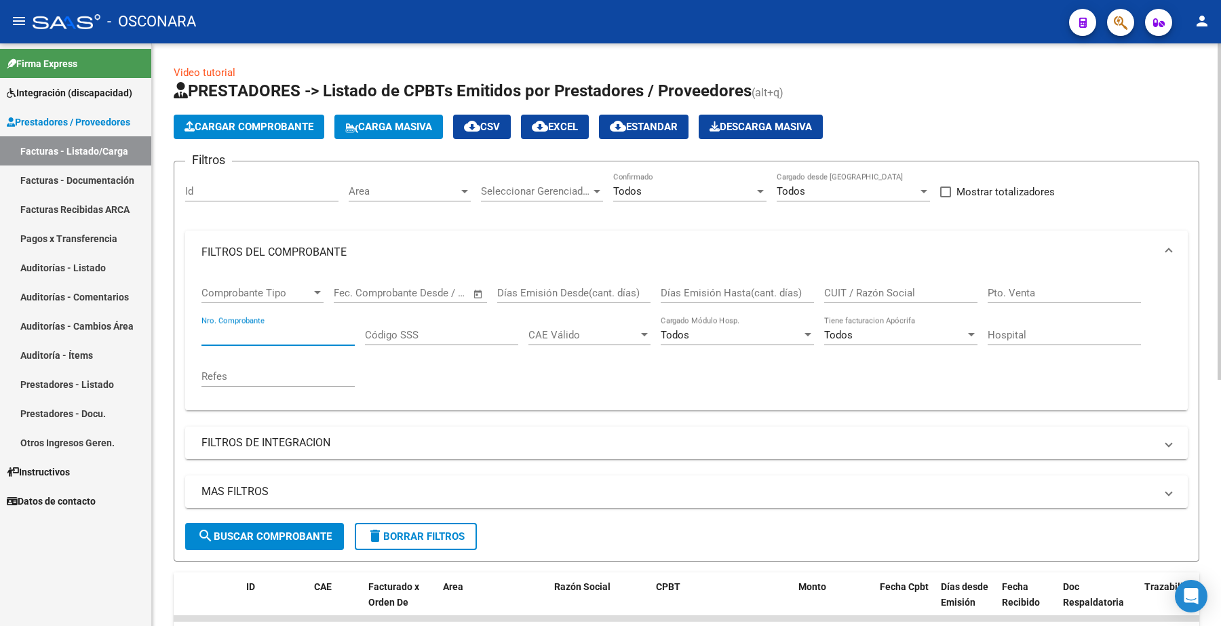
click at [894, 288] on input "CUIT / Razón Social" at bounding box center [900, 293] width 153 height 12
paste input "27369013845"
type input "27369013845"
click at [261, 329] on input "Nro. Comprobante" at bounding box center [278, 335] width 153 height 12
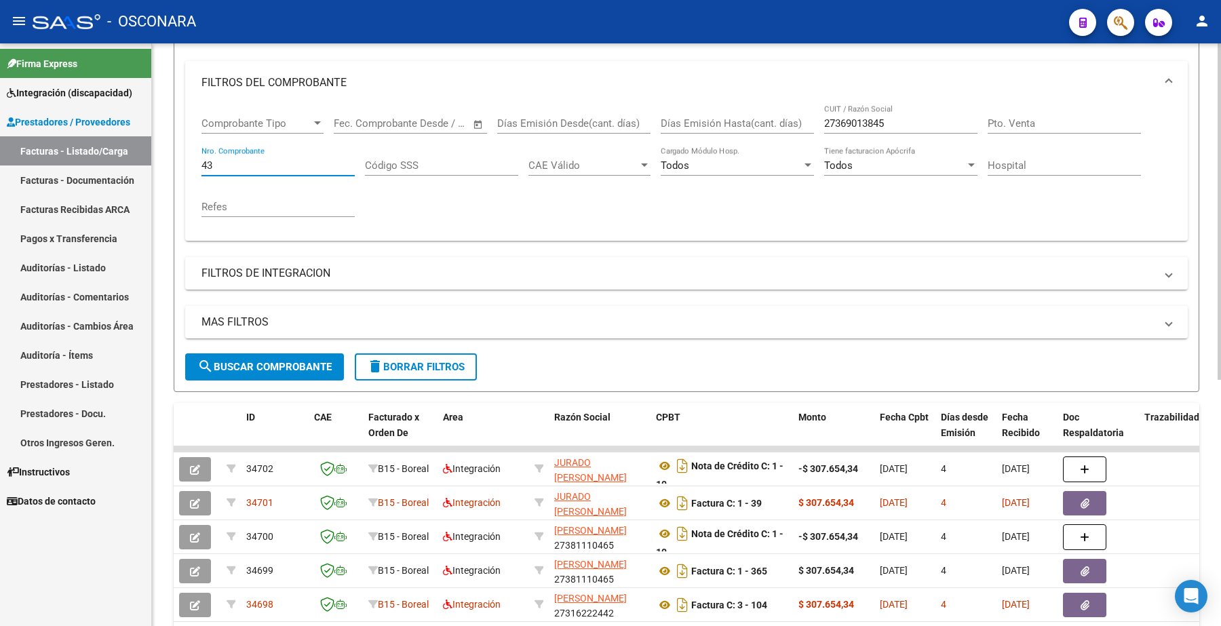
type input "43"
click at [307, 377] on button "search Buscar Comprobante" at bounding box center [264, 366] width 159 height 27
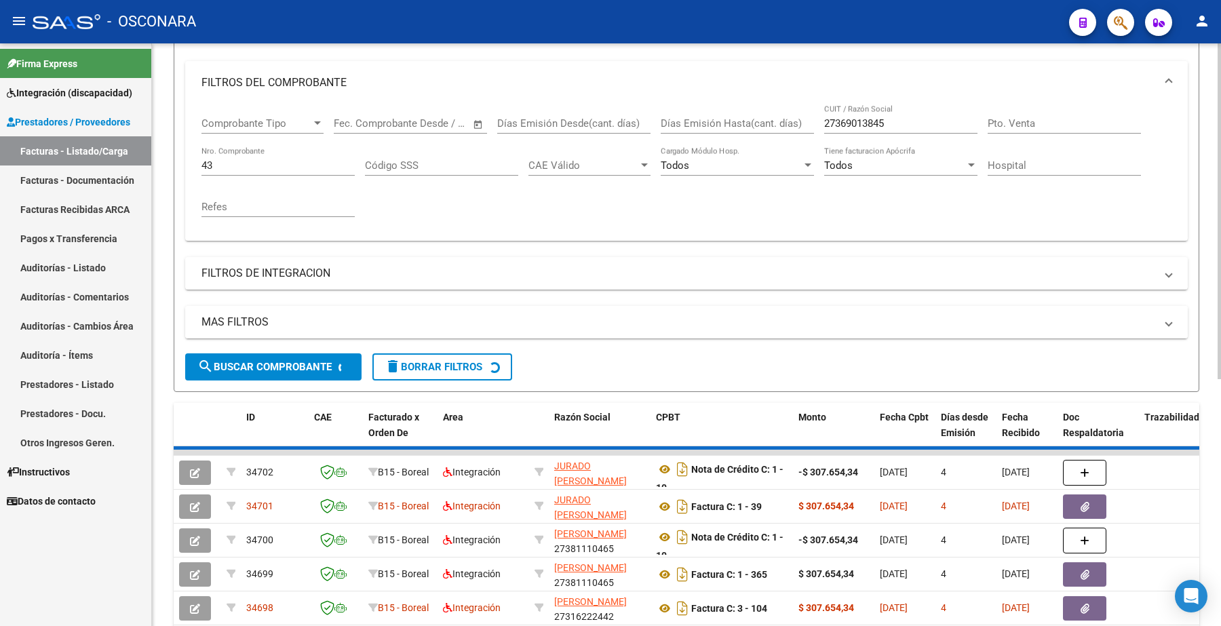
scroll to position [98, 0]
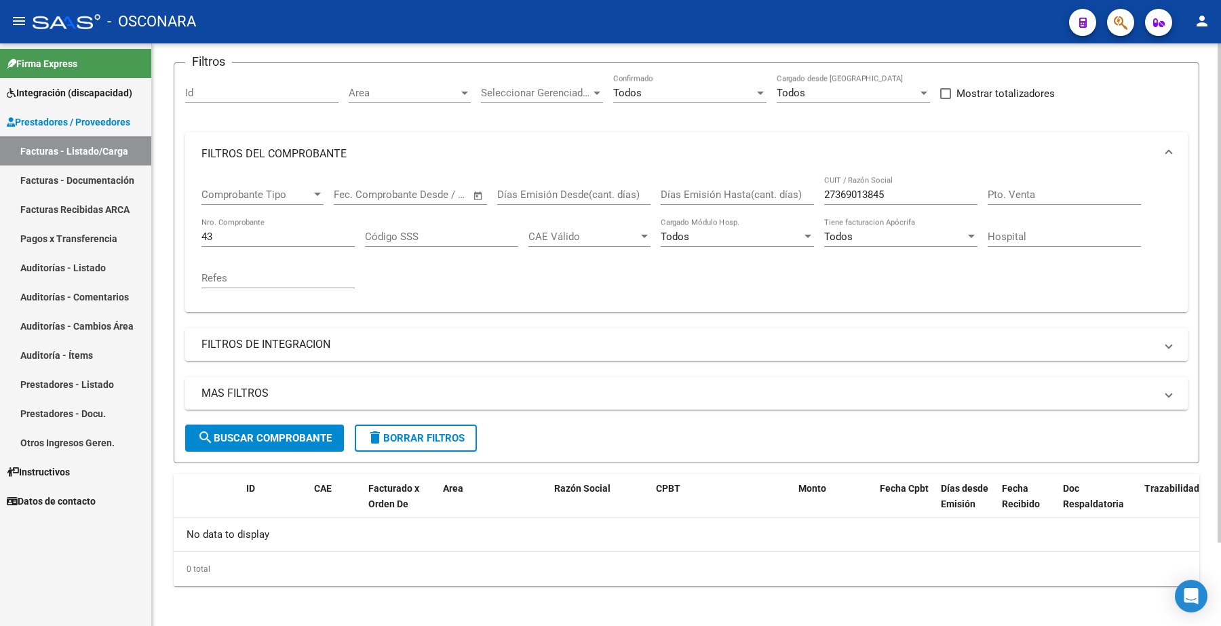
drag, startPoint x: 232, startPoint y: 227, endPoint x: 215, endPoint y: 229, distance: 17.0
click at [221, 228] on div "43 Nro. Comprobante" at bounding box center [278, 232] width 153 height 29
drag, startPoint x: 215, startPoint y: 231, endPoint x: 140, endPoint y: 211, distance: 78.0
click at [192, 234] on div "Comprobante Tipo Comprobante Tipo Start date – End date Fec. Comprobante Desde …" at bounding box center [686, 244] width 1003 height 136
type input "46"
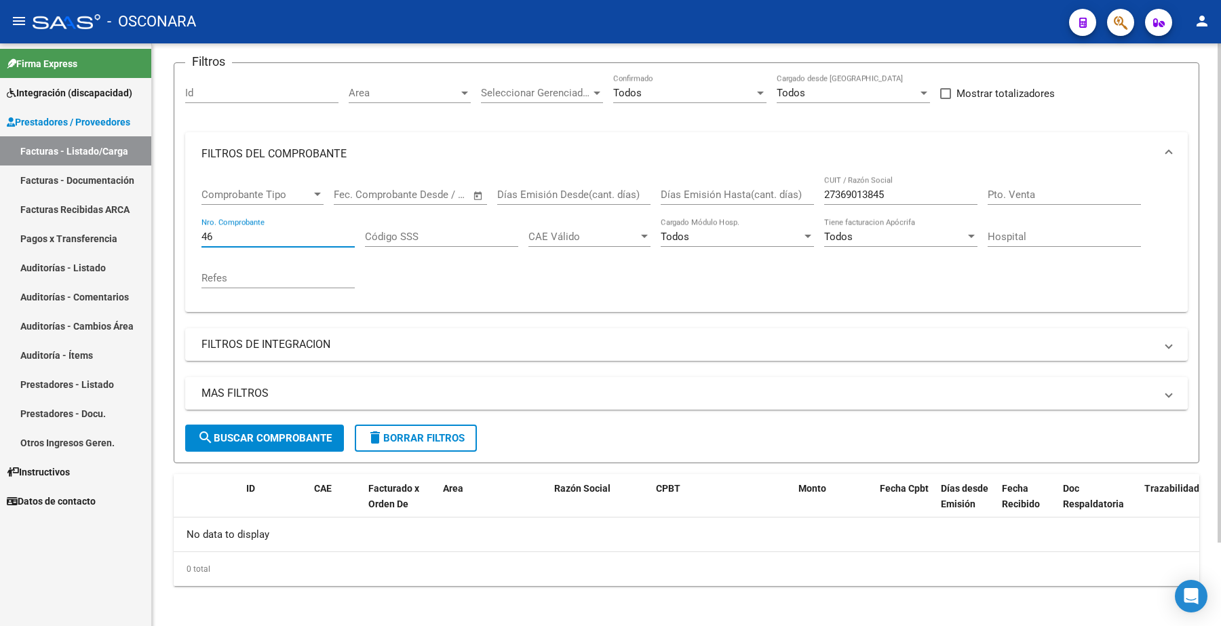
click at [248, 432] on span "search Buscar Comprobante" at bounding box center [264, 438] width 134 height 12
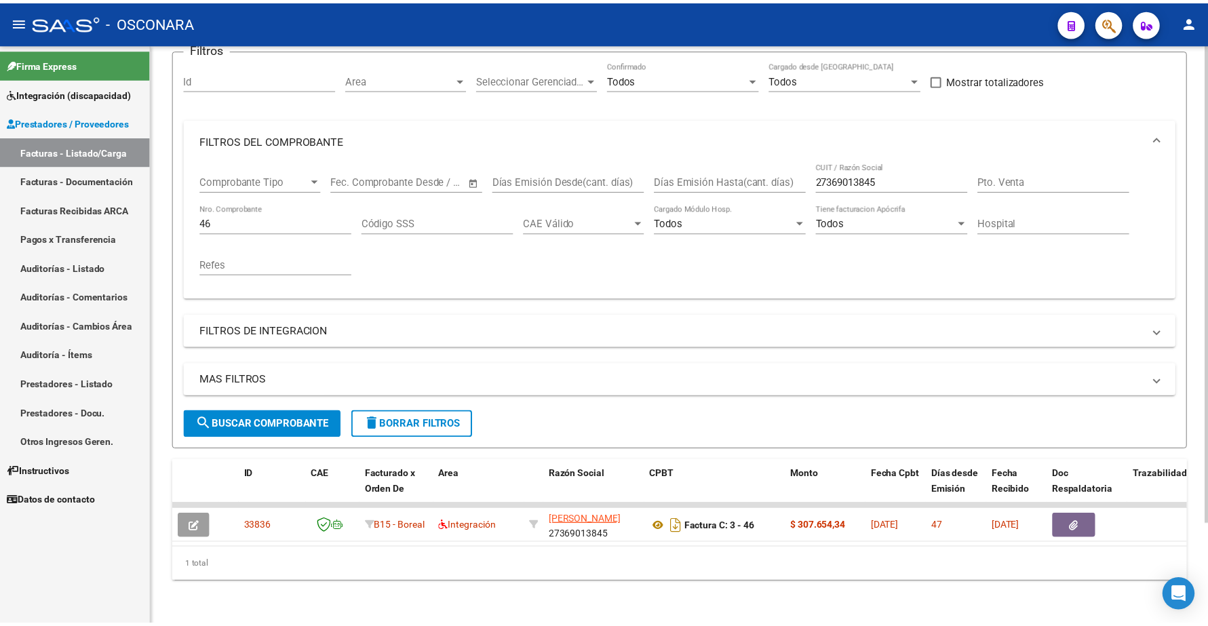
scroll to position [122, 0]
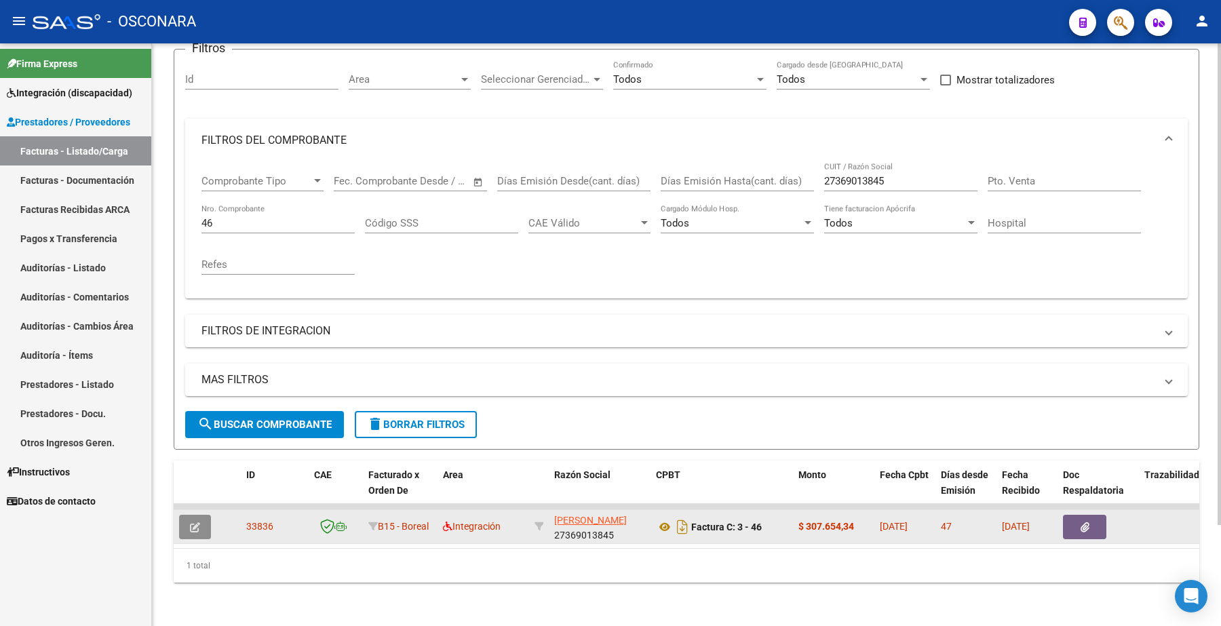
click at [191, 521] on span "button" at bounding box center [195, 527] width 10 height 12
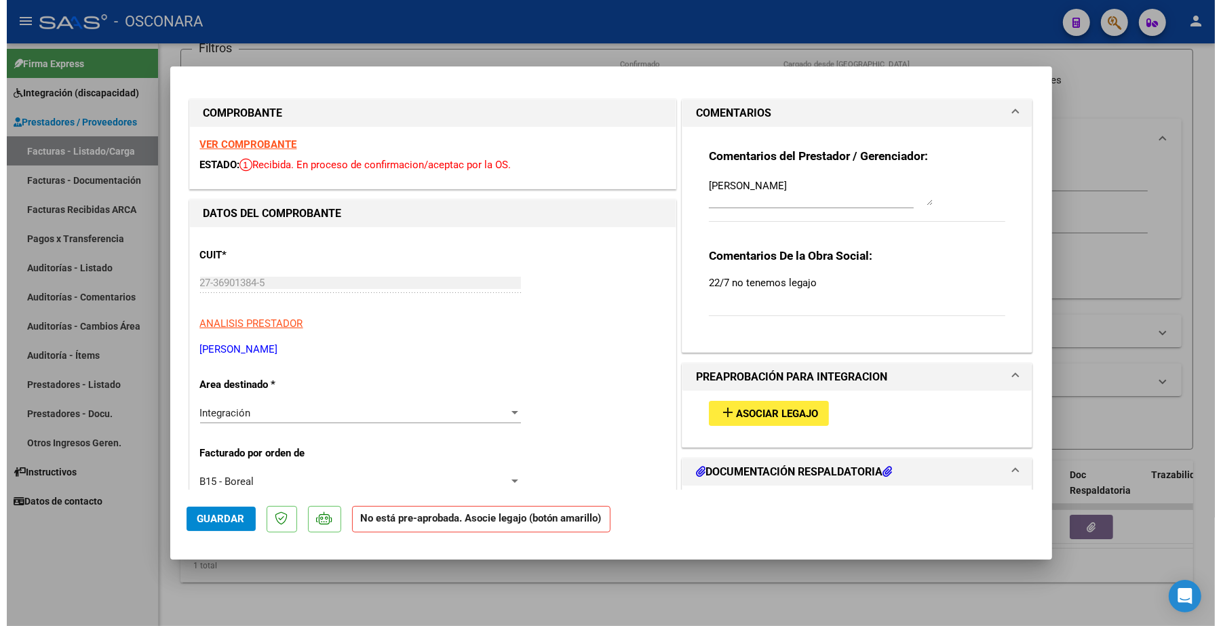
scroll to position [0, 0]
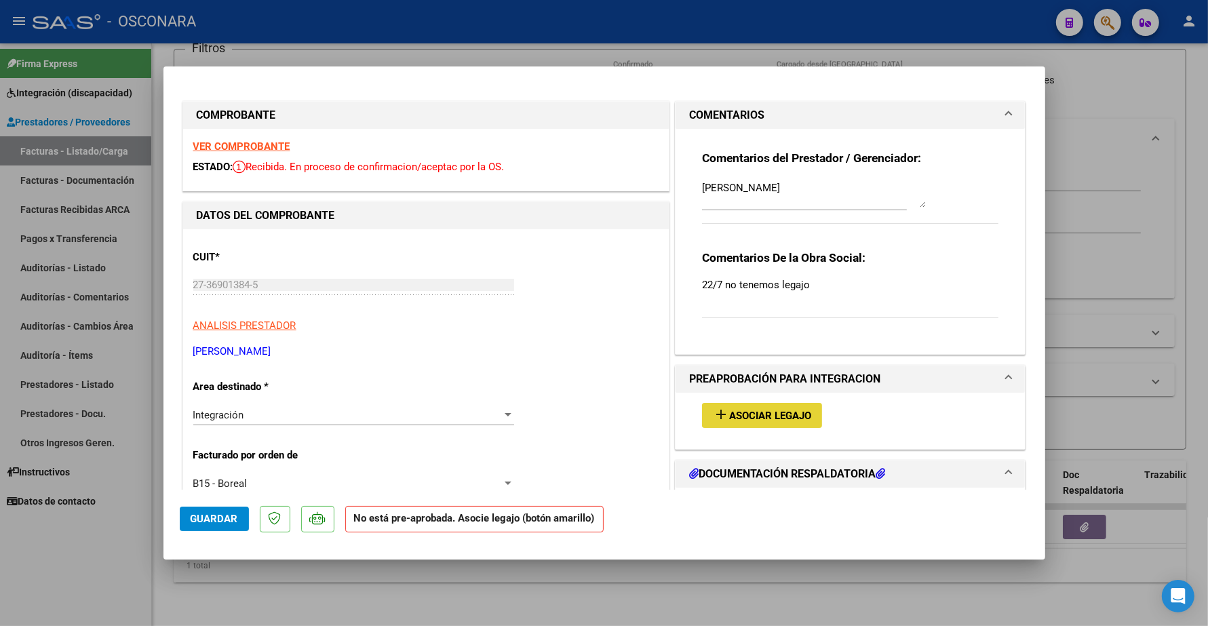
click at [763, 415] on span "Asociar Legajo" at bounding box center [770, 416] width 82 height 12
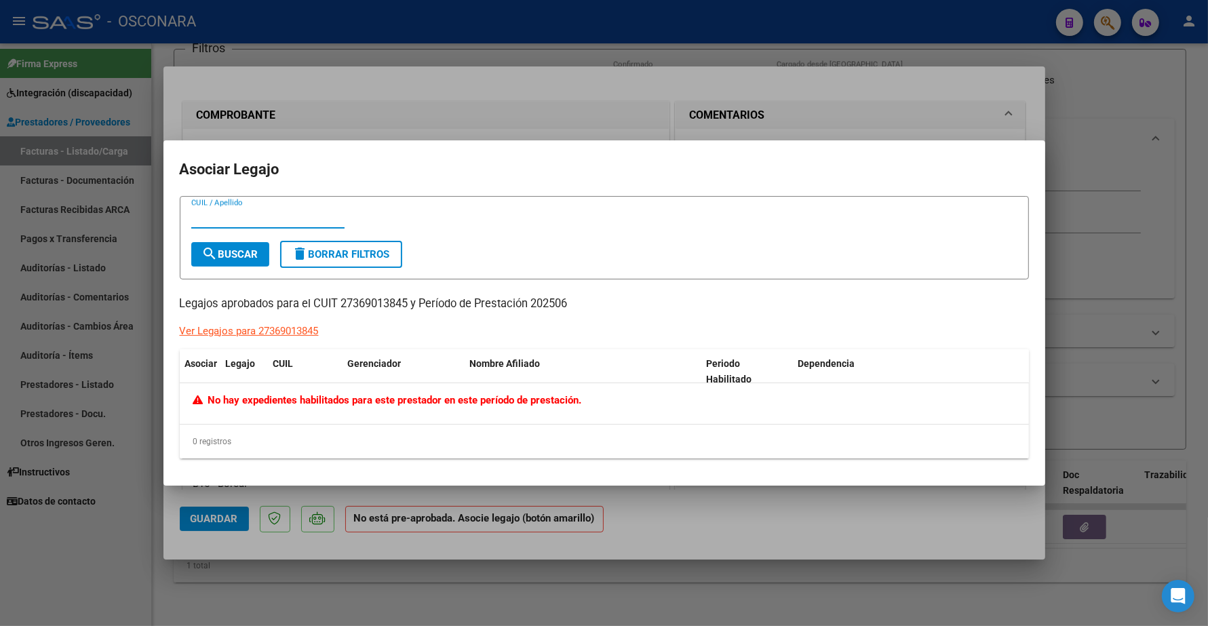
click at [645, 83] on div at bounding box center [604, 313] width 1208 height 626
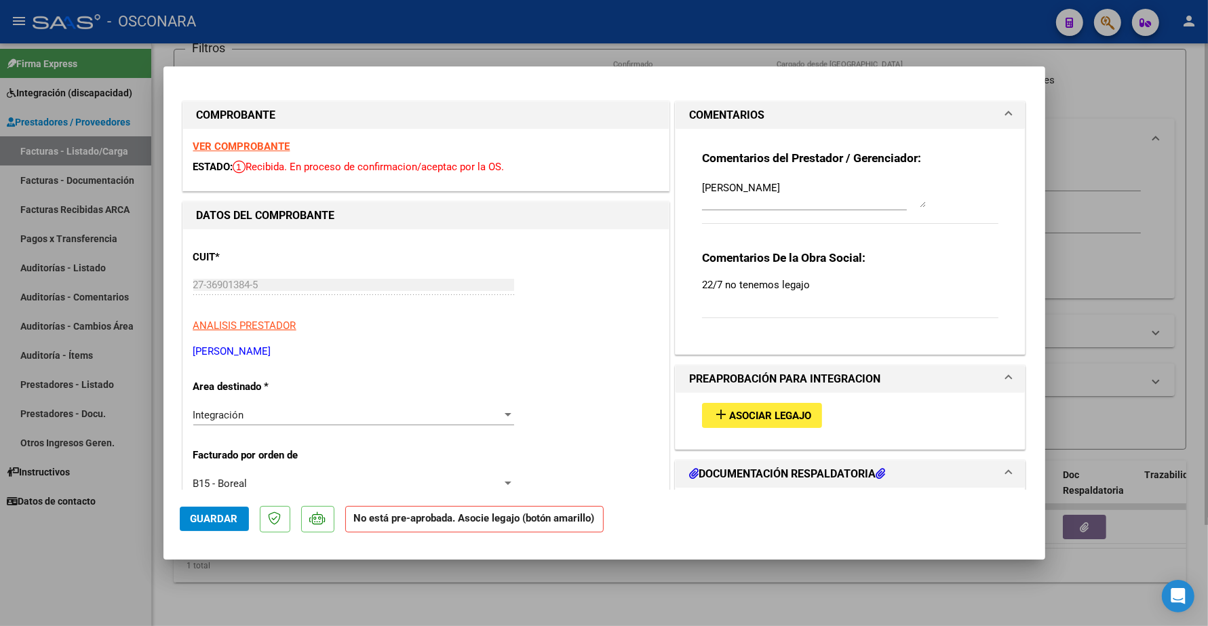
type input "$ 0,00"
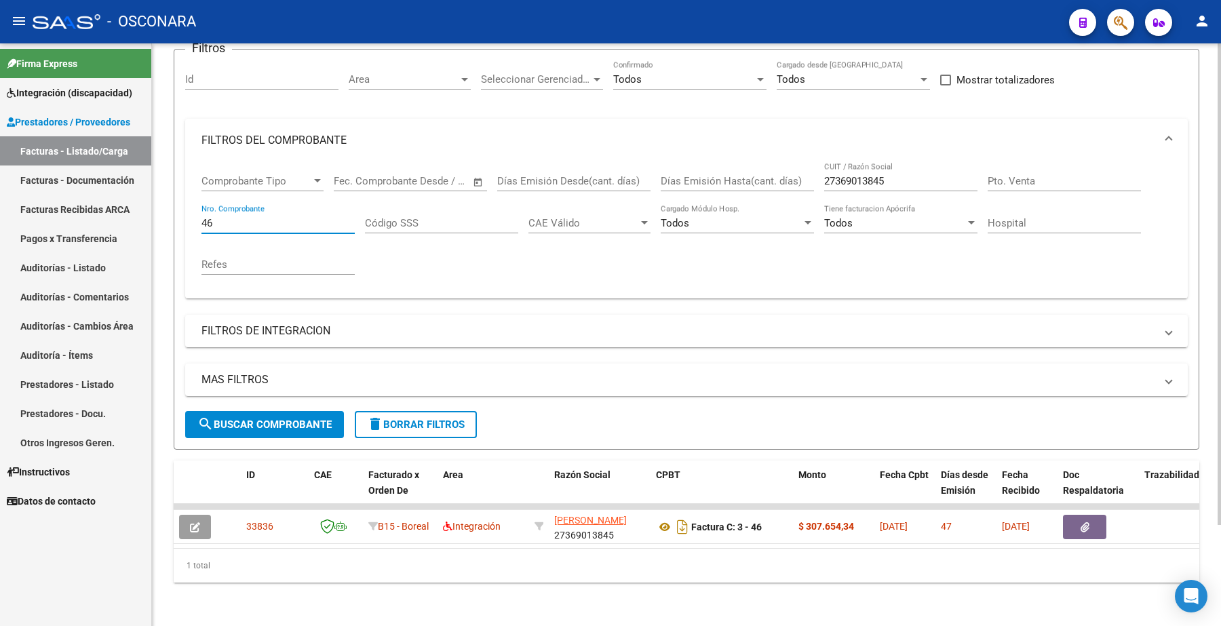
drag, startPoint x: 232, startPoint y: 212, endPoint x: 165, endPoint y: 183, distance: 73.2
click at [174, 206] on form "Filtros Id Area Area Seleccionar Gerenciador Seleccionar Gerenciador Todos Conf…" at bounding box center [687, 249] width 1026 height 401
type input "170"
drag, startPoint x: 899, startPoint y: 165, endPoint x: 778, endPoint y: 134, distance: 124.7
click at [780, 162] on div "Comprobante Tipo Comprobante Tipo Start date – End date Fec. Comprobante Desde …" at bounding box center [687, 225] width 970 height 126
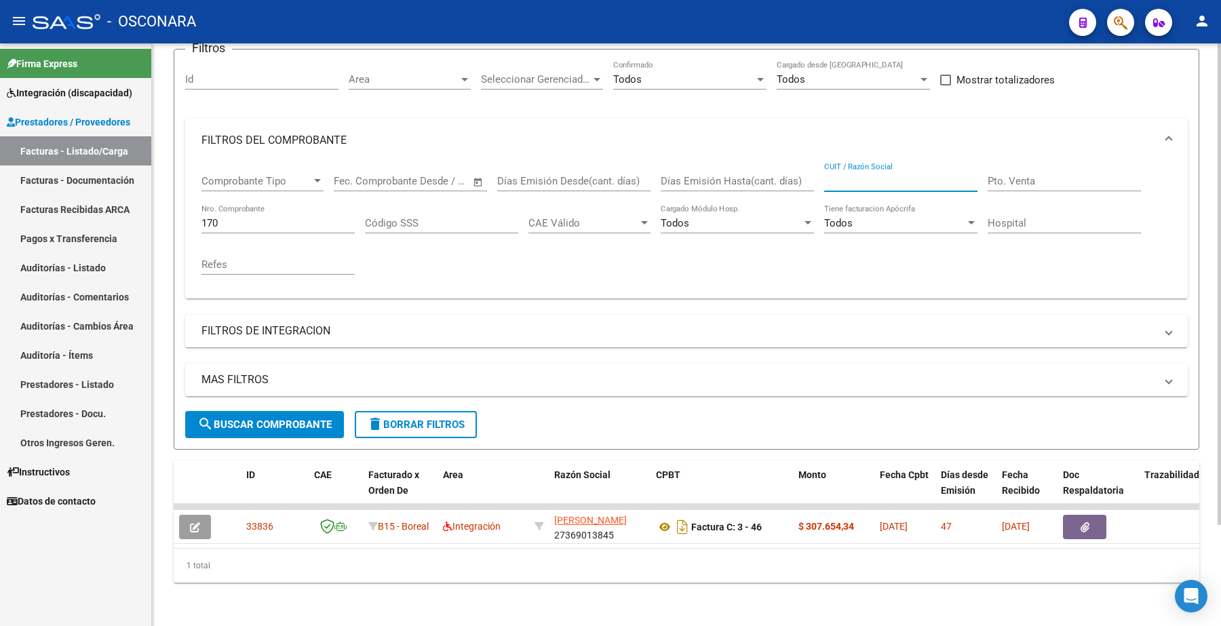
click at [227, 204] on div "170 Nro. Comprobante" at bounding box center [278, 218] width 153 height 29
click at [224, 217] on input "170" at bounding box center [278, 223] width 153 height 12
type input "1709"
click at [269, 397] on div "MAS FILTROS Todos Con Doc. Respaldatoria Todos Con Trazabilidad Todos Asociado …" at bounding box center [686, 387] width 1003 height 47
click at [275, 419] on span "search Buscar Comprobante" at bounding box center [264, 425] width 134 height 12
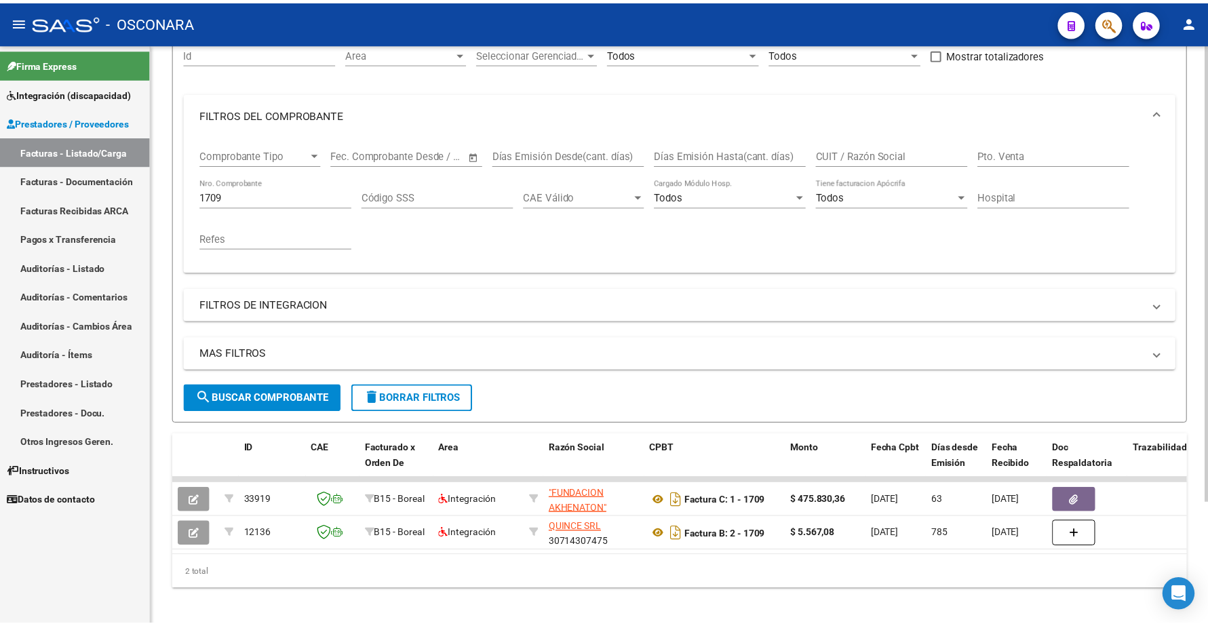
scroll to position [156, 0]
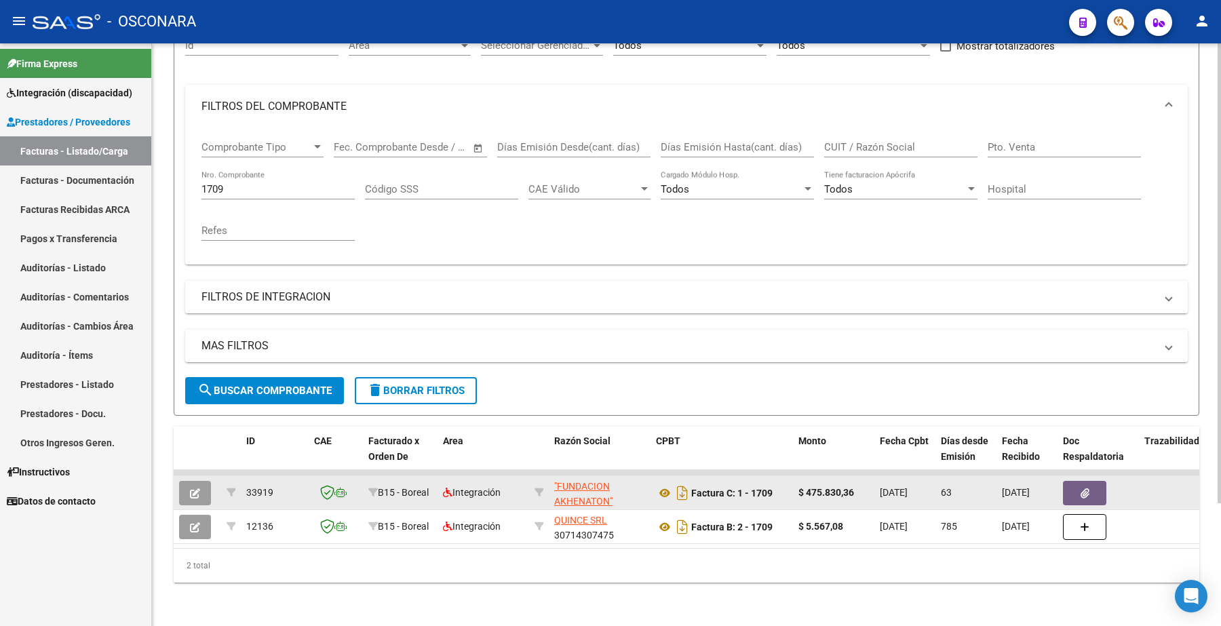
click at [198, 489] on icon "button" at bounding box center [195, 494] width 10 height 10
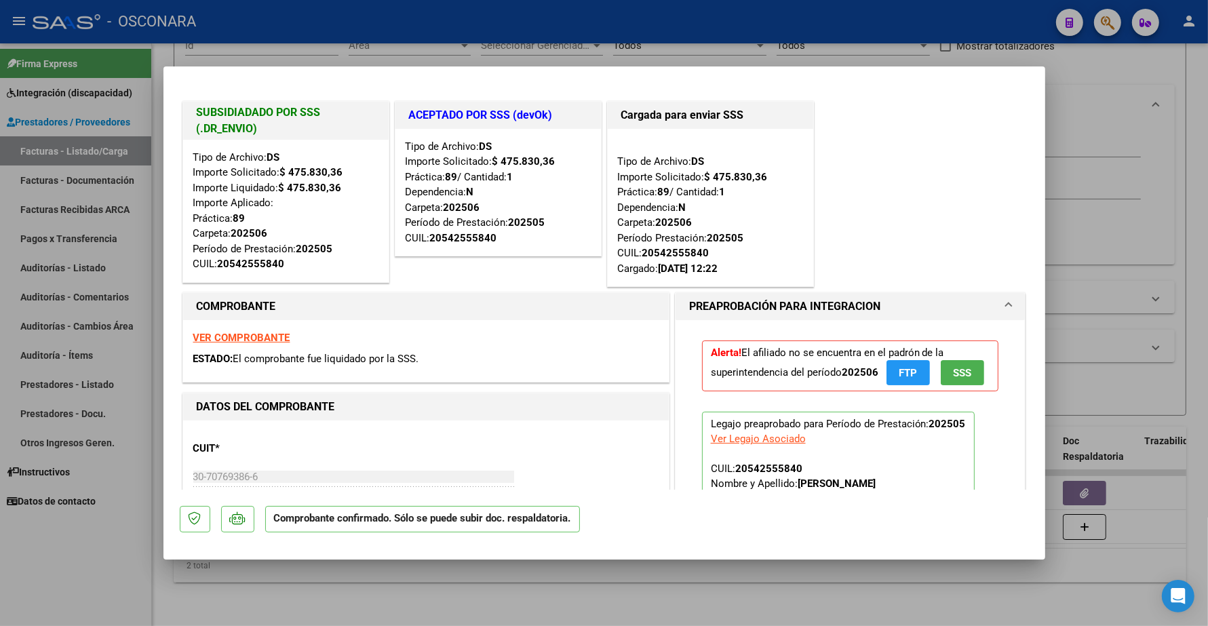
type input "$ 0,00"
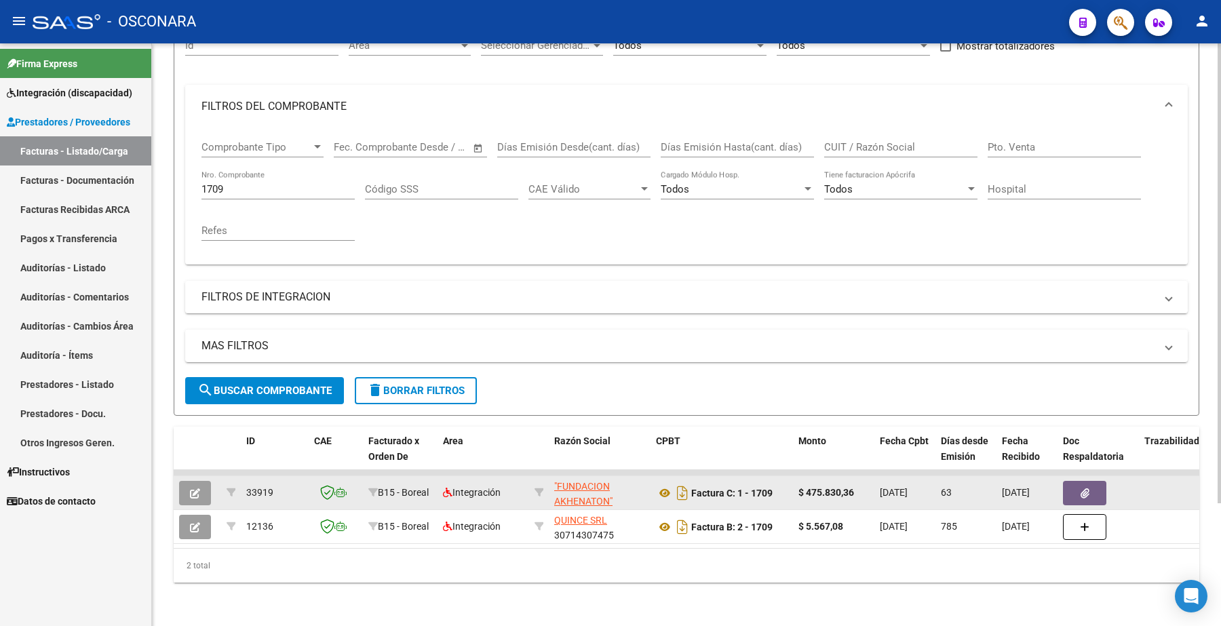
click at [201, 481] on button "button" at bounding box center [195, 493] width 32 height 24
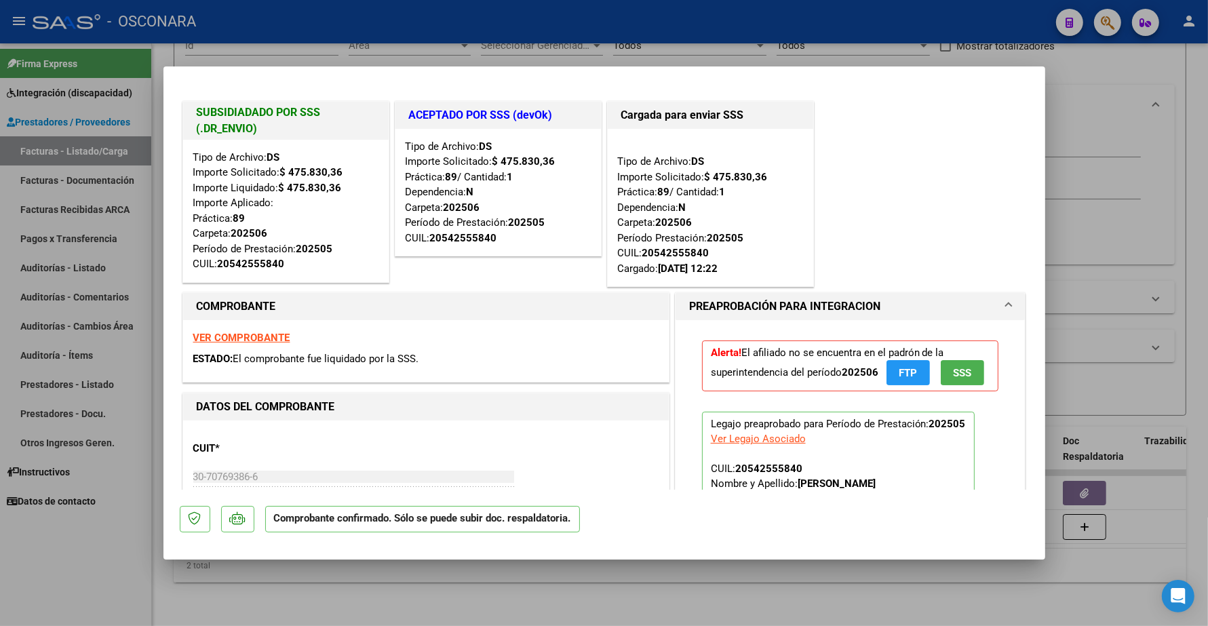
click at [597, 343] on div "VER COMPROBANTE ESTADO: El comprobante fue liquidado por la SSS." at bounding box center [426, 351] width 486 height 62
